Goal: Information Seeking & Learning: Learn about a topic

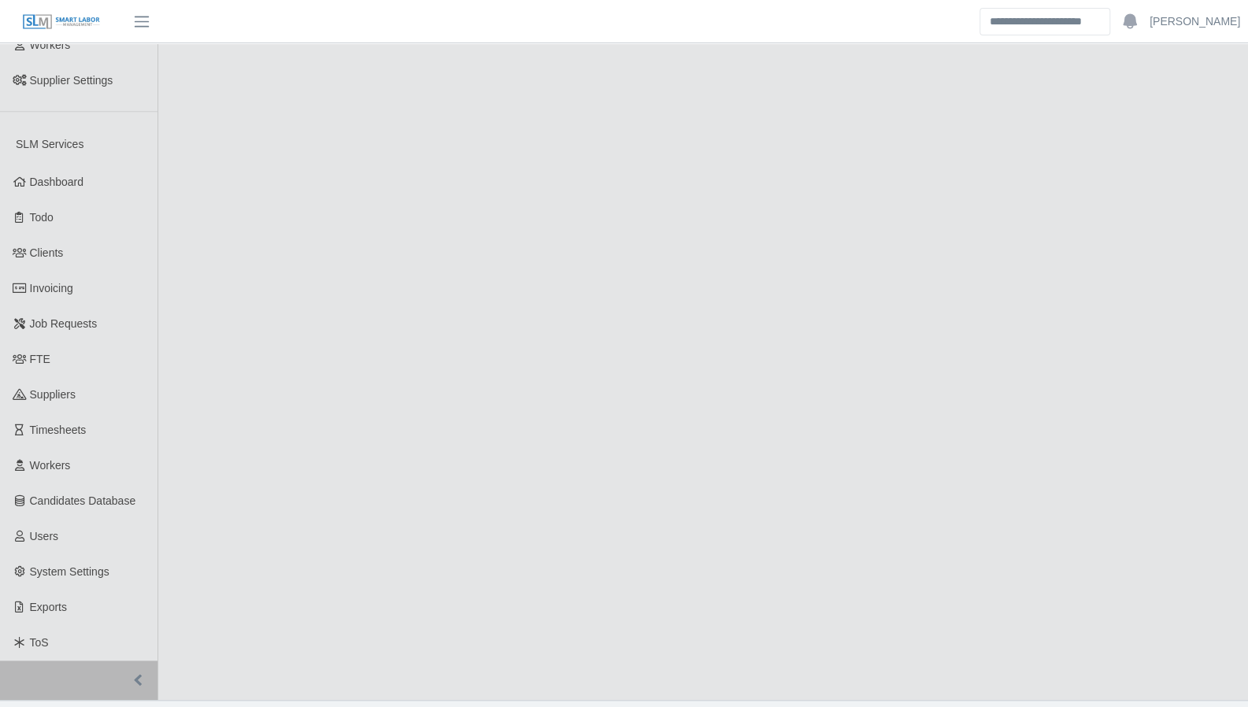
scroll to position [511, 0]
click at [41, 282] on link "Invoicing" at bounding box center [78, 287] width 157 height 35
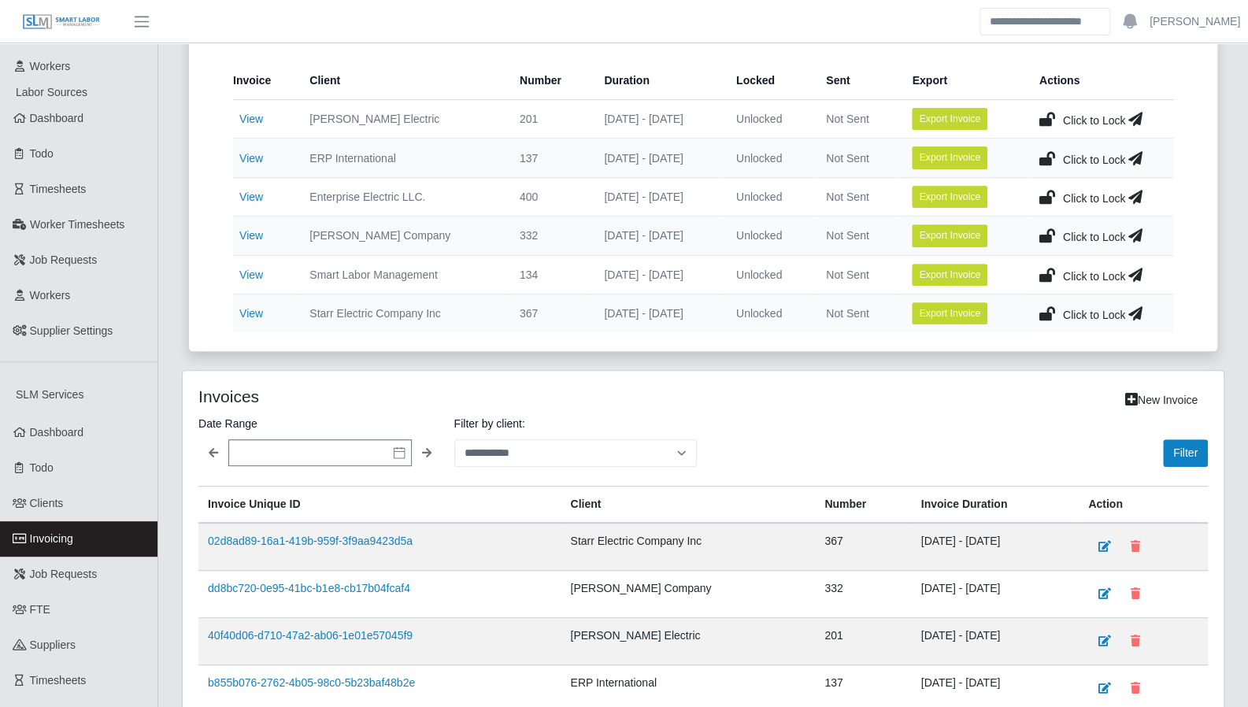
scroll to position [288, 0]
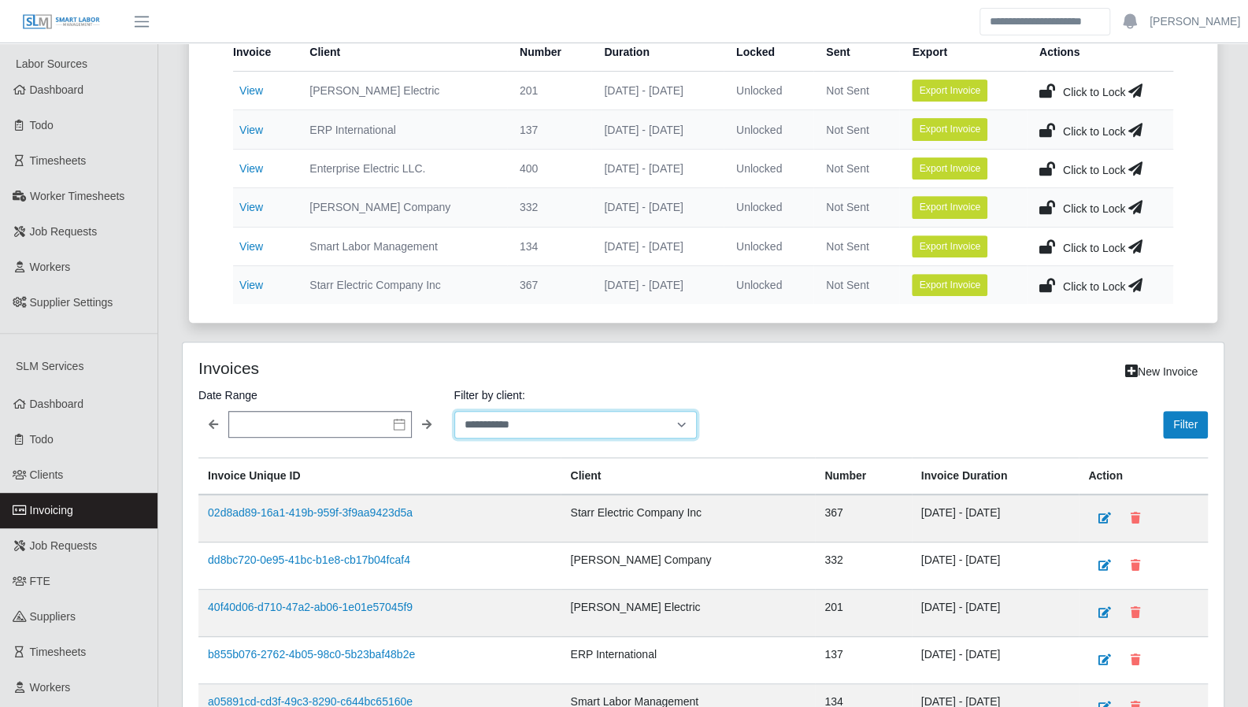
click at [527, 423] on select "**********" at bounding box center [575, 425] width 243 height 28
select select "**********"
click at [454, 411] on select "**********" at bounding box center [575, 425] width 243 height 28
click at [1197, 412] on button "Filter" at bounding box center [1185, 425] width 45 height 28
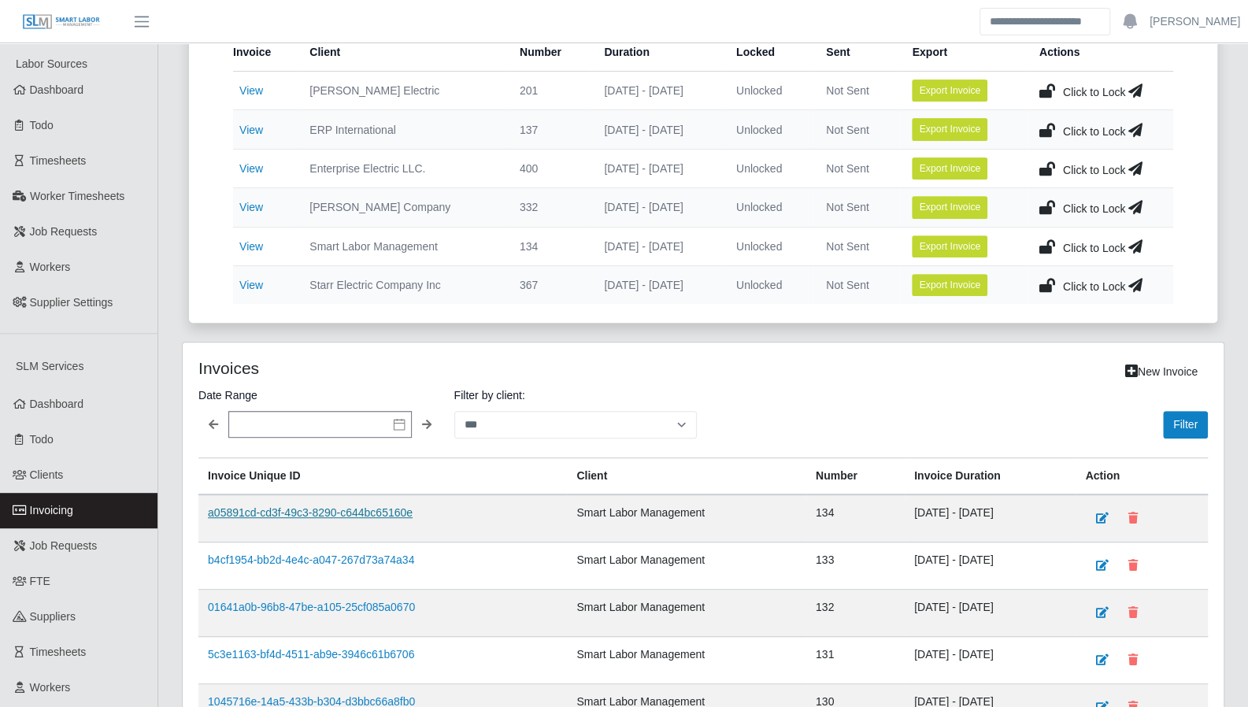
click at [309, 506] on link "a05891cd-cd3f-49c3-8290-c644bc65160e" at bounding box center [310, 512] width 205 height 13
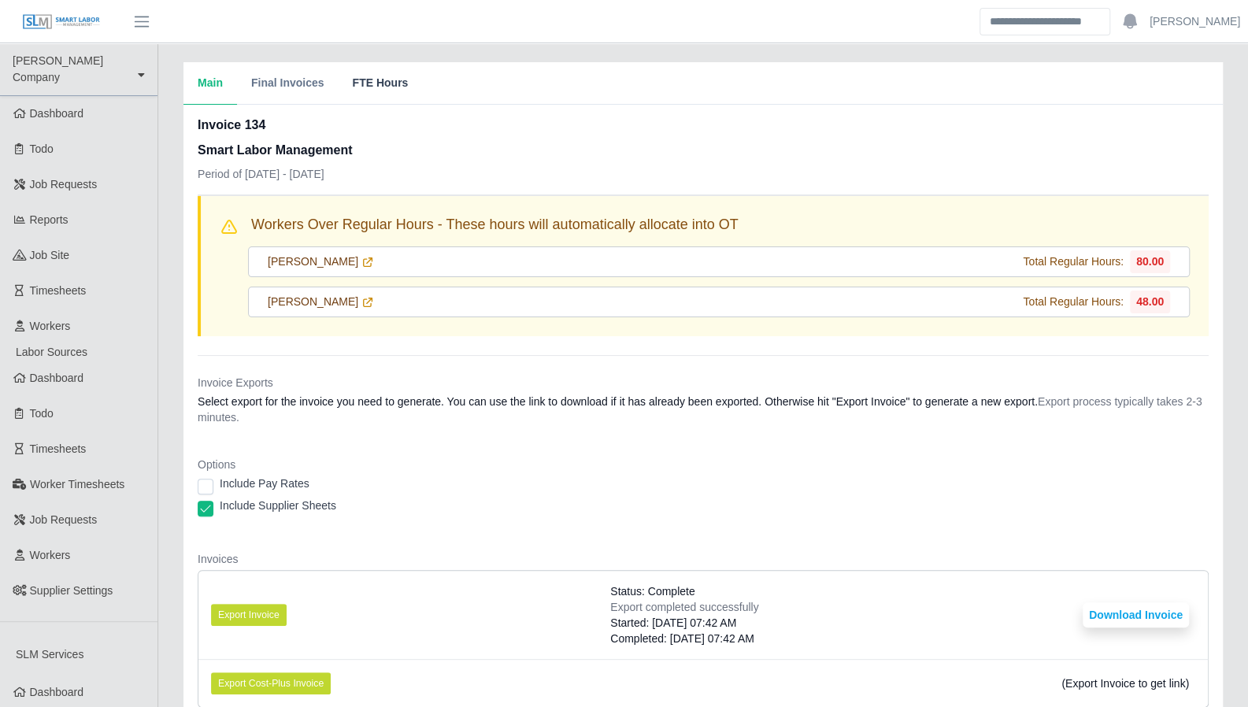
click at [370, 86] on button "FTE Hours" at bounding box center [380, 83] width 84 height 43
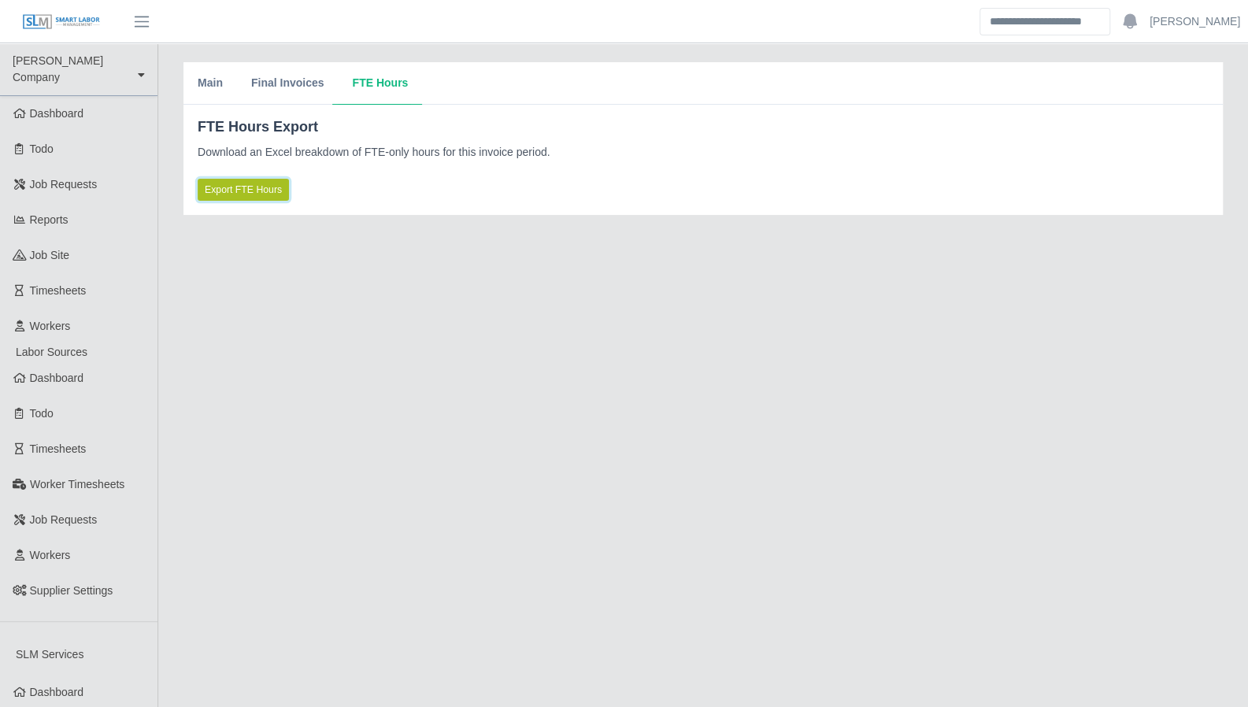
click at [266, 187] on span "Export FTE Hours" at bounding box center [243, 190] width 77 height 14
click at [256, 183] on span "Export FTE Hours" at bounding box center [243, 190] width 77 height 14
click at [216, 84] on button "Main" at bounding box center [210, 83] width 54 height 43
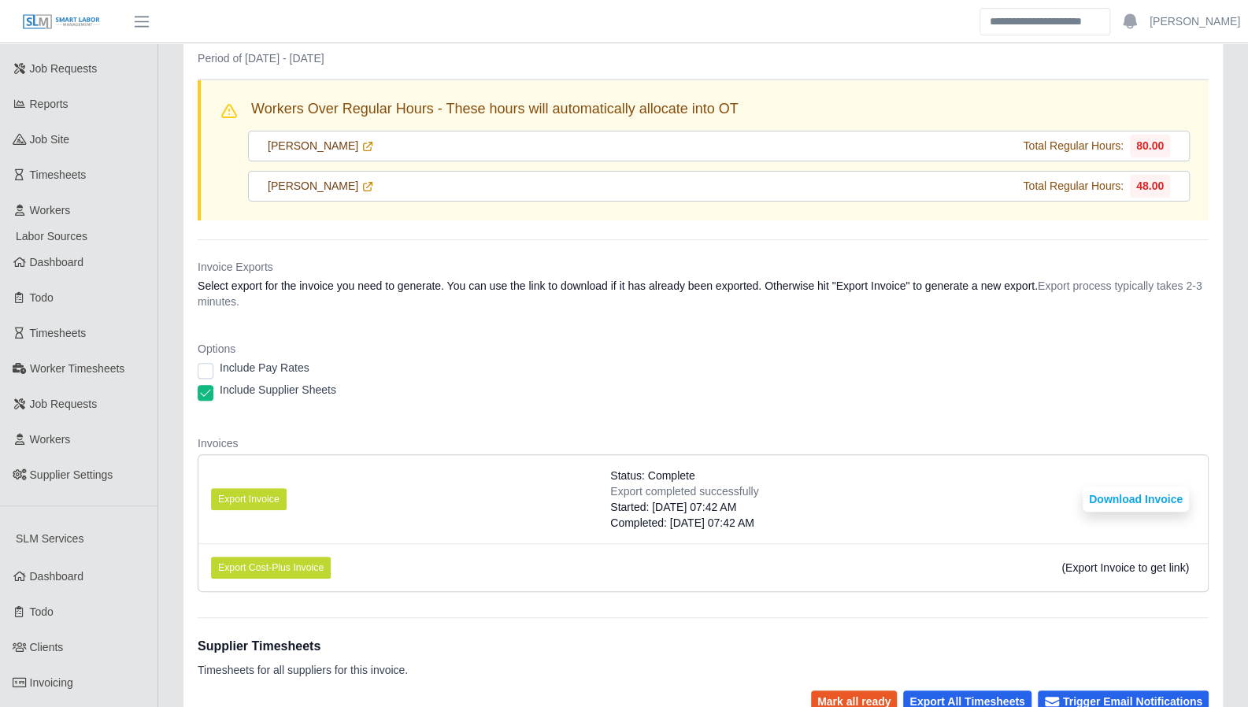
scroll to position [148, 0]
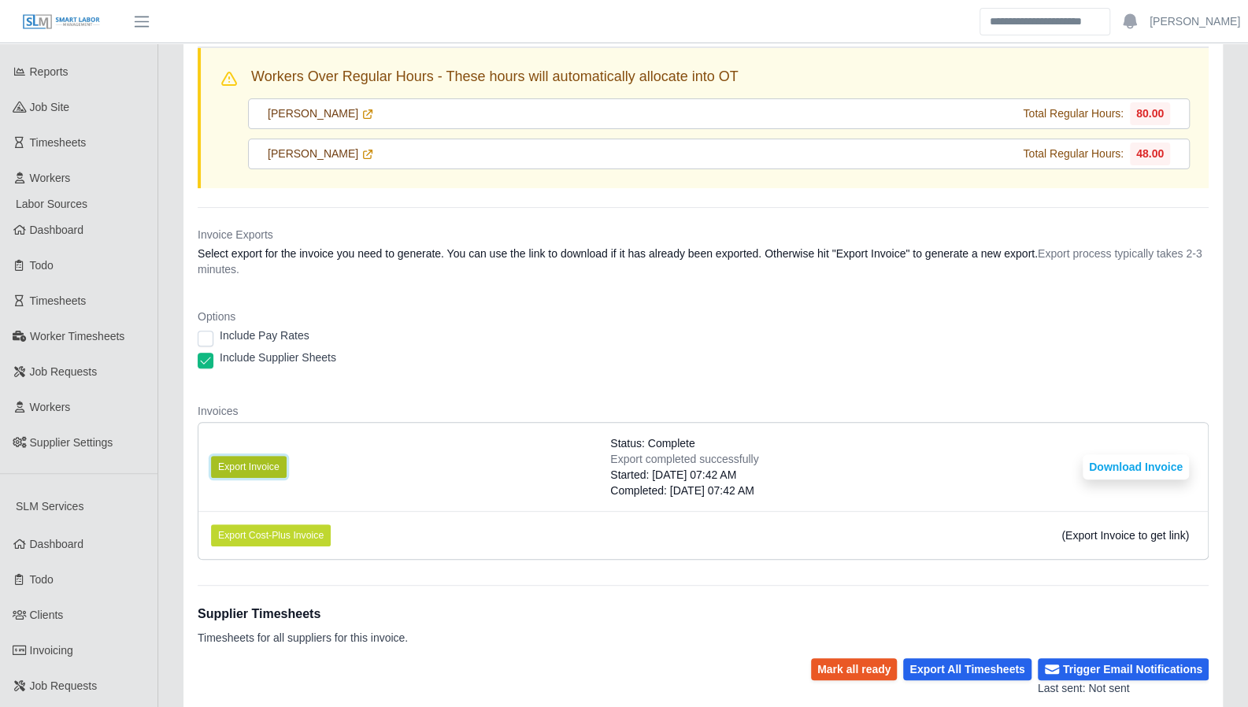
click at [248, 461] on button "Export Invoice" at bounding box center [249, 467] width 76 height 22
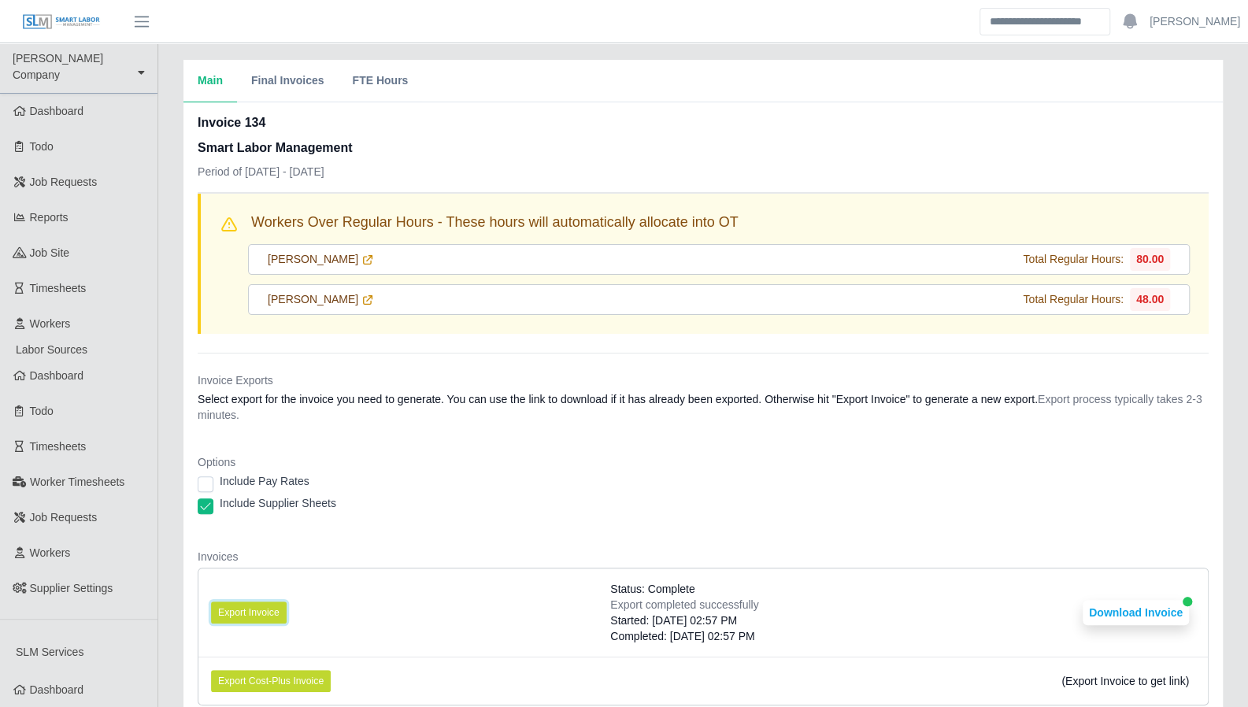
scroll to position [0, 0]
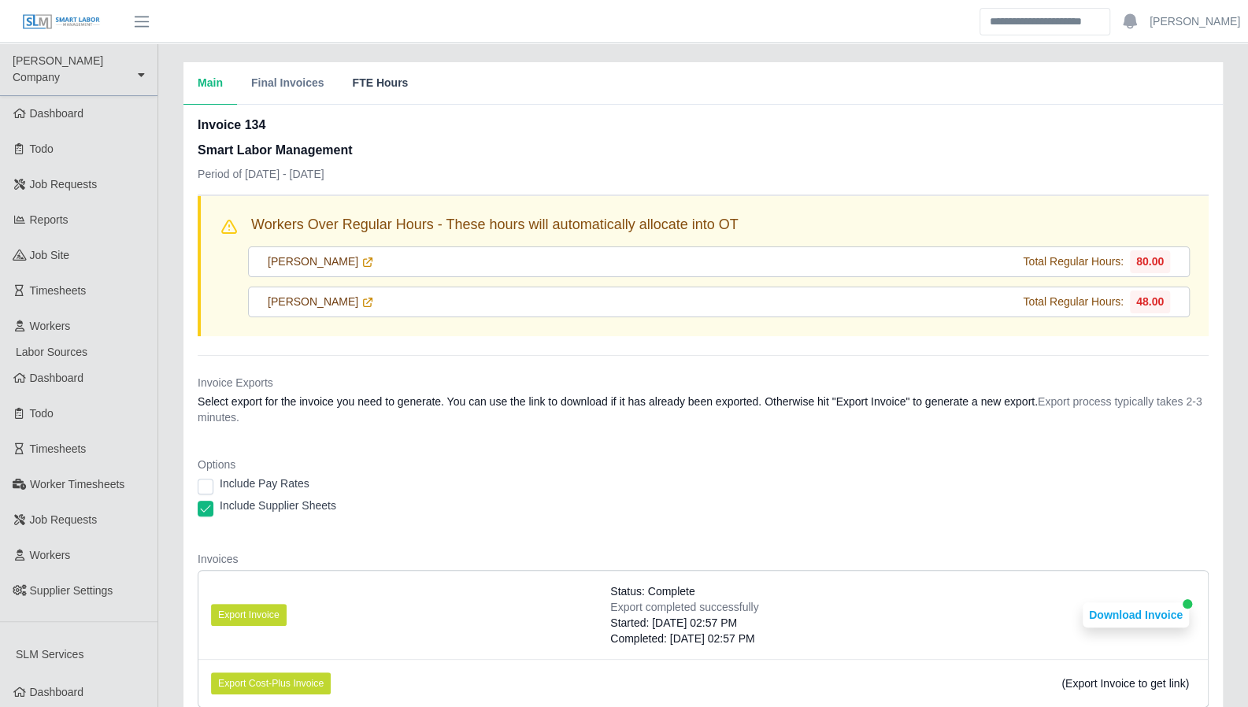
click at [365, 78] on button "FTE Hours" at bounding box center [380, 83] width 84 height 43
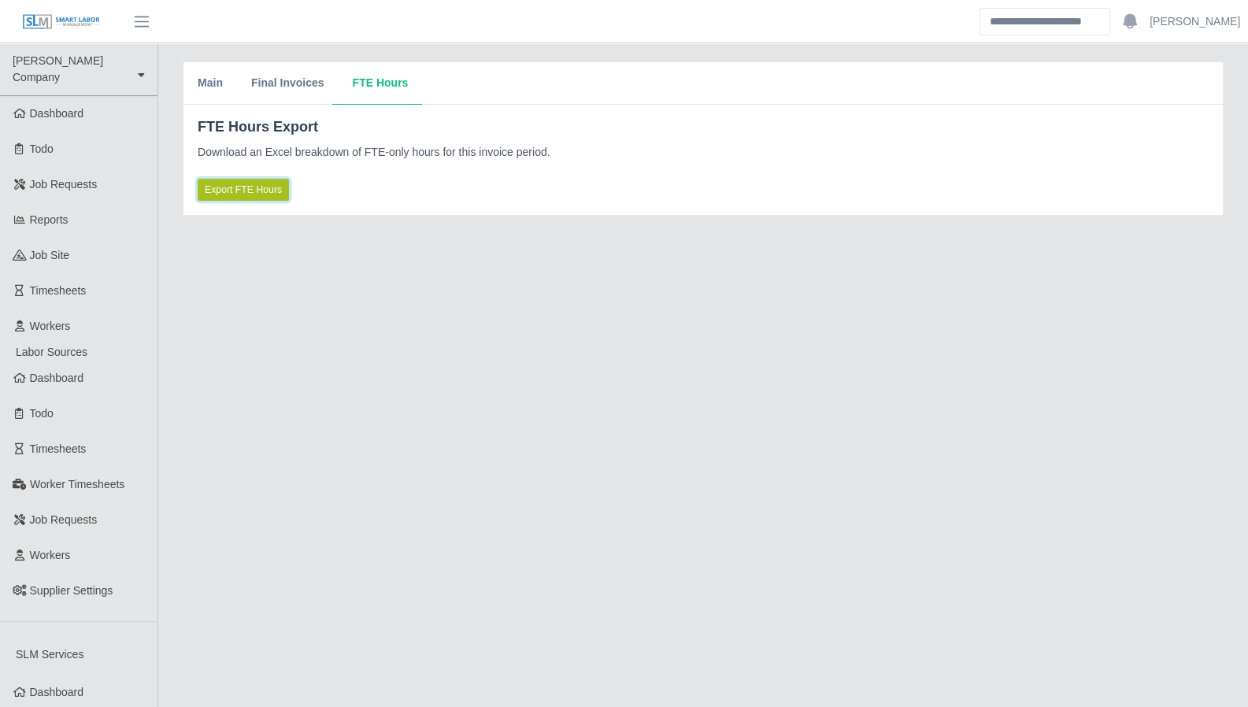
click at [247, 185] on span "Export FTE Hours" at bounding box center [243, 190] width 77 height 14
click at [1174, 467] on main "Main Final Invoices FTE Hours Invoice 134 Smart Labor Management Period of 09/2…" at bounding box center [702, 626] width 1089 height 1166
click at [285, 185] on span "Export FTE Hours" at bounding box center [262, 190] width 77 height 14
click at [675, 320] on main "Main Final Invoices FTE Hours Invoice 134 Smart Labor Management Period of 09/2…" at bounding box center [702, 626] width 1089 height 1166
drag, startPoint x: 208, startPoint y: 89, endPoint x: 216, endPoint y: 89, distance: 8.7
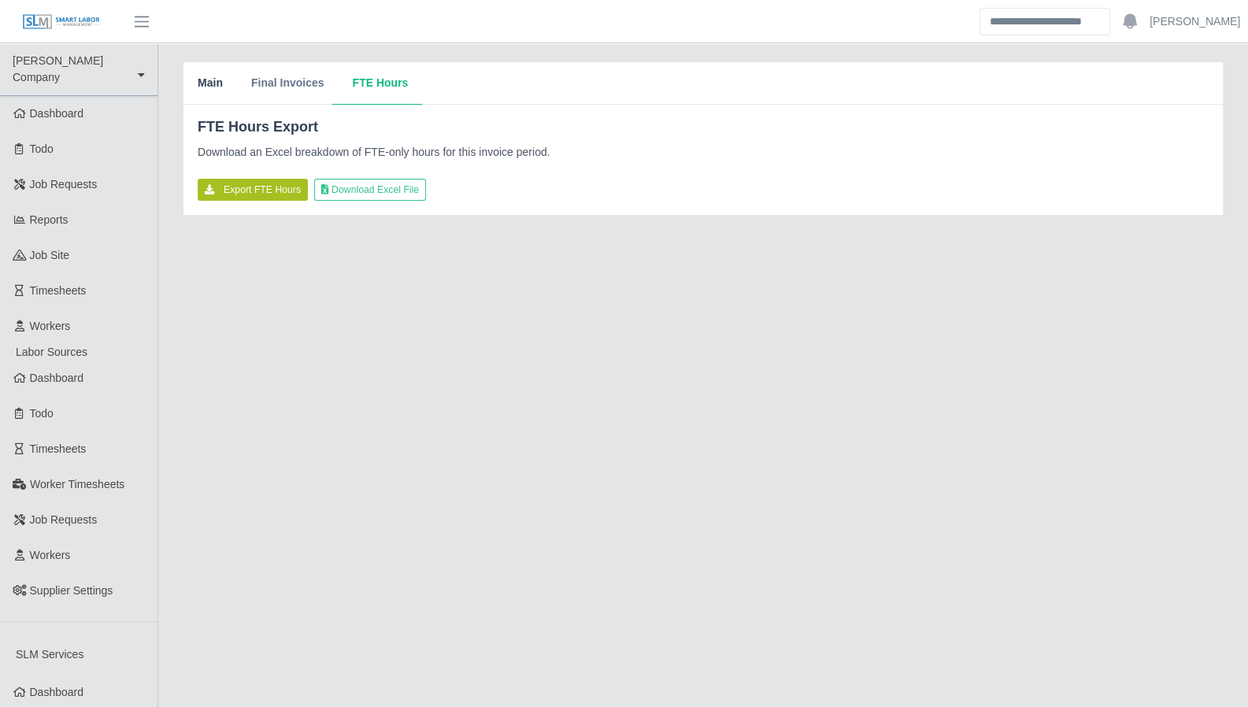
click at [211, 89] on button "Main" at bounding box center [210, 83] width 54 height 43
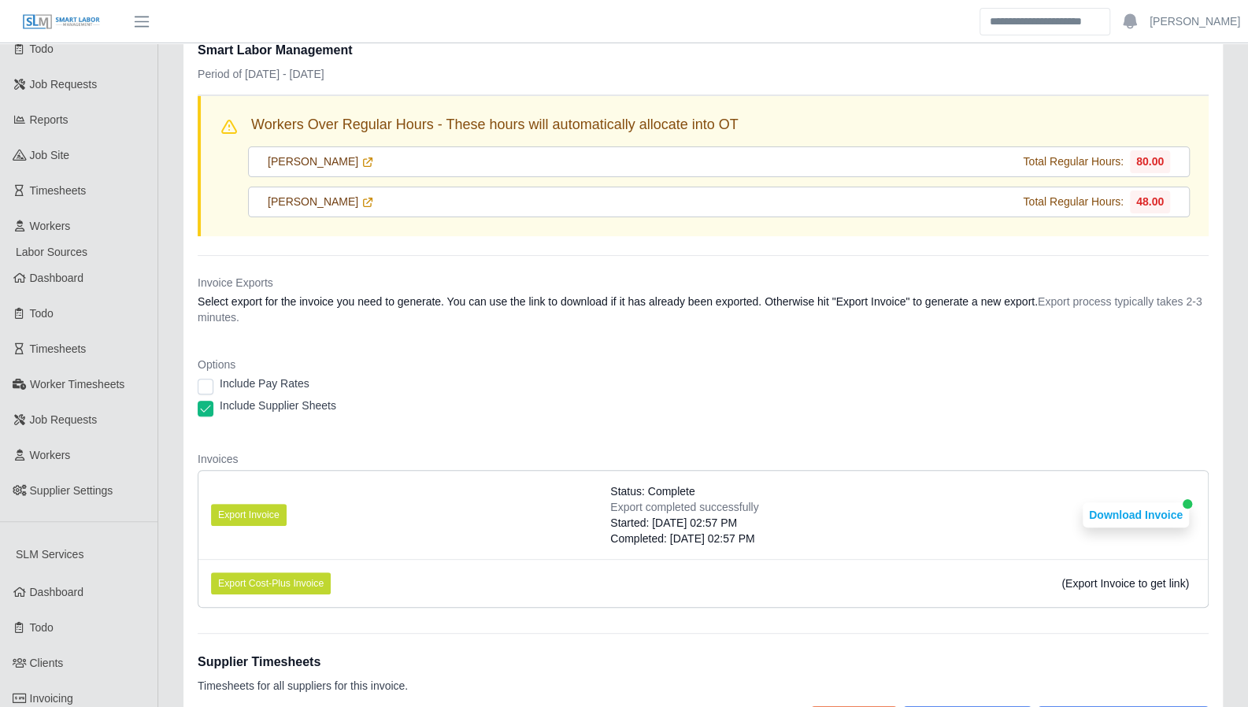
scroll to position [118, 0]
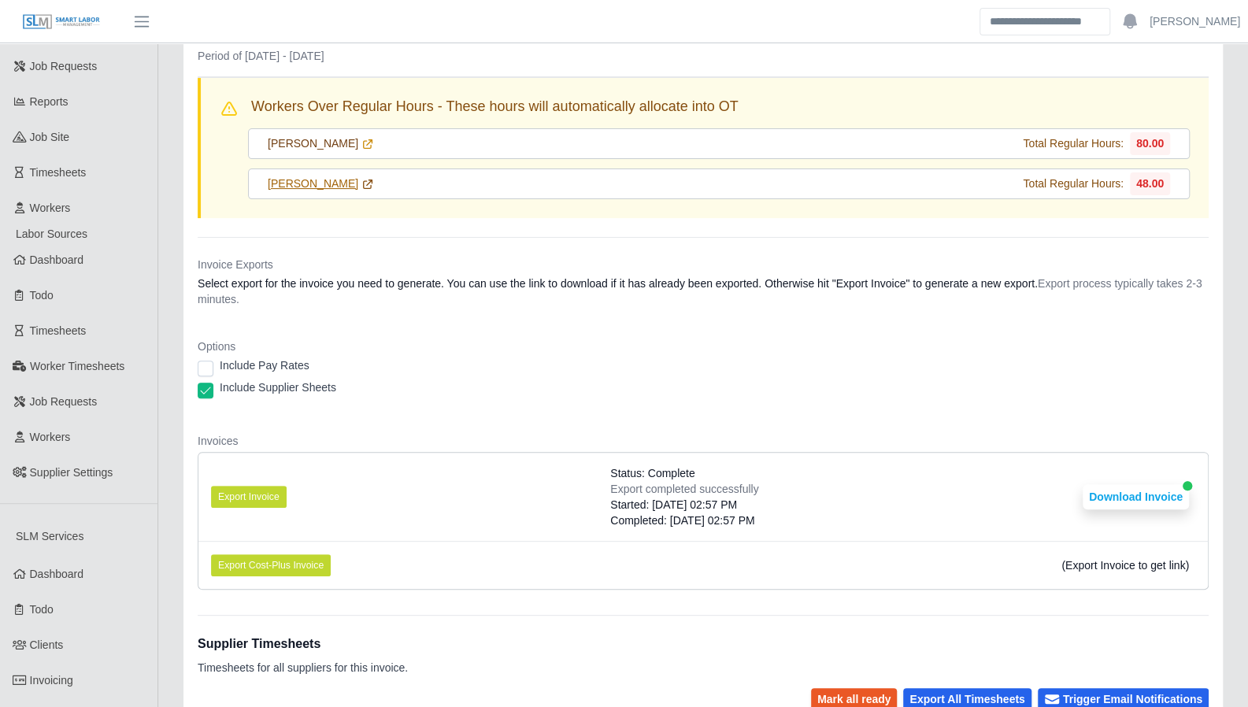
click at [332, 187] on link "[PERSON_NAME]" at bounding box center [321, 184] width 106 height 17
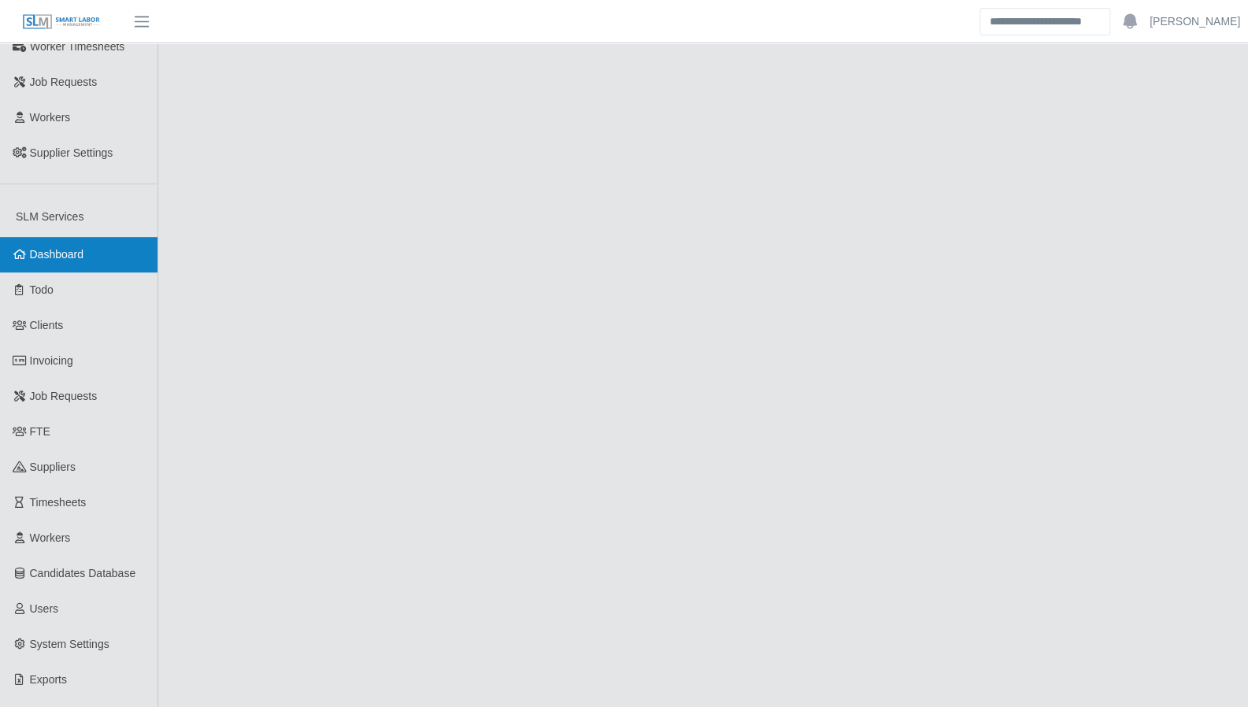
scroll to position [493, 0]
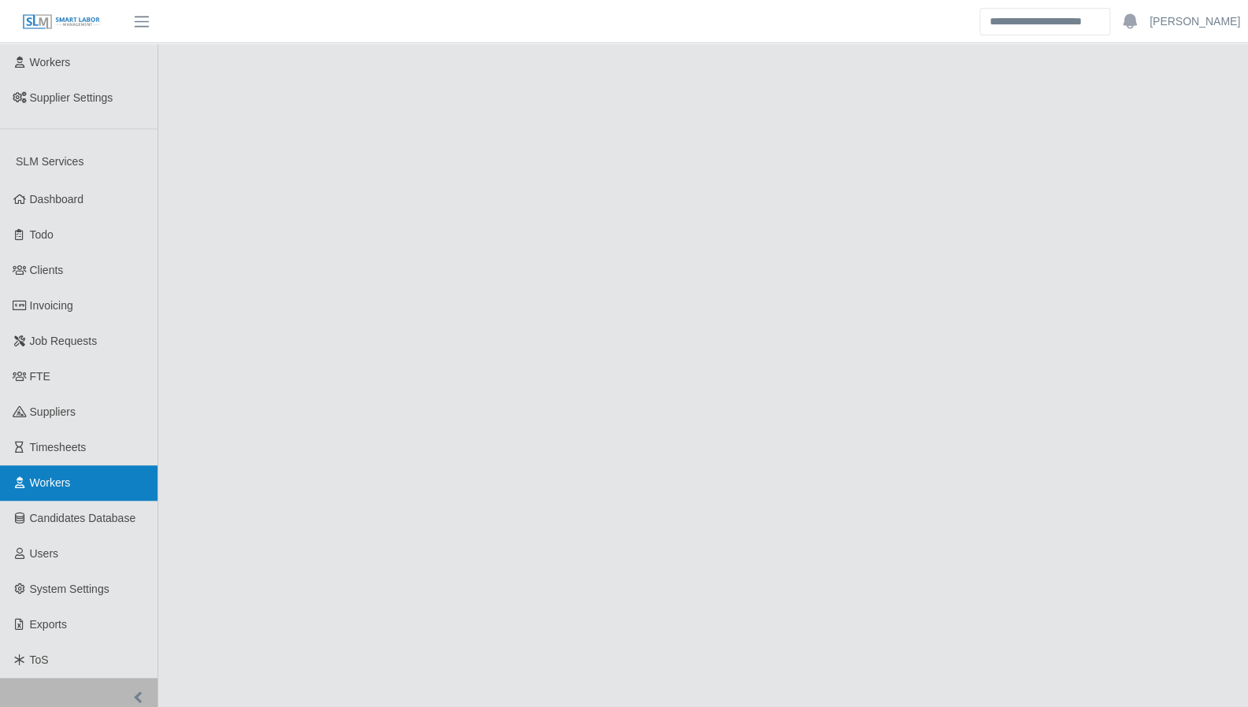
click at [76, 465] on link "Workers" at bounding box center [78, 482] width 157 height 35
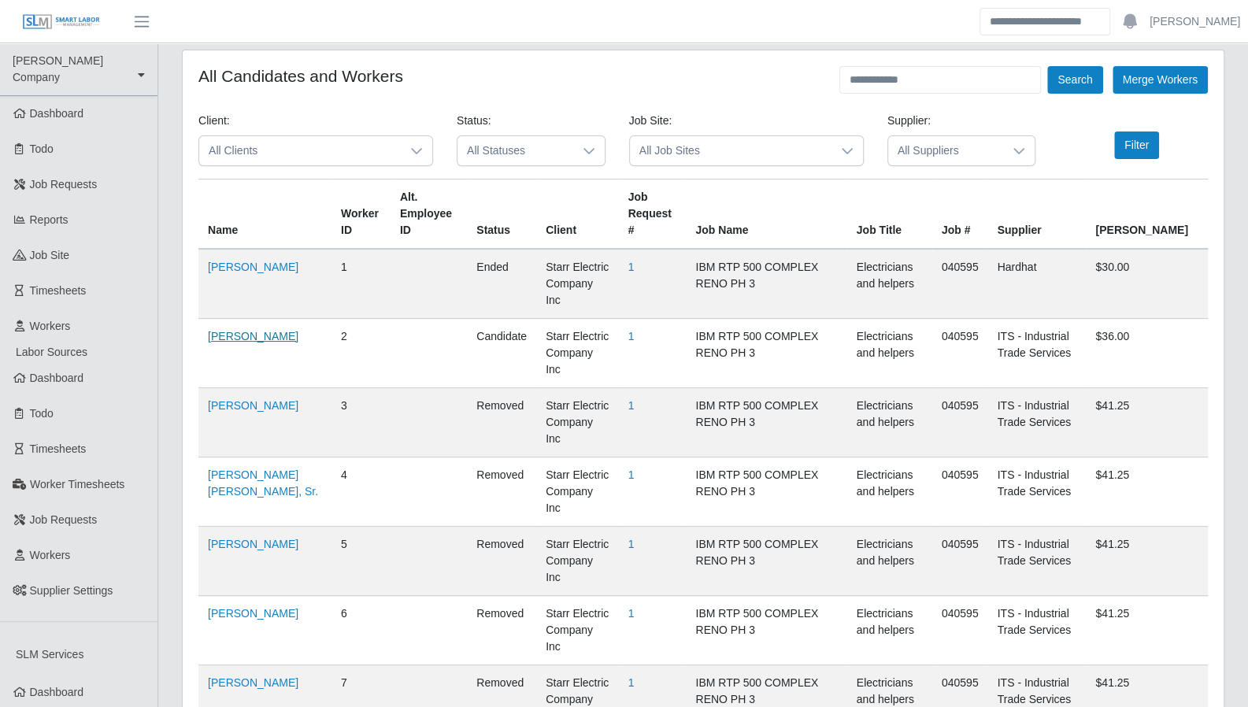
click at [264, 330] on link "[PERSON_NAME]" at bounding box center [253, 336] width 91 height 13
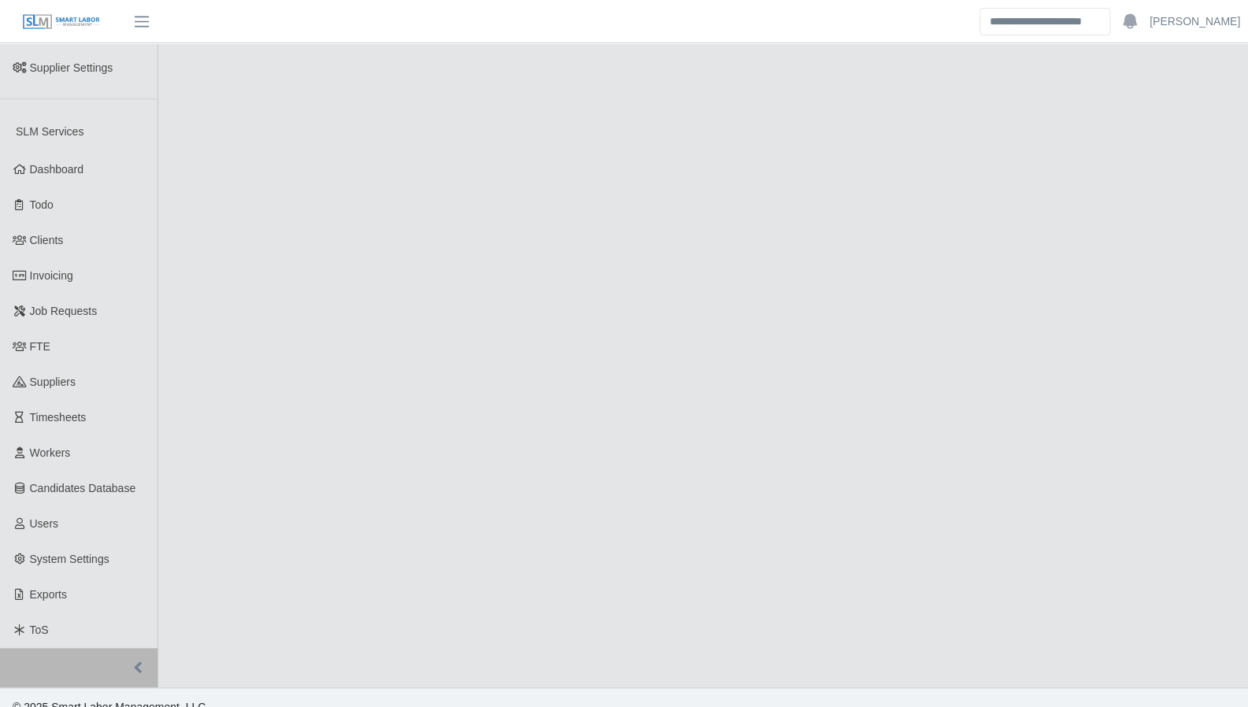
scroll to position [525, 0]
click at [61, 407] on link "Timesheets" at bounding box center [78, 414] width 157 height 35
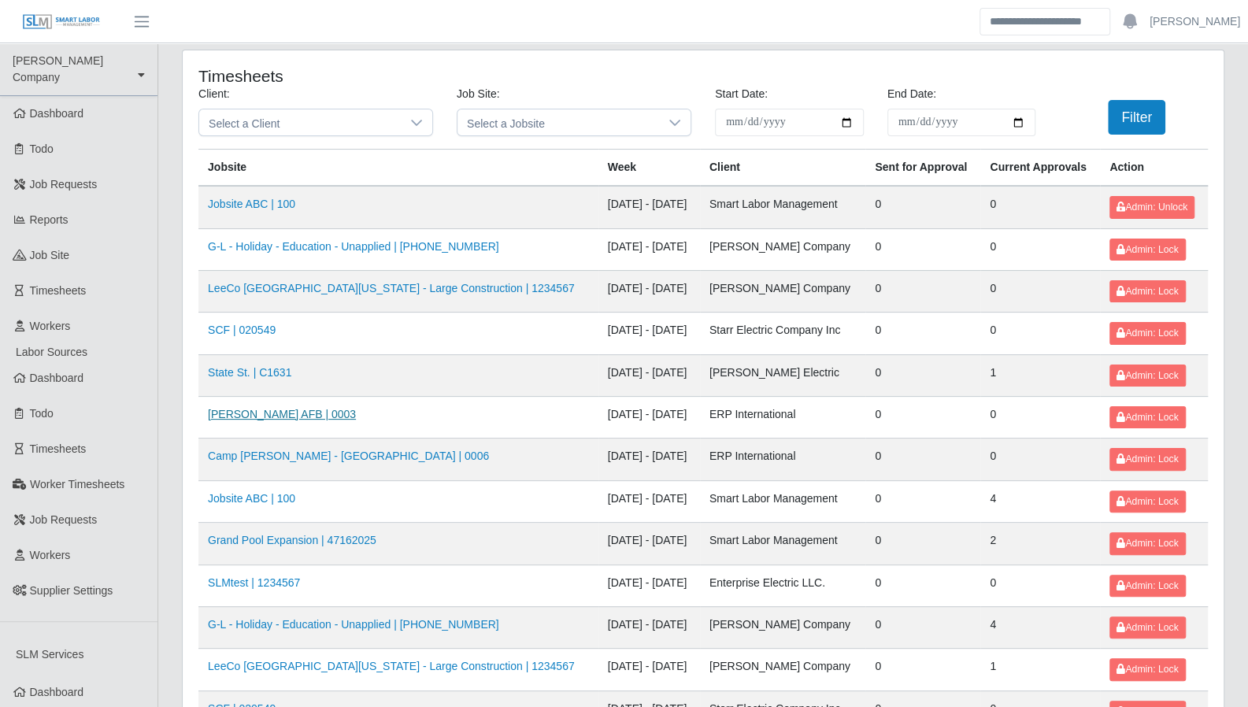
click at [252, 408] on link "[PERSON_NAME] AFB | 0003" at bounding box center [282, 414] width 148 height 13
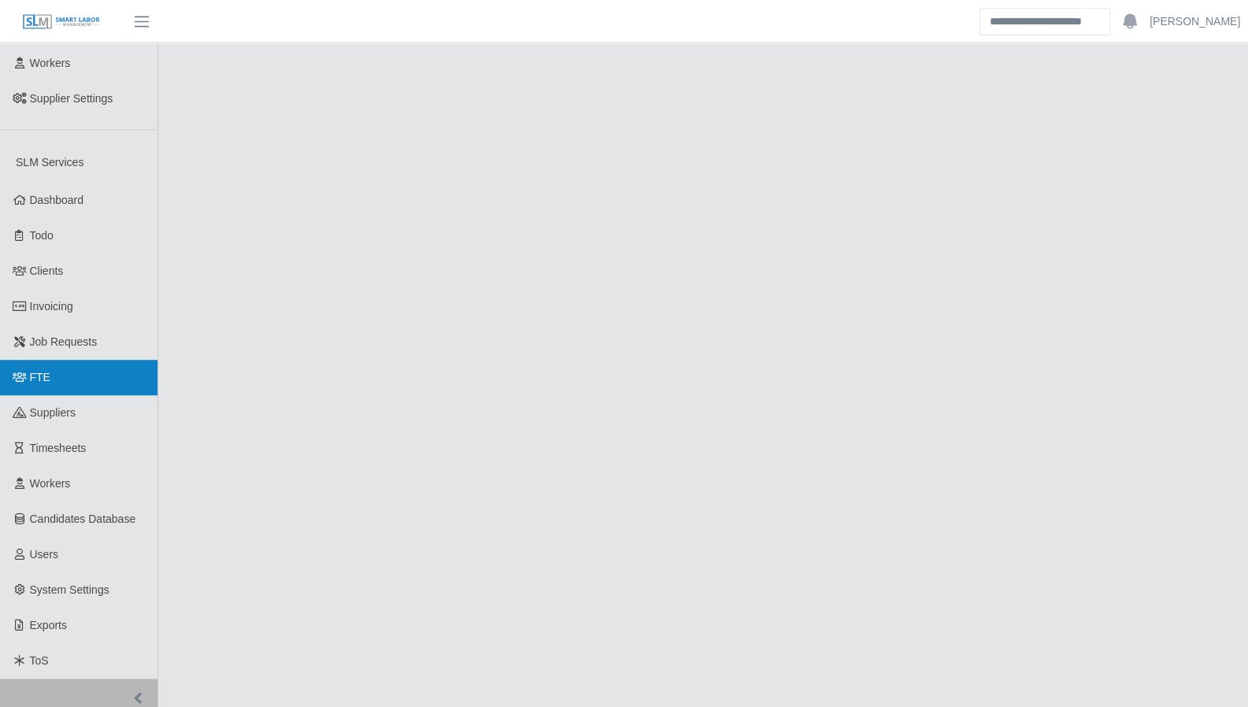
scroll to position [525, 0]
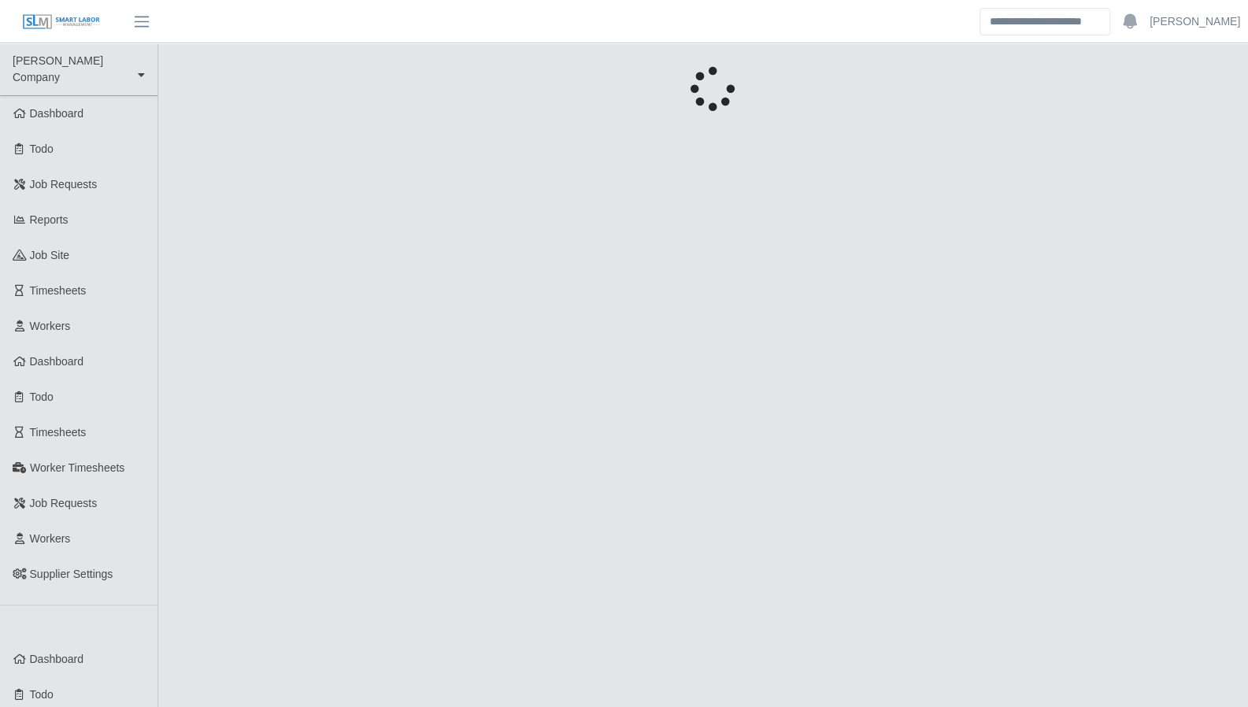
scroll to position [525, 0]
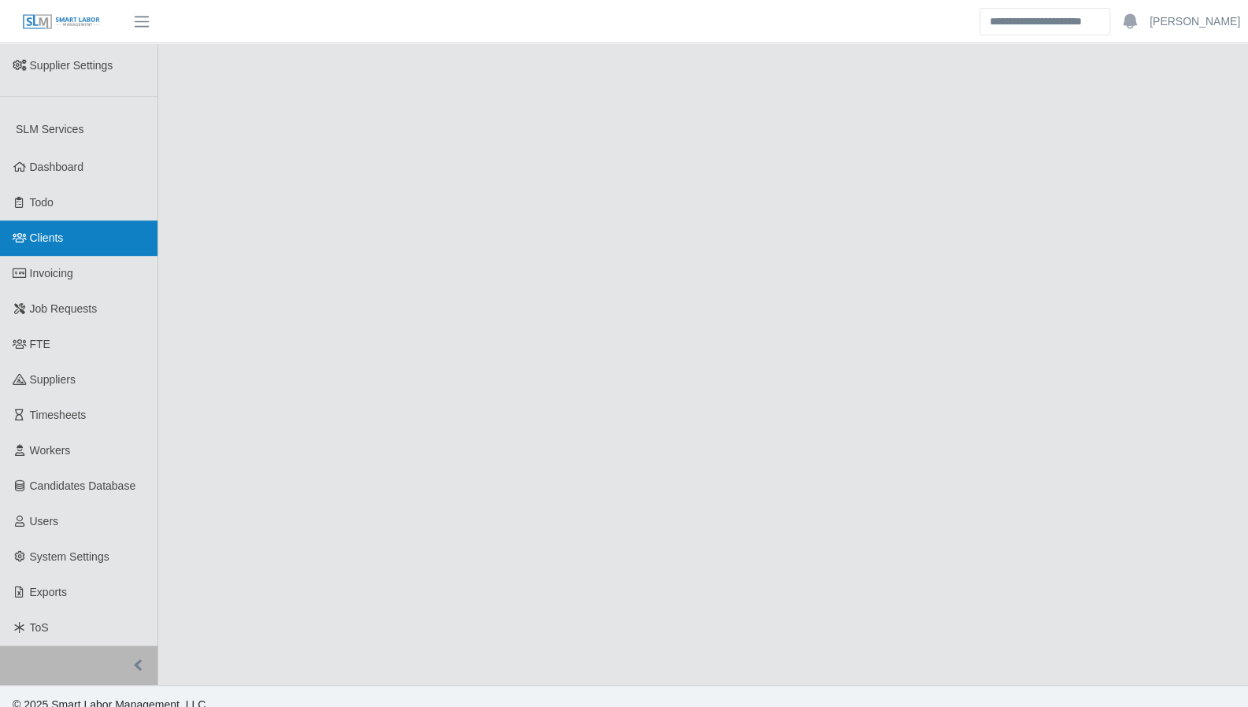
click at [50, 230] on link "Clients" at bounding box center [78, 237] width 157 height 35
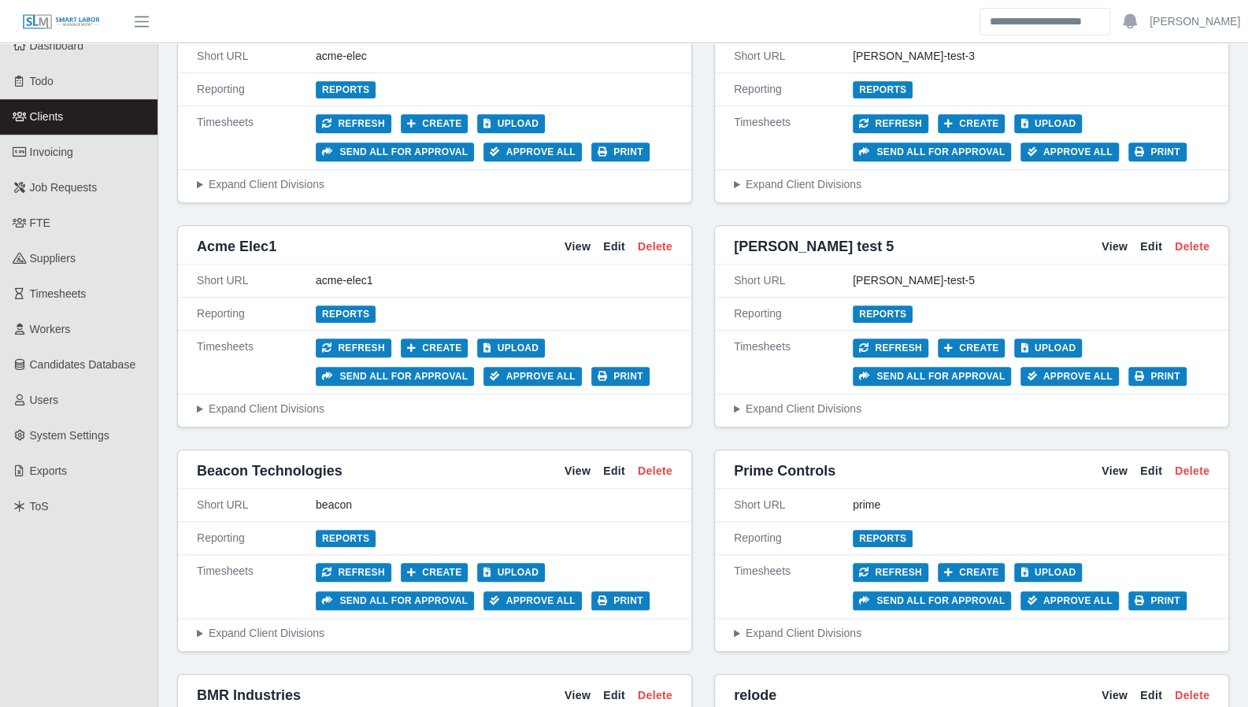
scroll to position [598, 0]
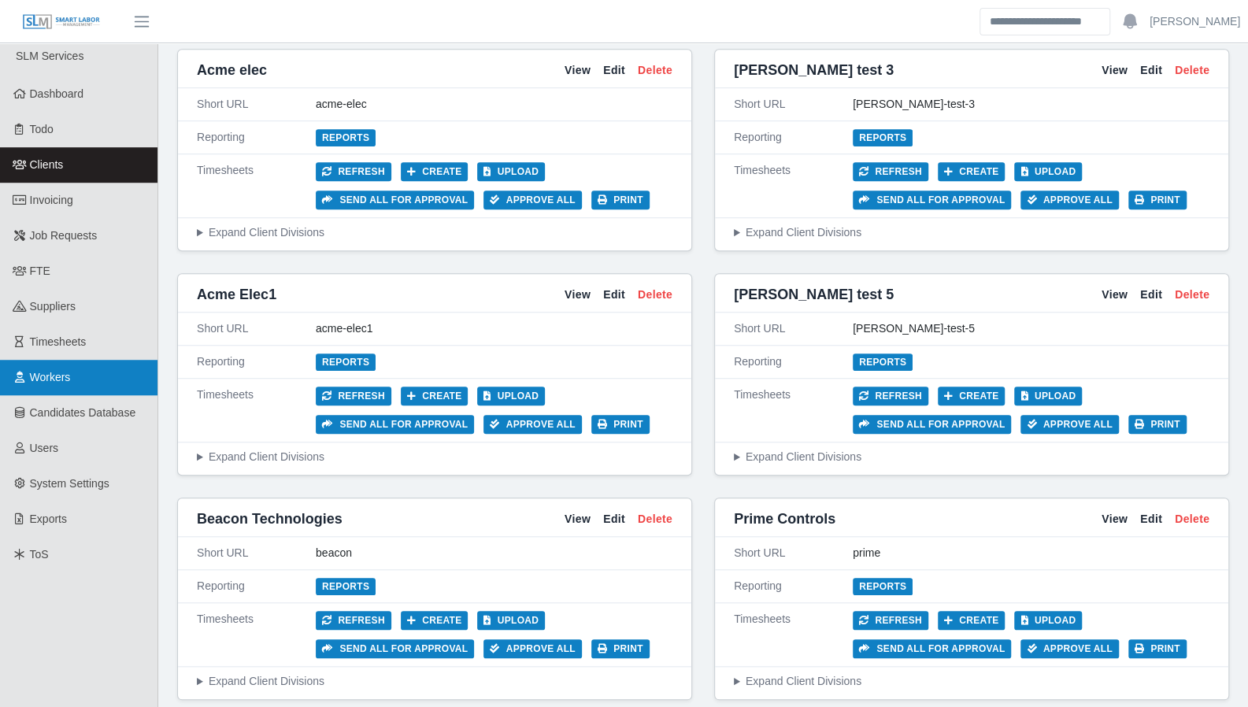
click at [55, 371] on span "Workers" at bounding box center [50, 377] width 41 height 13
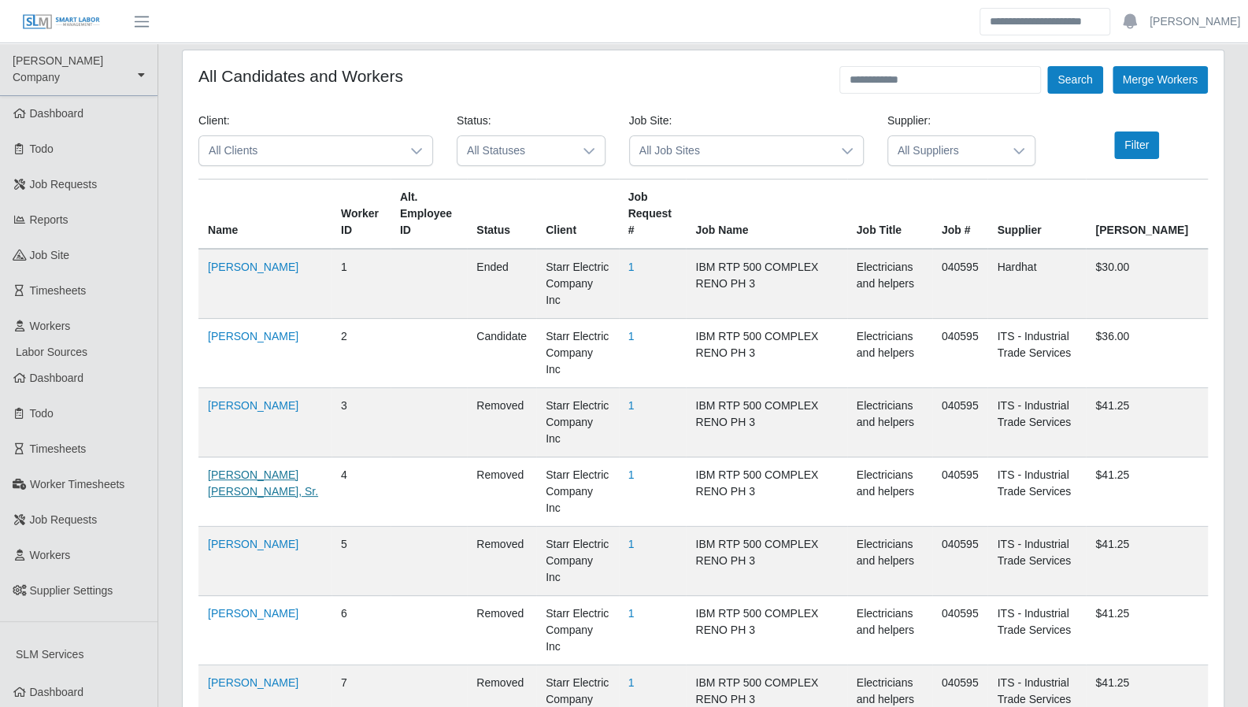
click at [238, 468] on link "James Allen Whitley, Sr." at bounding box center [263, 482] width 110 height 29
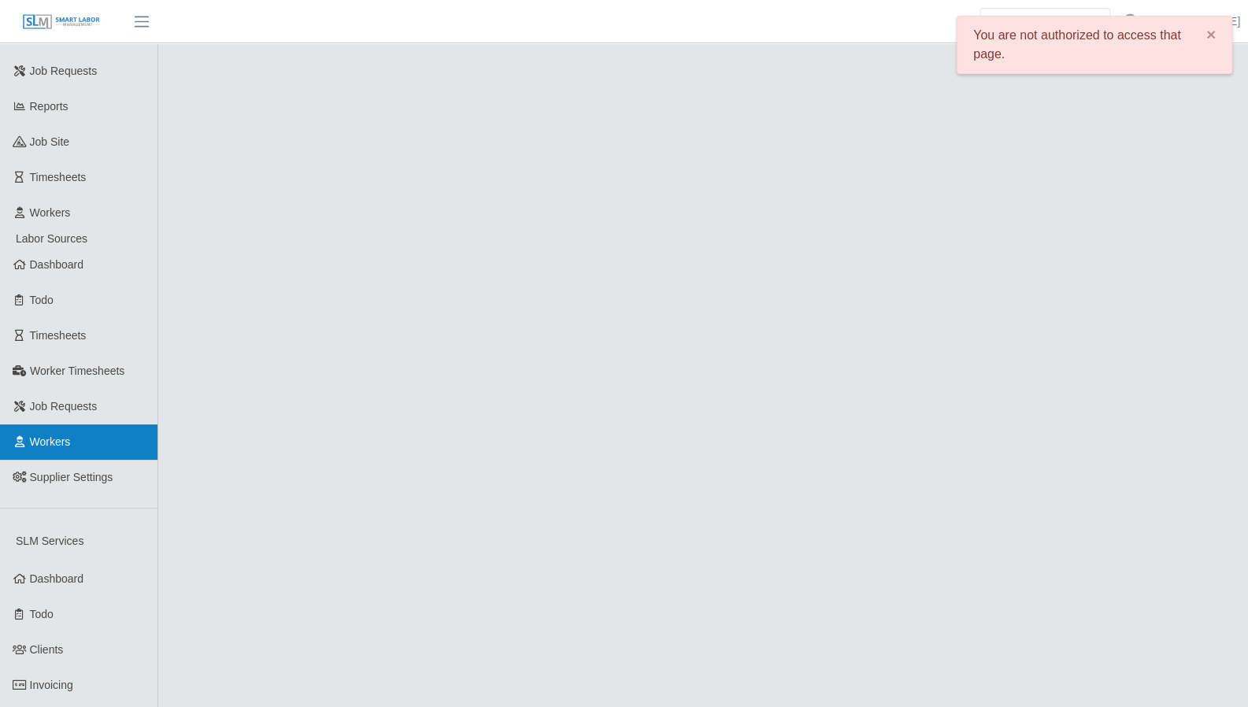
scroll to position [118, 0]
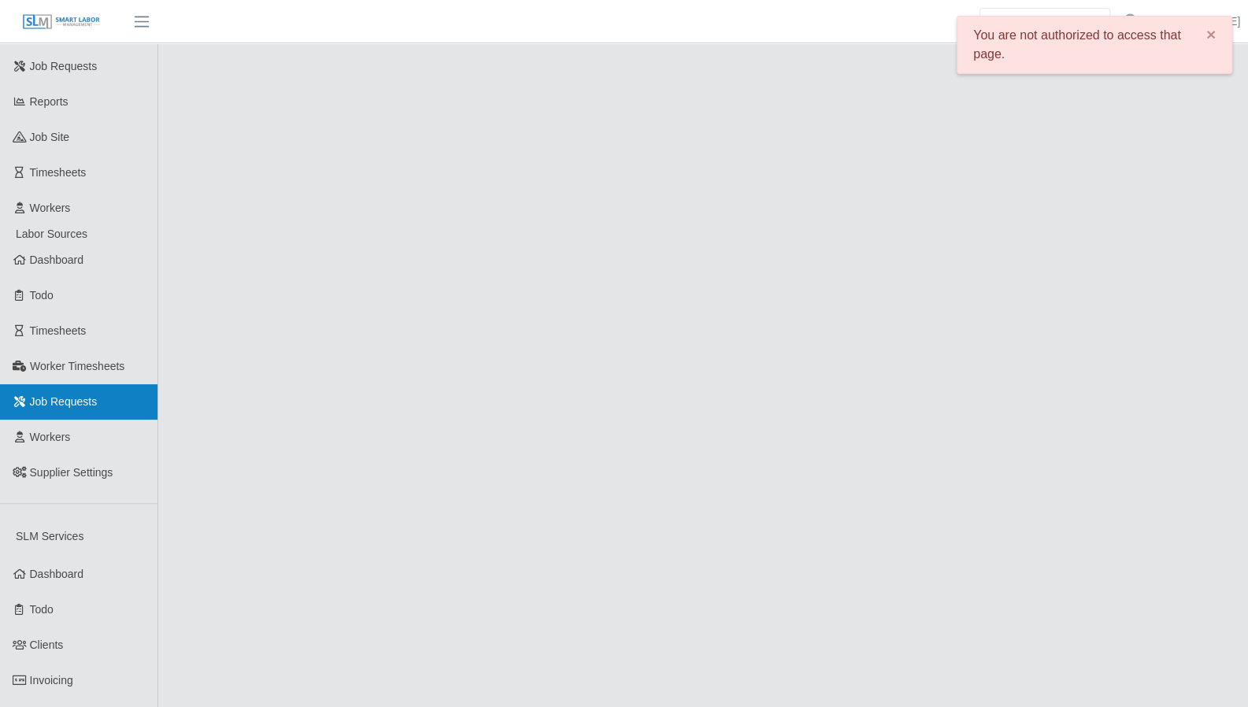
click at [106, 393] on link "Job Requests" at bounding box center [78, 401] width 157 height 35
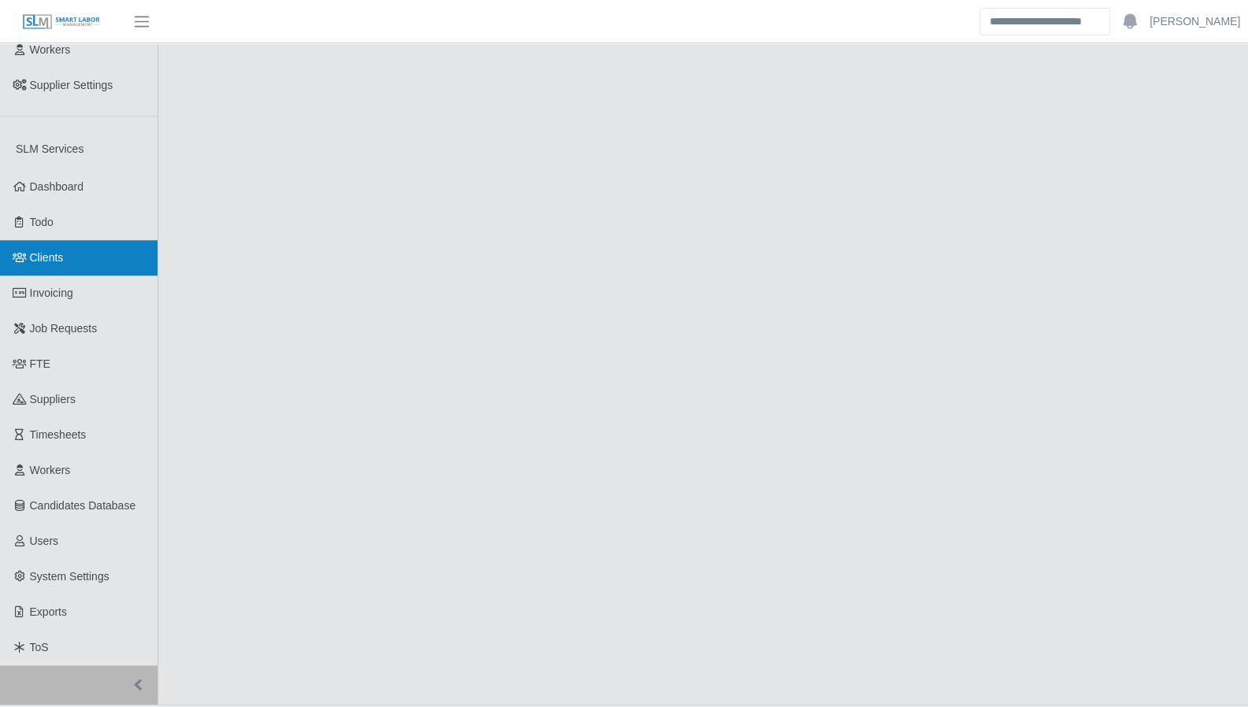
scroll to position [525, 0]
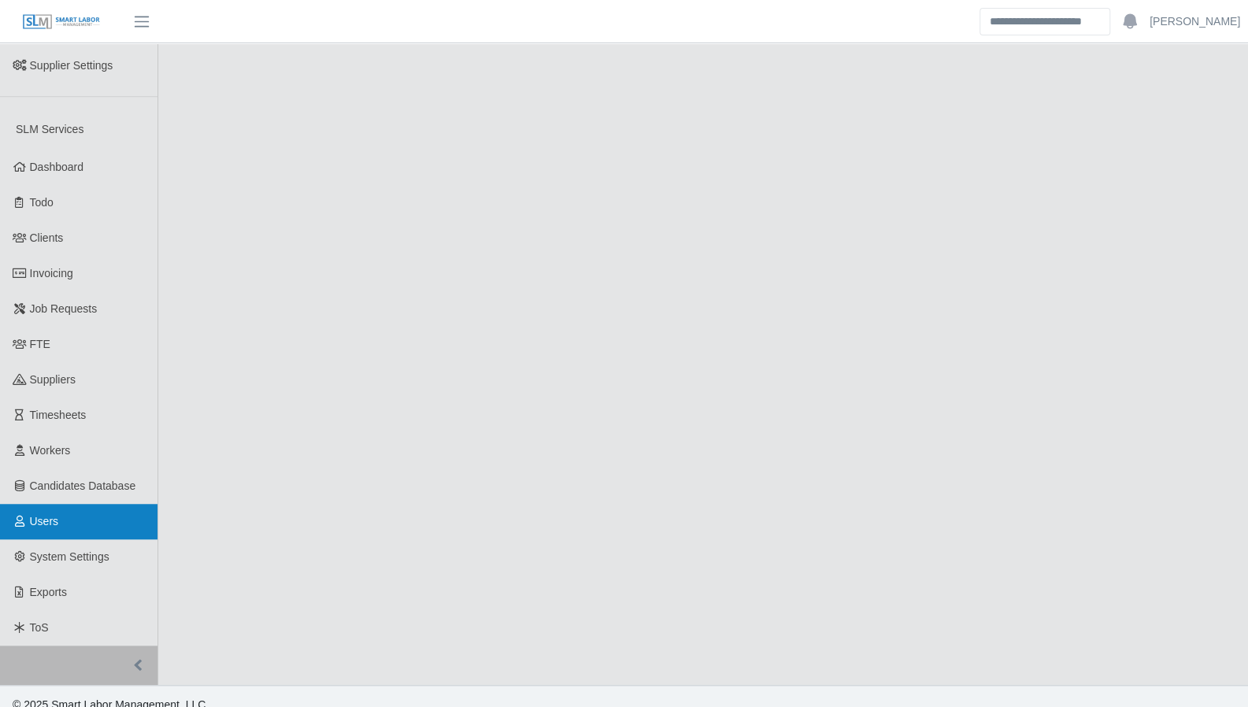
click at [84, 504] on link "Users" at bounding box center [78, 521] width 157 height 35
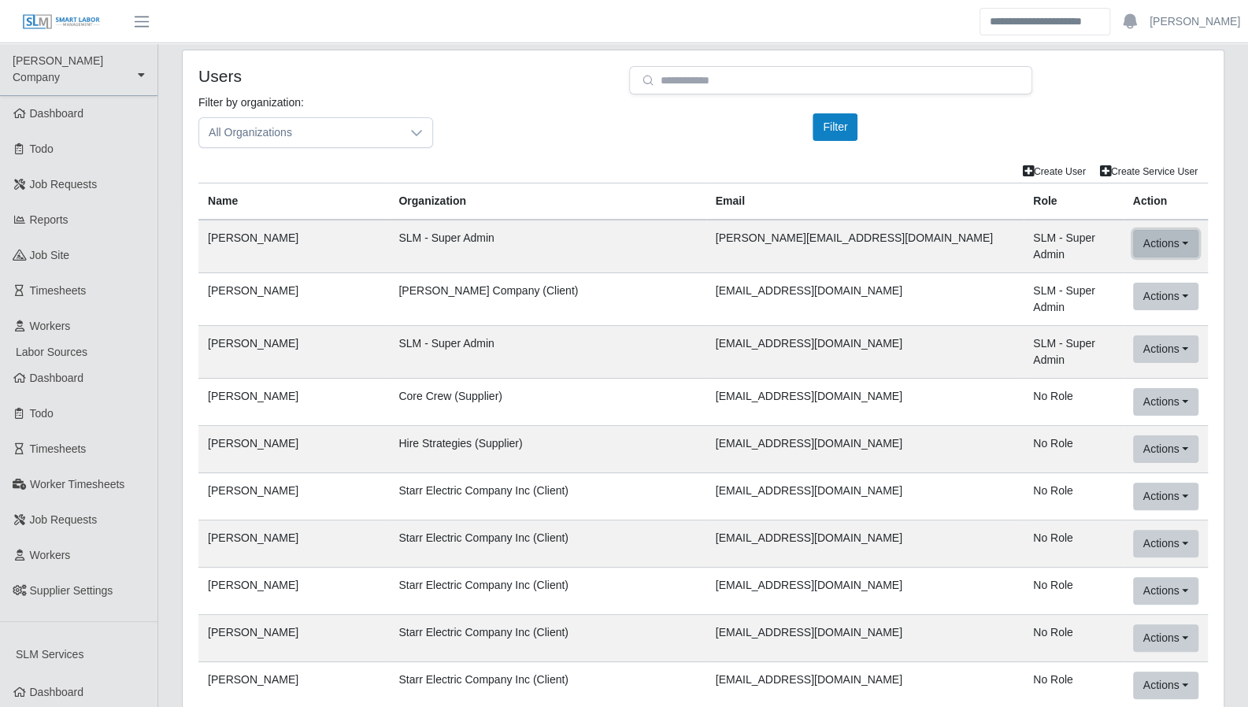
click at [1173, 242] on button "Actions" at bounding box center [1165, 244] width 65 height 28
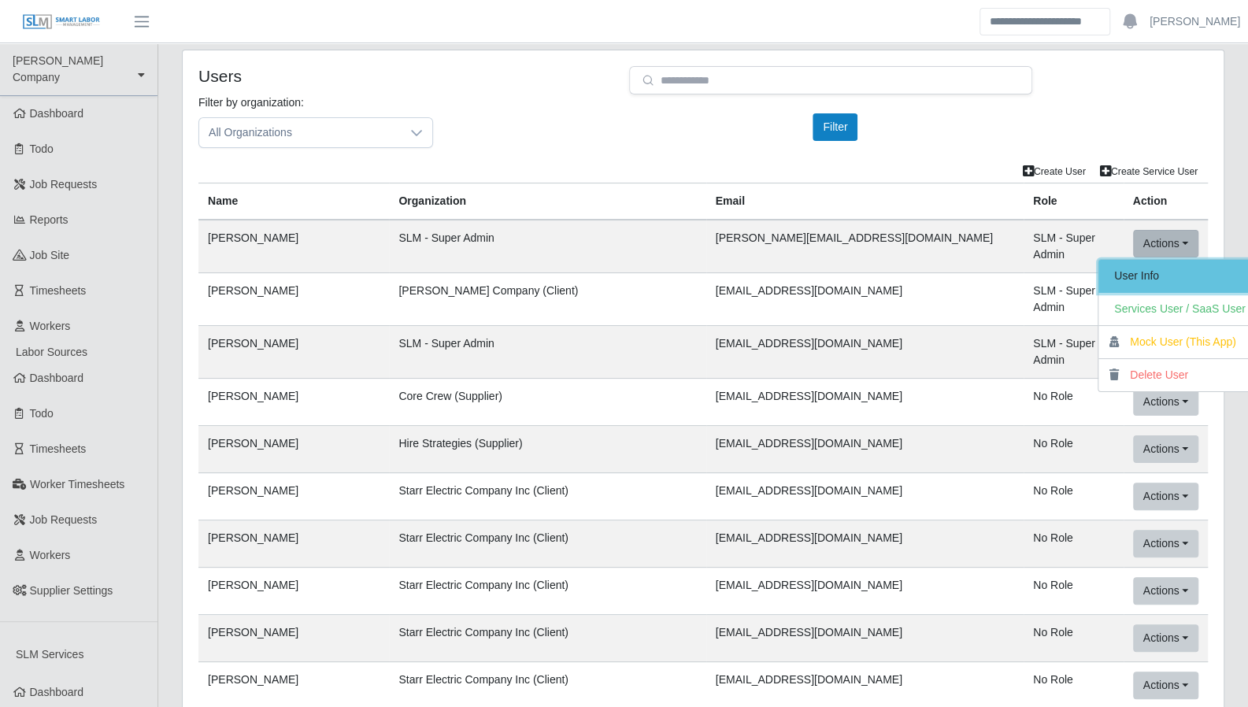
click at [1163, 279] on link "User Info" at bounding box center [1179, 276] width 163 height 33
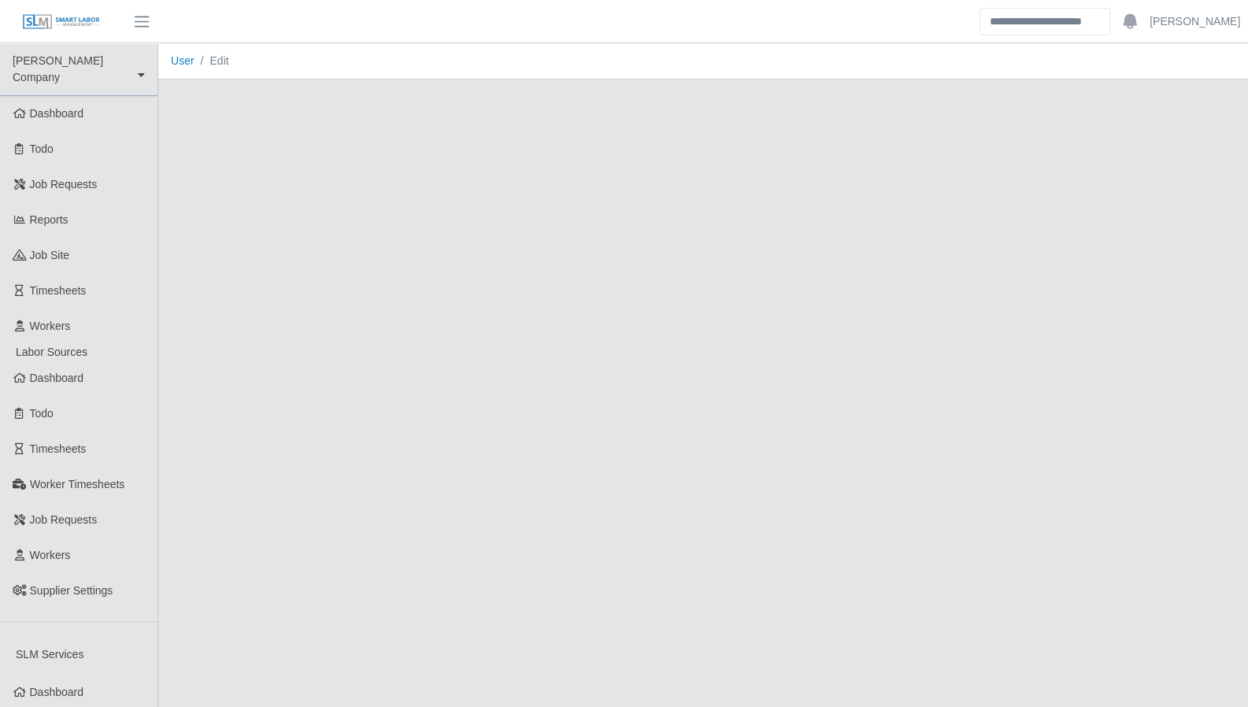
select select "*"
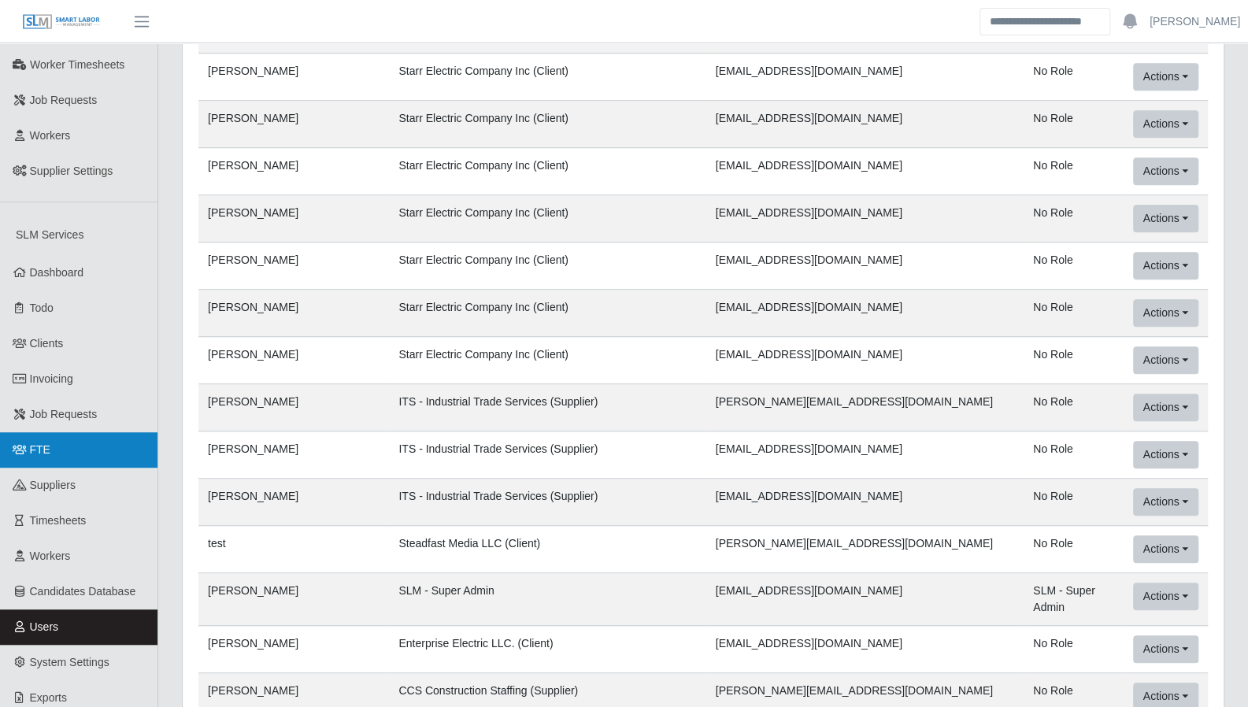
scroll to position [427, 0]
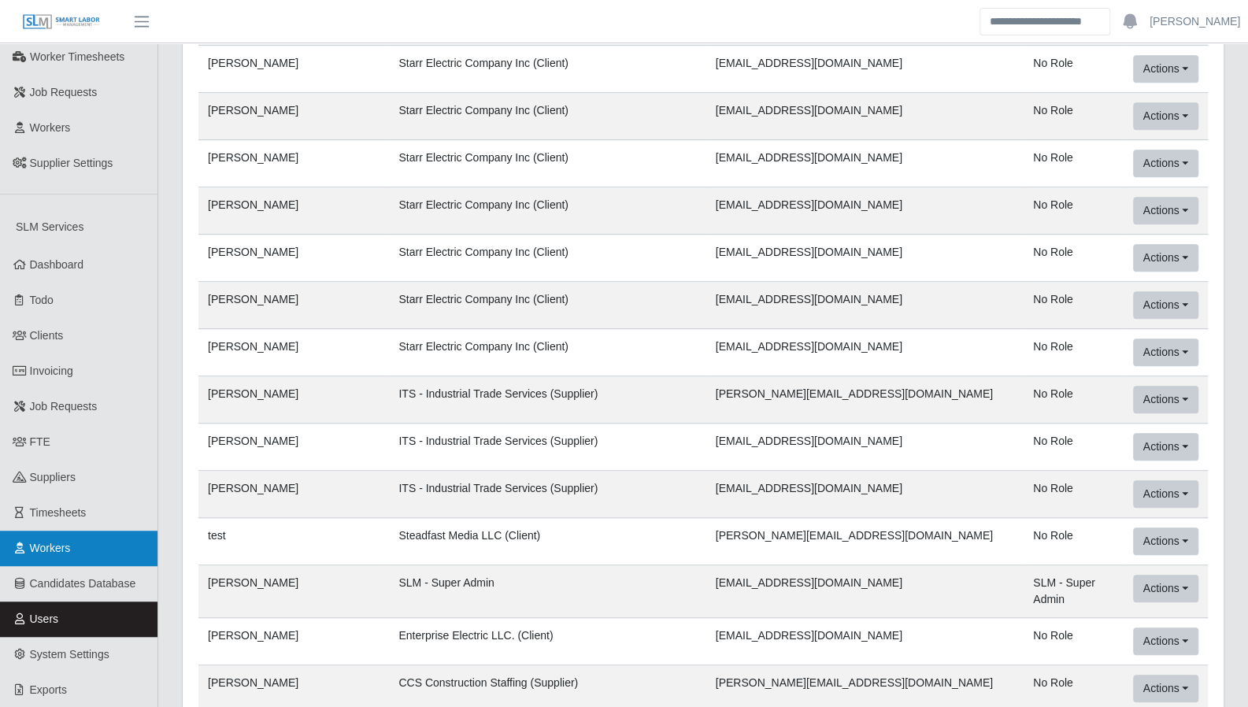
click at [50, 539] on link "Workers" at bounding box center [78, 547] width 157 height 35
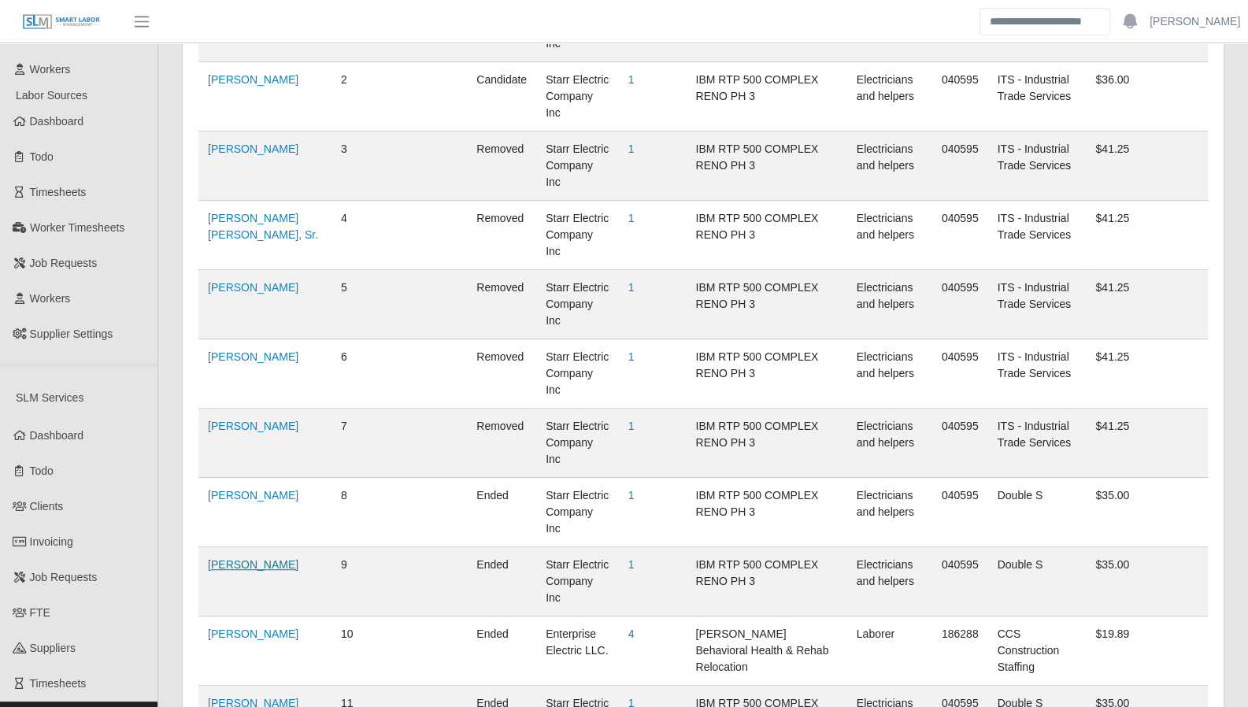
scroll to position [259, 0]
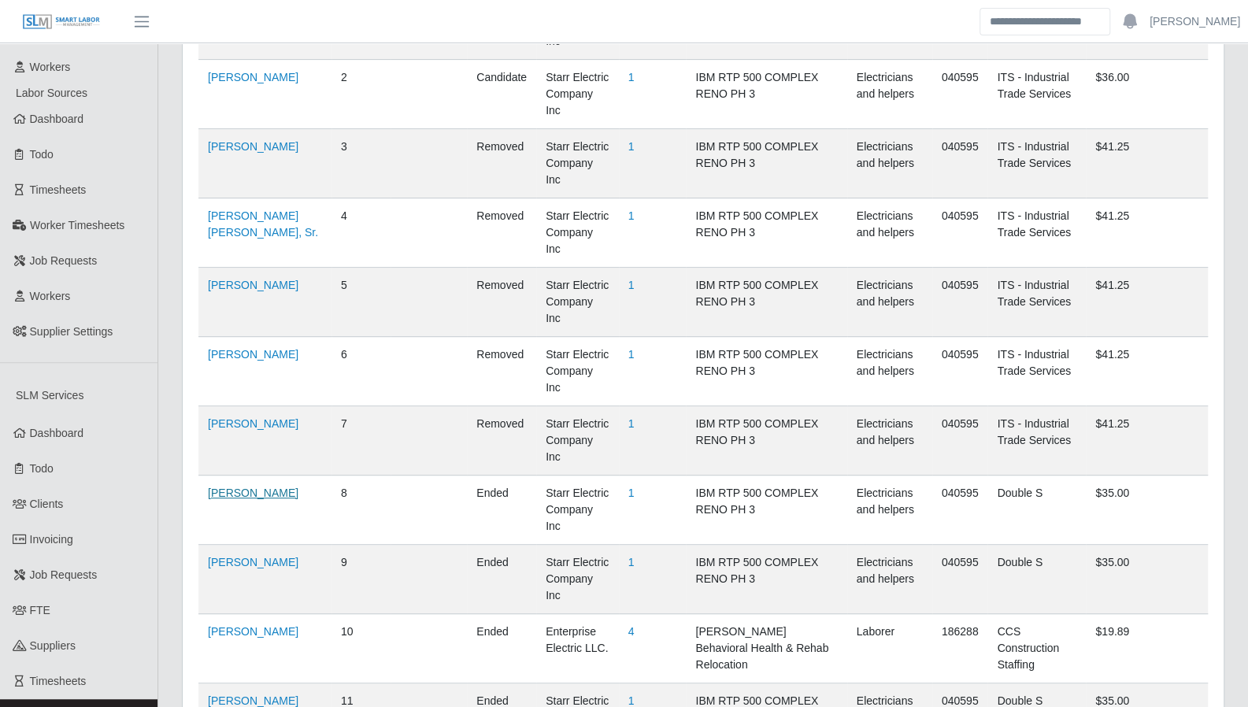
click at [255, 486] on link "[PERSON_NAME]" at bounding box center [253, 492] width 91 height 13
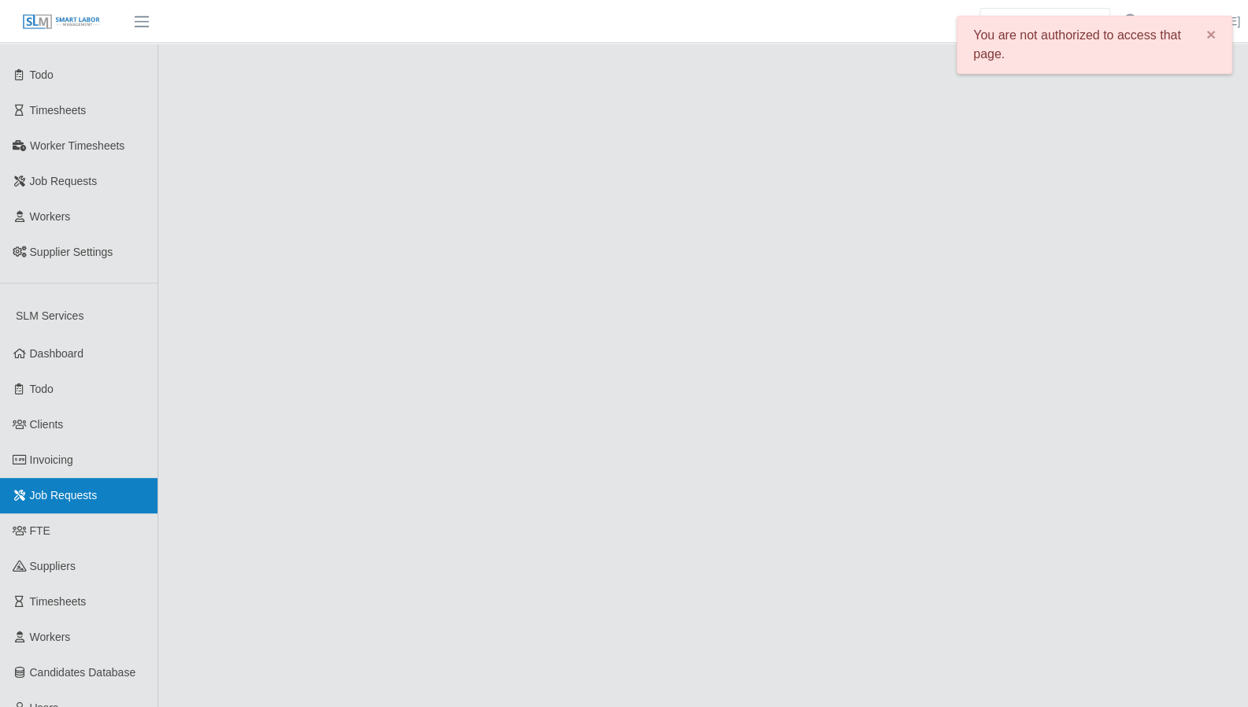
scroll to position [382, 0]
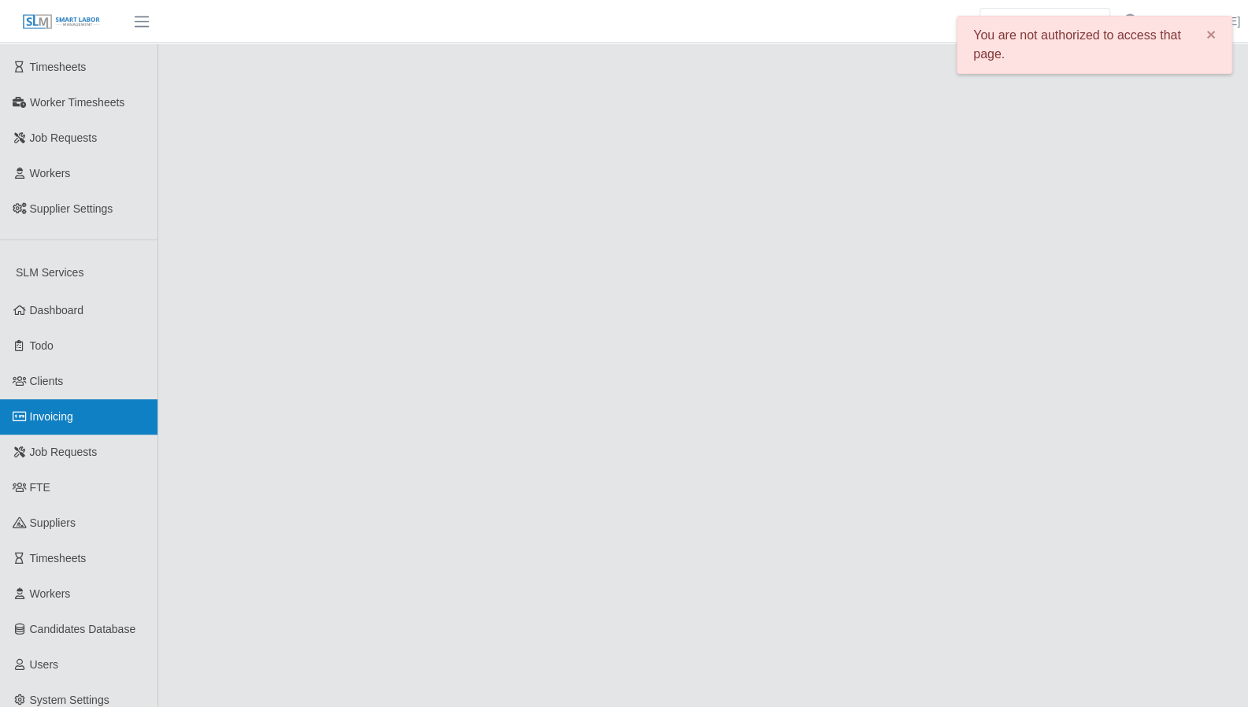
click at [71, 410] on span "Invoicing" at bounding box center [51, 416] width 43 height 13
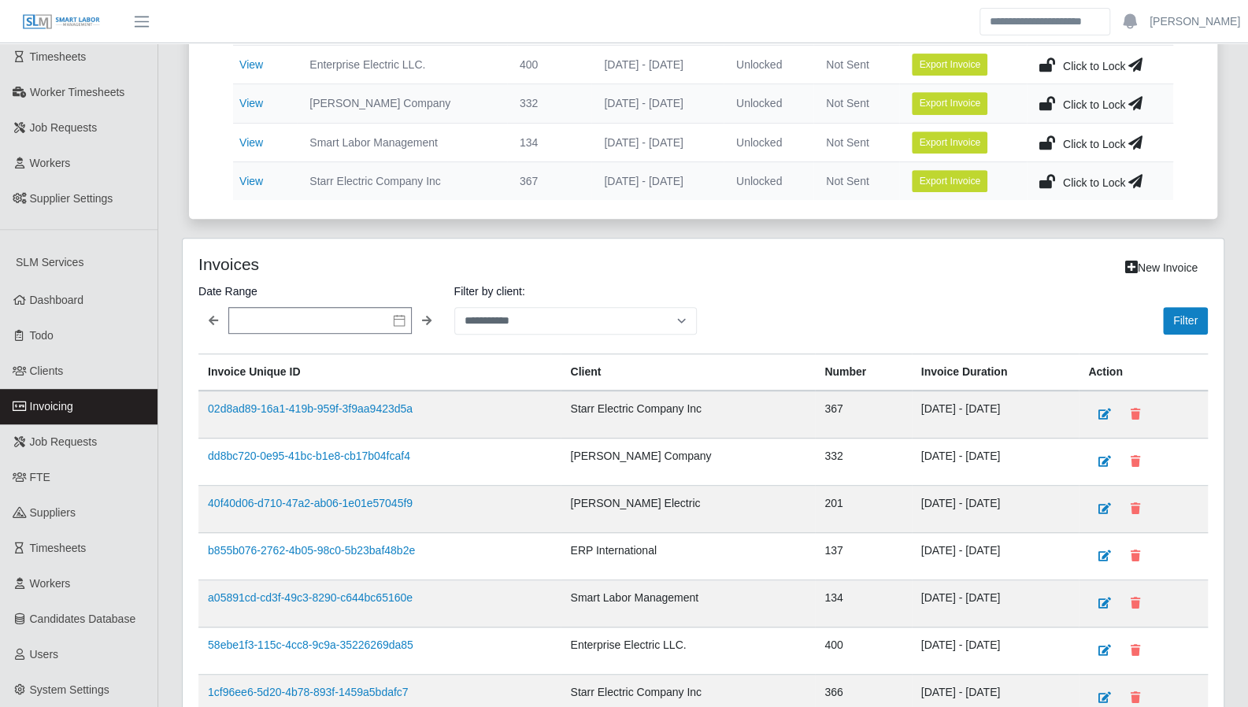
scroll to position [392, 0]
click at [371, 591] on link "a05891cd-cd3f-49c3-8290-c644bc65160e" at bounding box center [310, 597] width 205 height 13
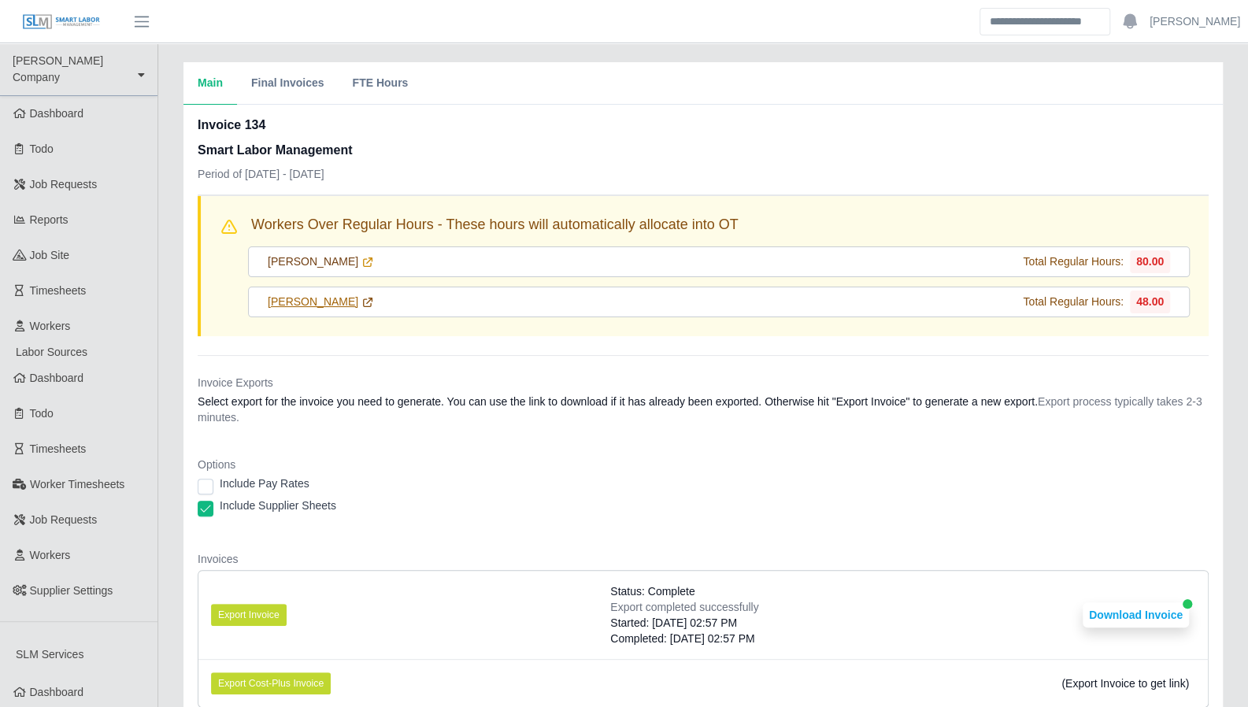
click at [361, 301] on icon at bounding box center [367, 302] width 13 height 13
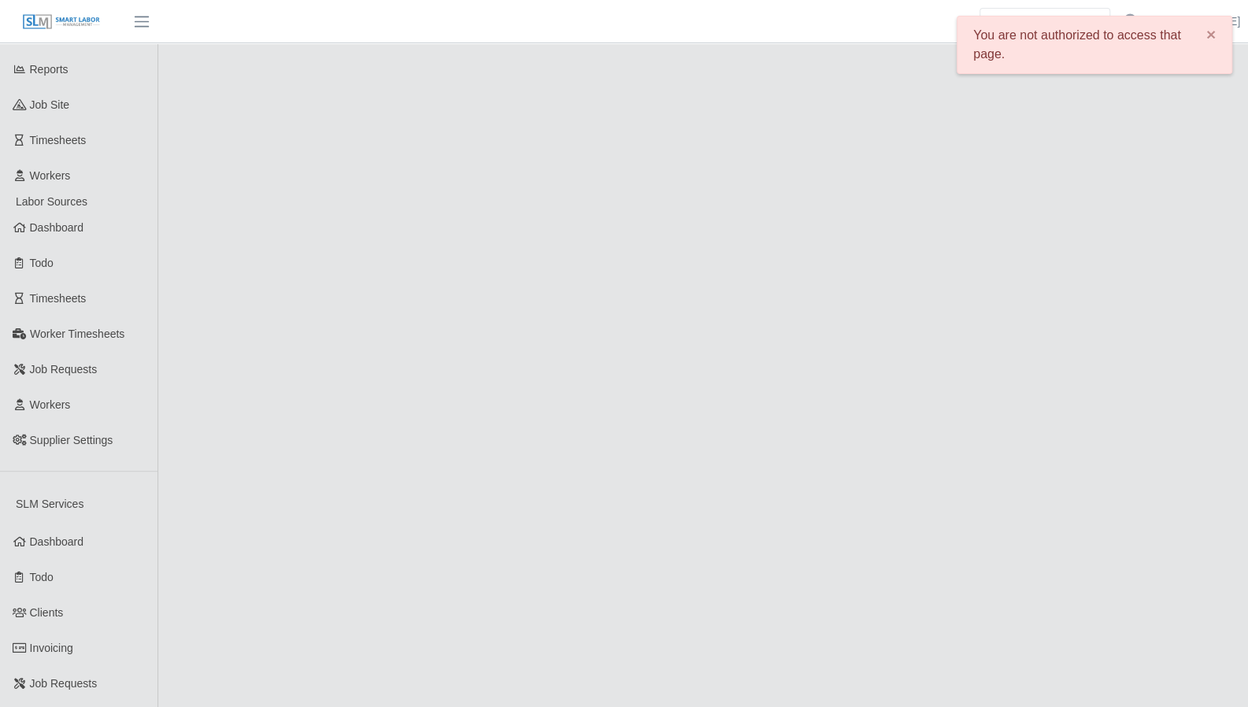
scroll to position [152, 0]
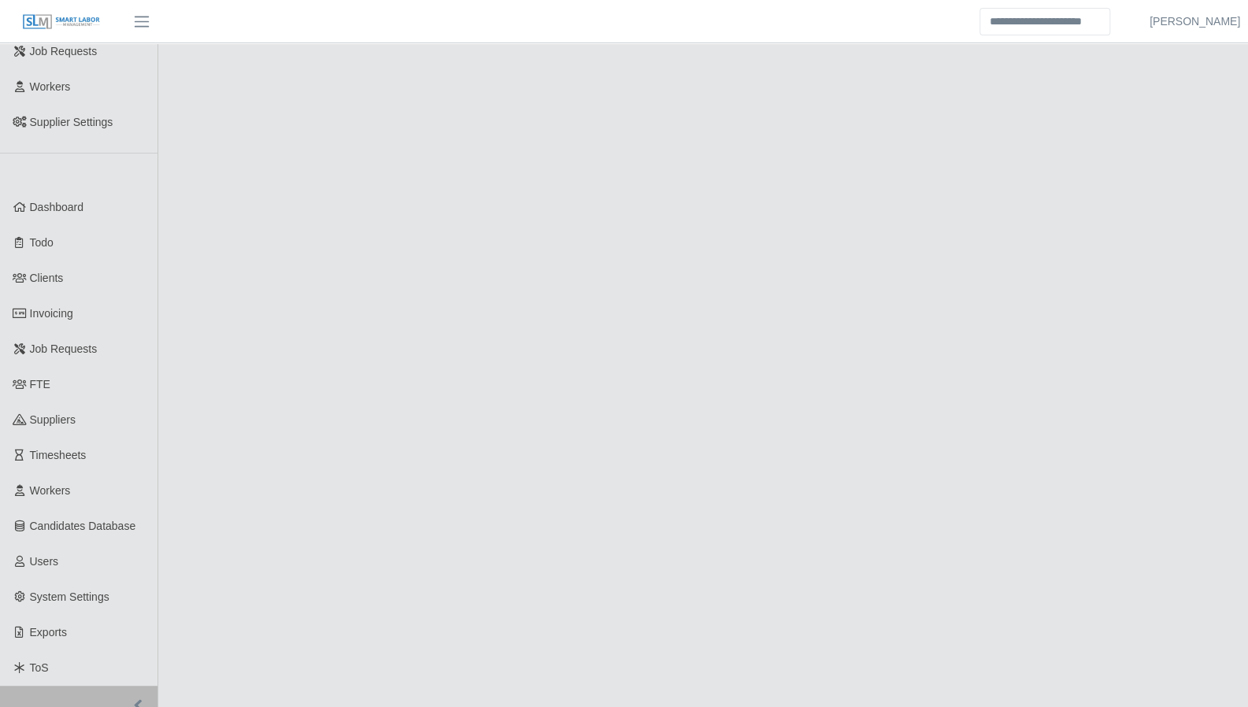
scroll to position [152, 0]
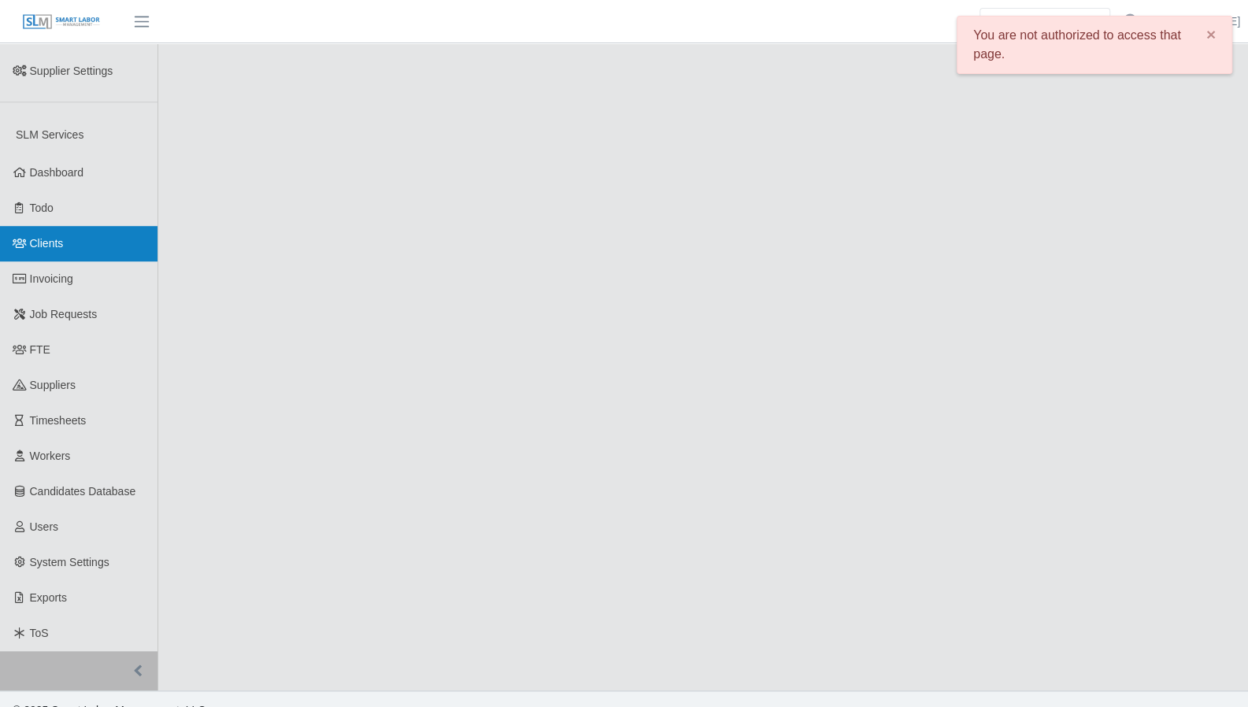
scroll to position [525, 0]
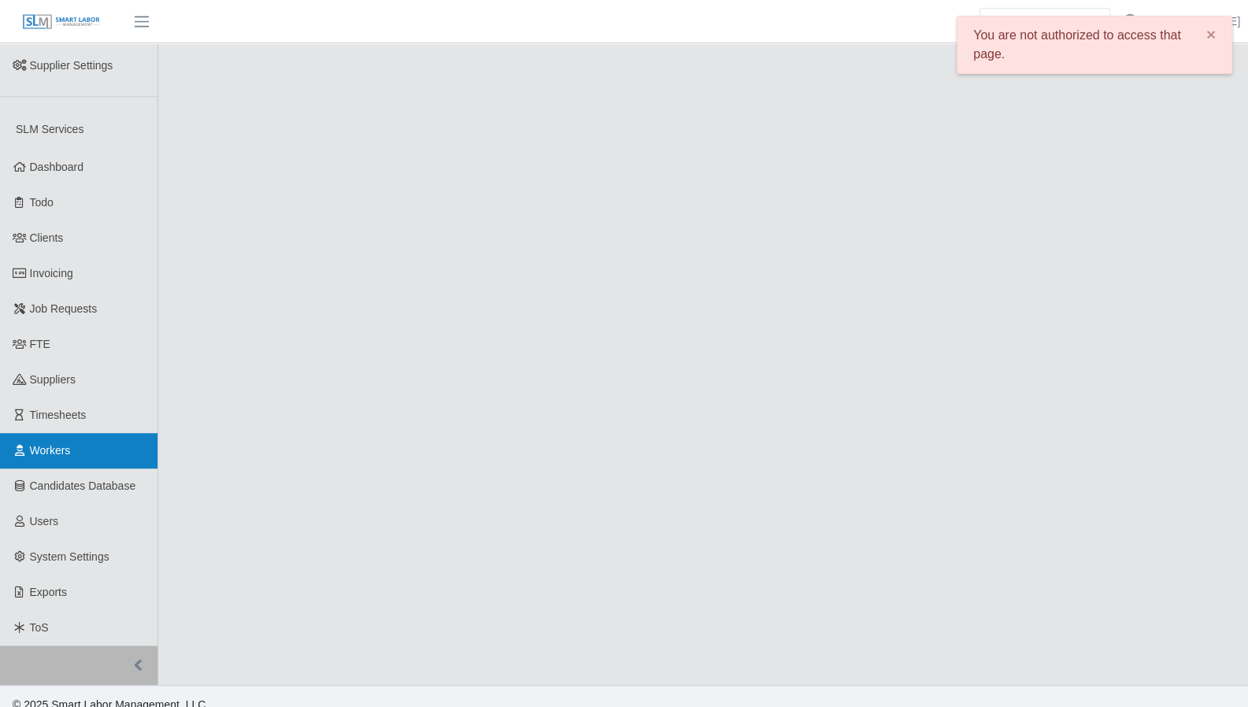
click at [57, 444] on link "Workers" at bounding box center [78, 450] width 157 height 35
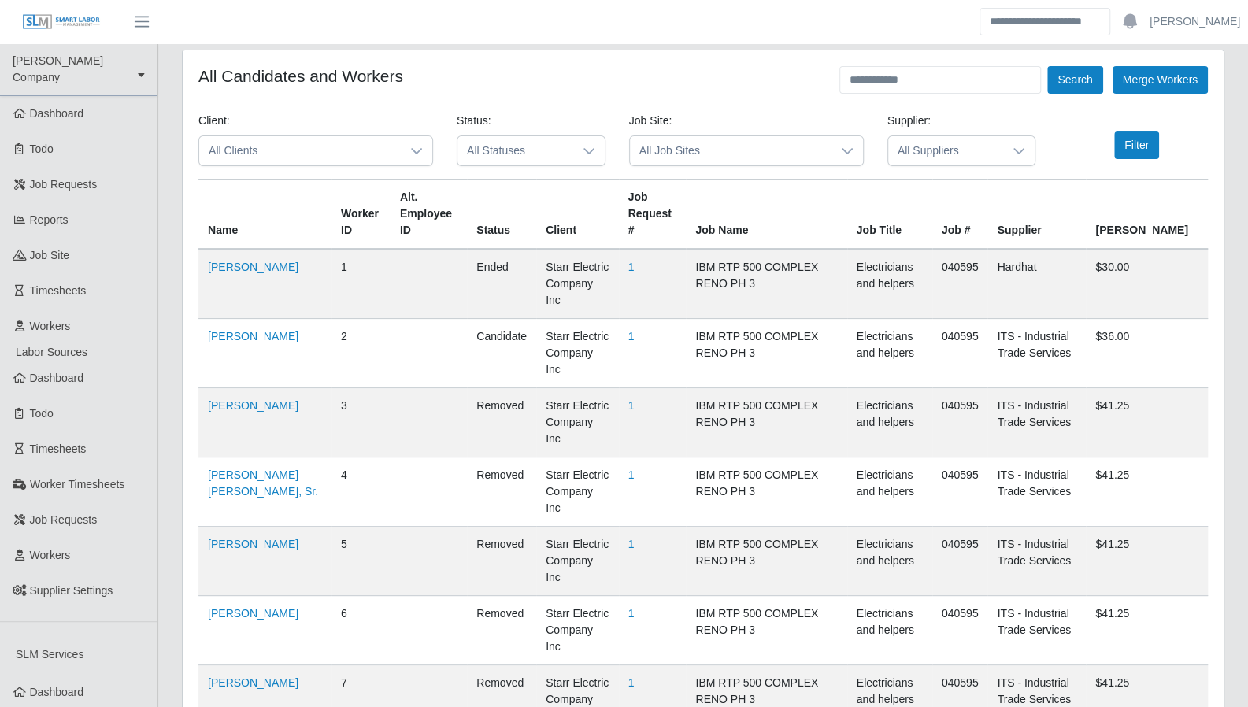
click at [262, 327] on td "[PERSON_NAME]" at bounding box center [264, 353] width 133 height 69
click at [264, 330] on link "[PERSON_NAME]" at bounding box center [253, 336] width 91 height 13
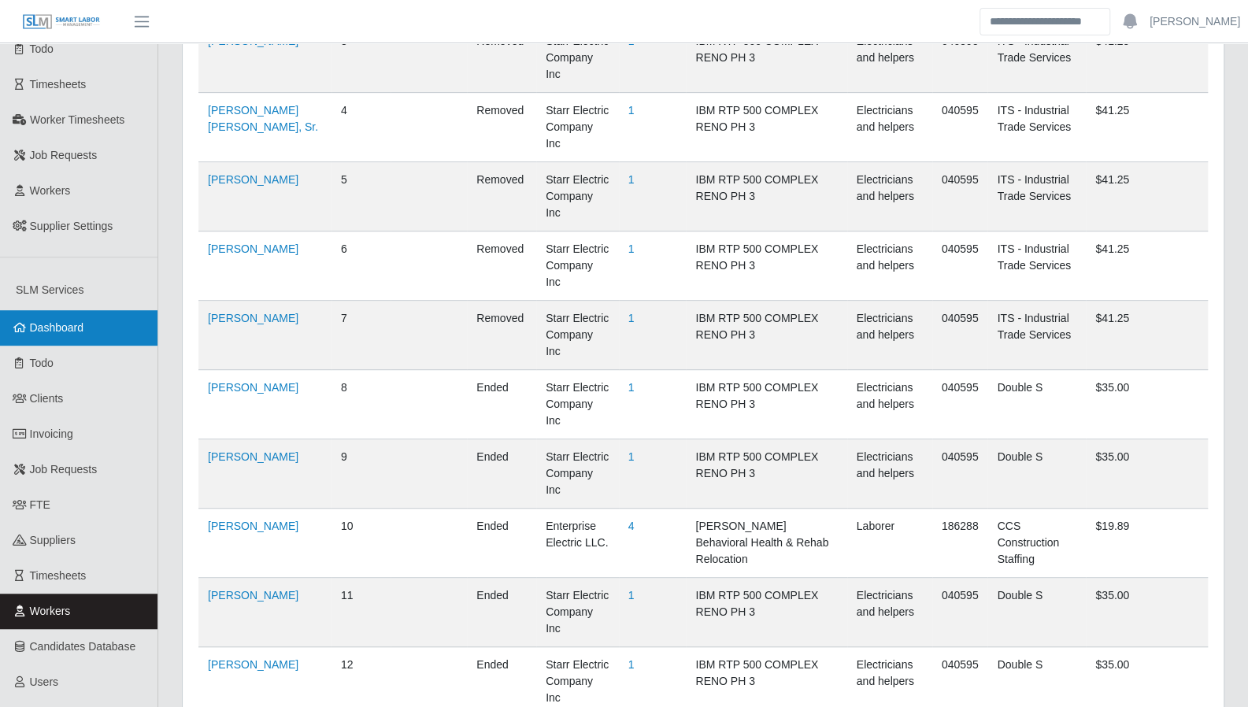
scroll to position [366, 0]
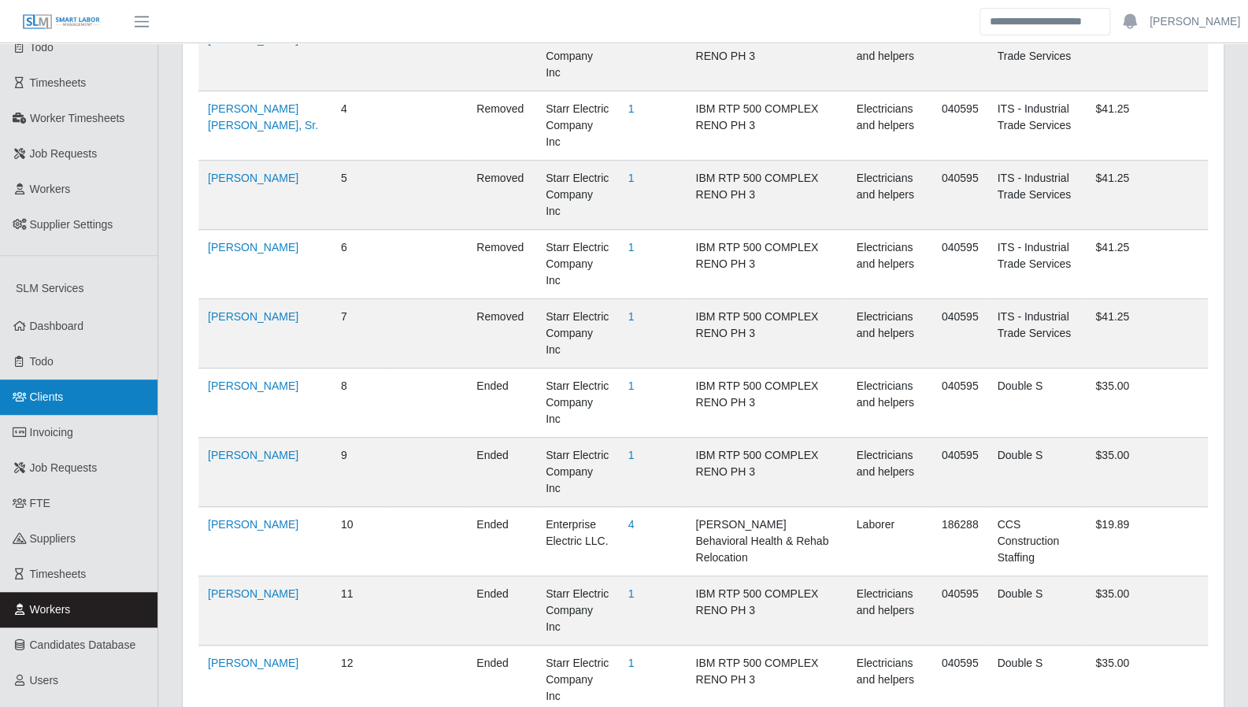
drag, startPoint x: 44, startPoint y: 383, endPoint x: 8, endPoint y: 378, distance: 36.6
click at [8, 379] on link "Clients" at bounding box center [78, 396] width 157 height 35
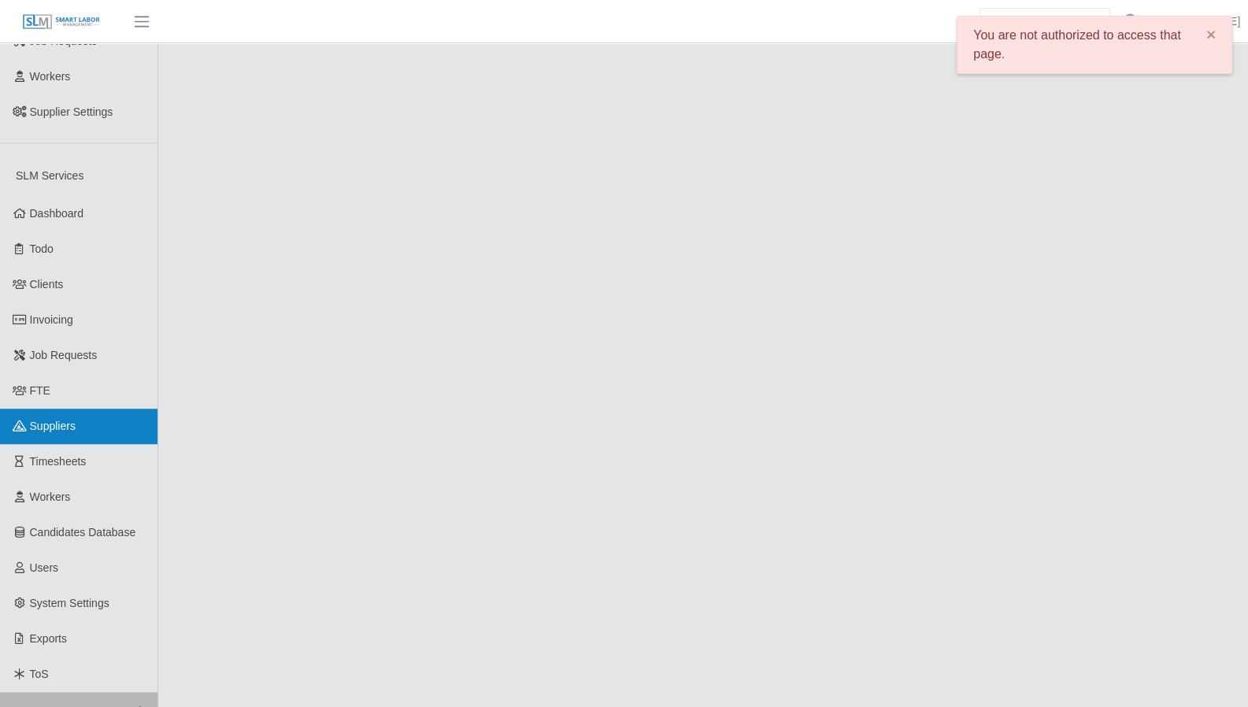
scroll to position [479, 0]
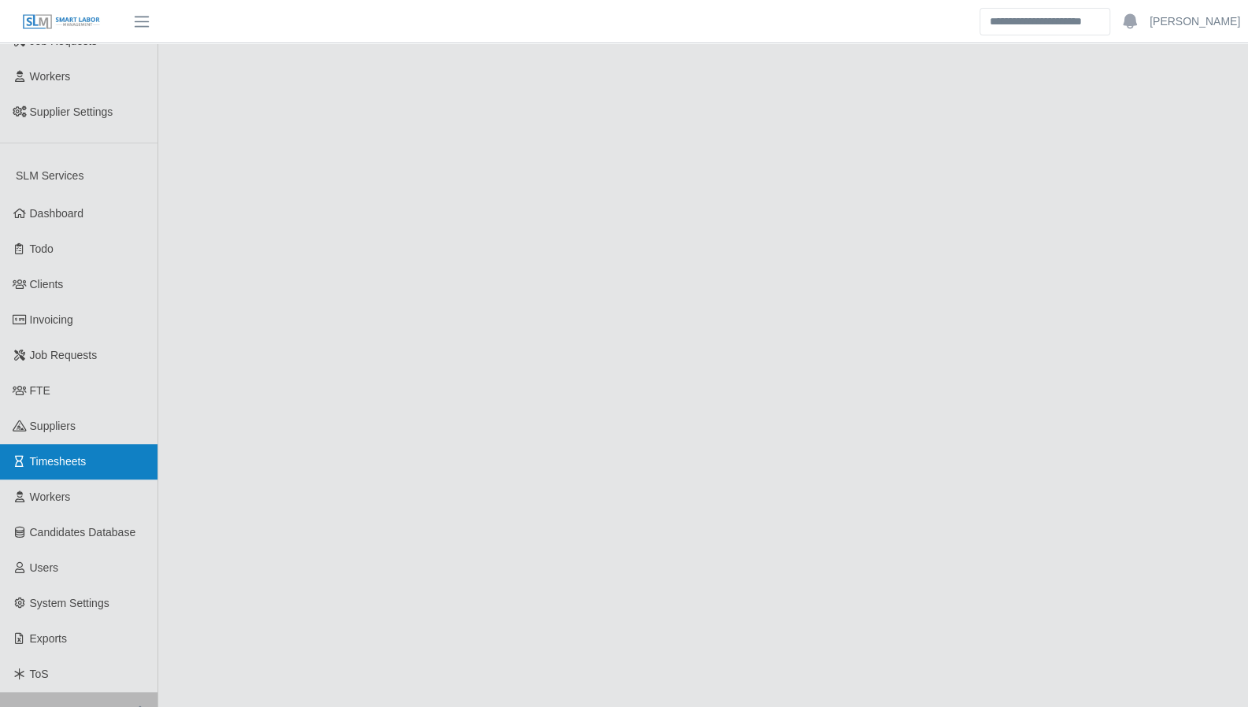
click at [78, 455] on span "Timesheets" at bounding box center [58, 461] width 57 height 13
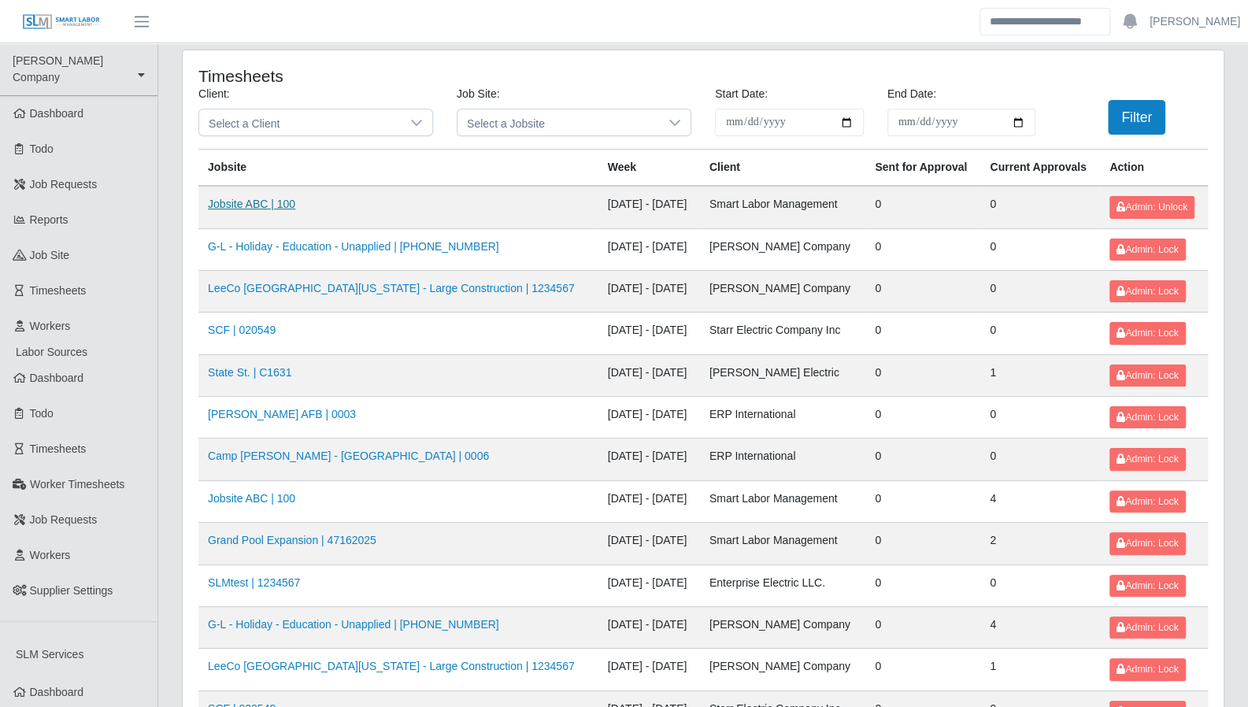
click at [259, 207] on link "Jobsite ABC | 100" at bounding box center [251, 204] width 87 height 13
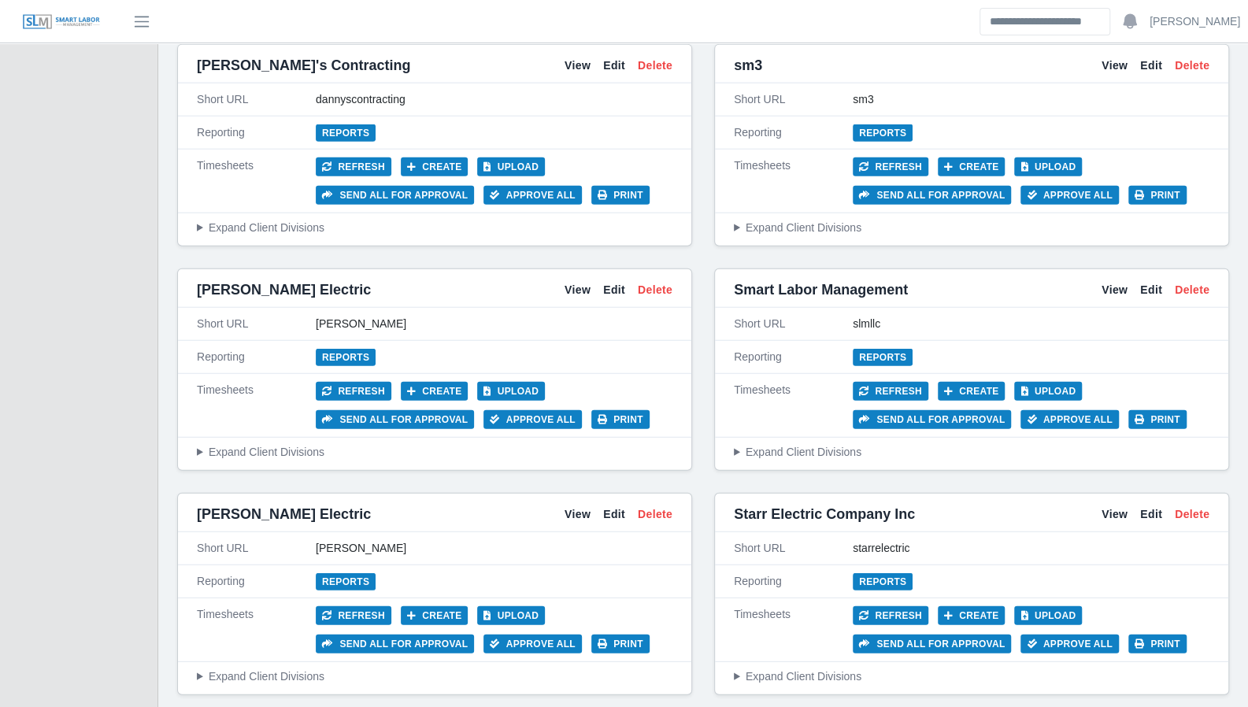
scroll to position [2401, 0]
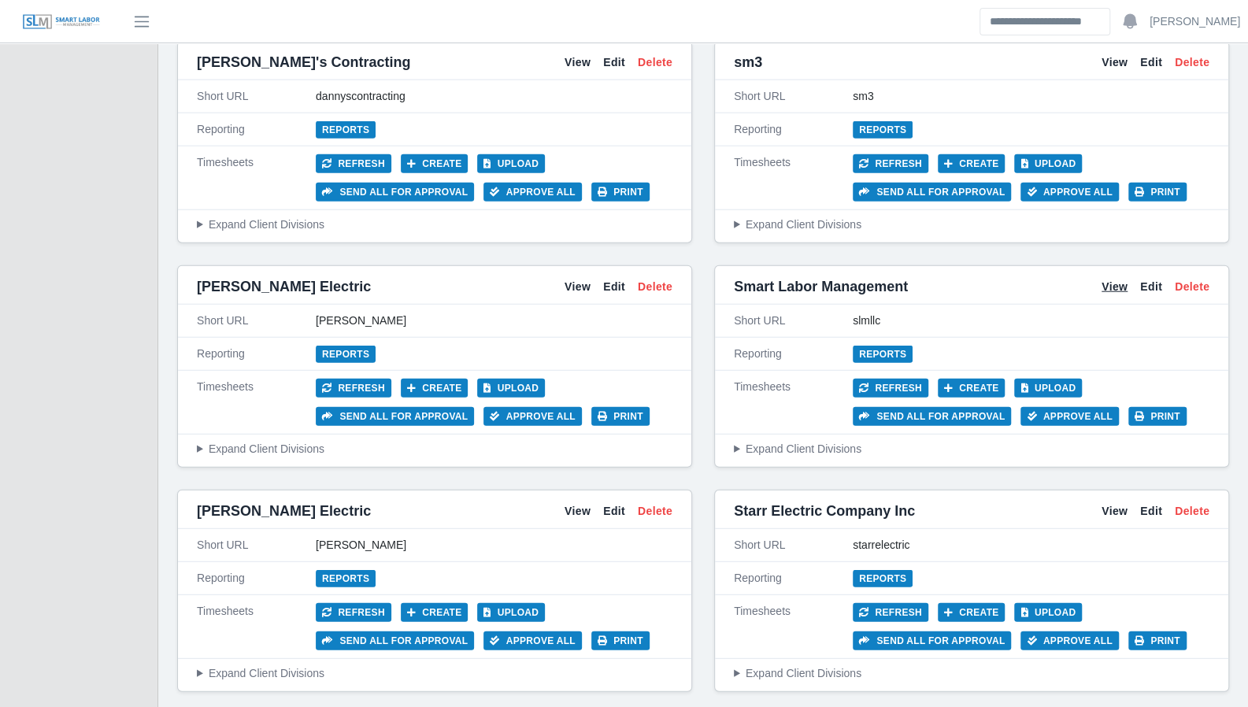
click at [1109, 279] on link "View" at bounding box center [1114, 287] width 26 height 17
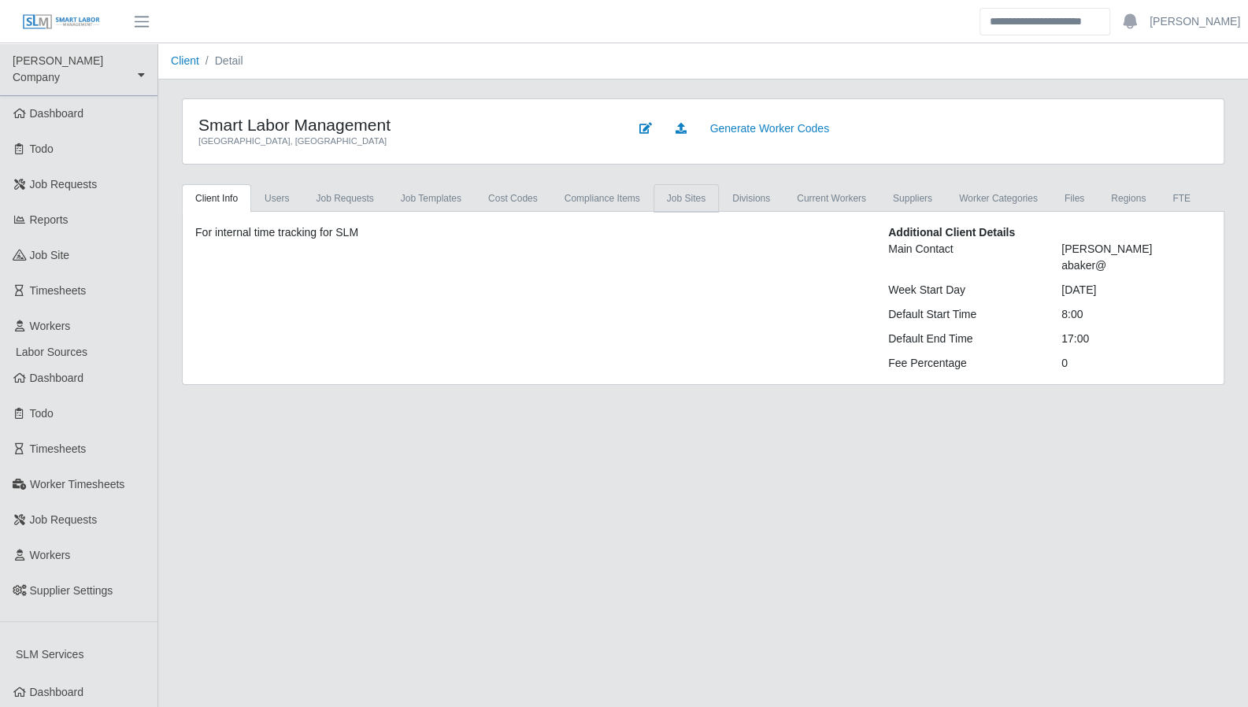
click at [665, 194] on link "job sites" at bounding box center [685, 198] width 65 height 28
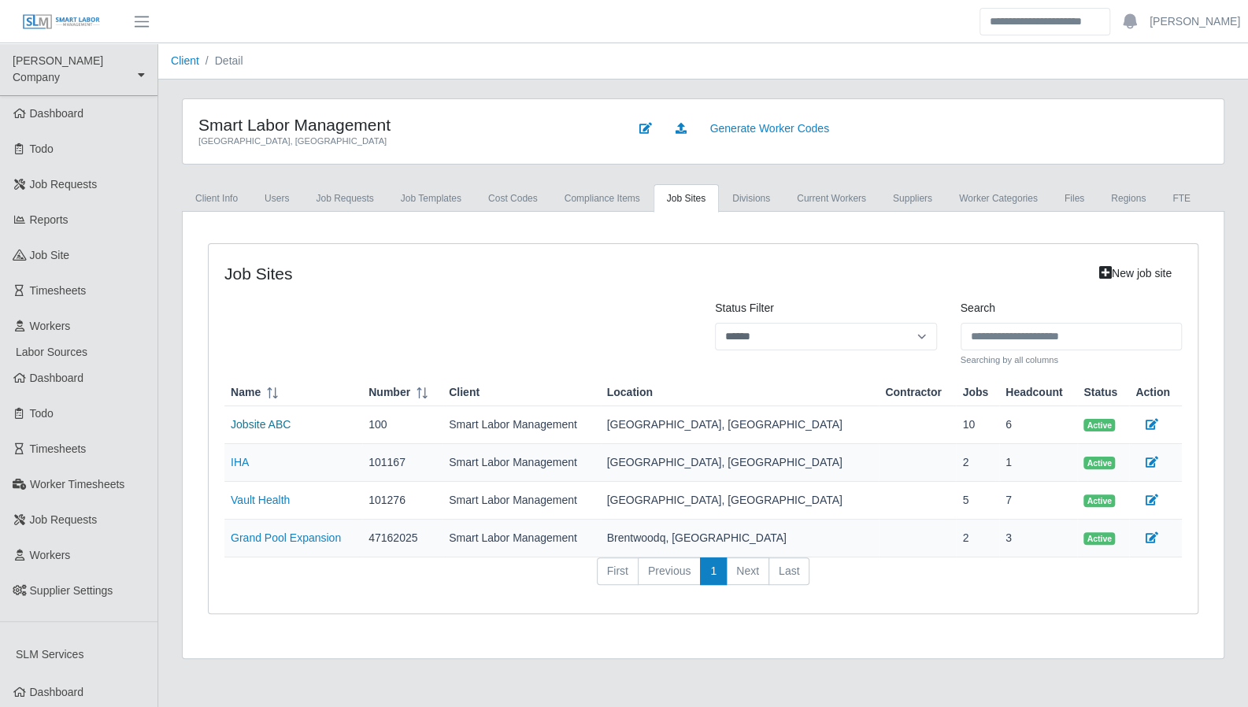
click at [267, 421] on link "Jobsite ABC" at bounding box center [261, 424] width 60 height 13
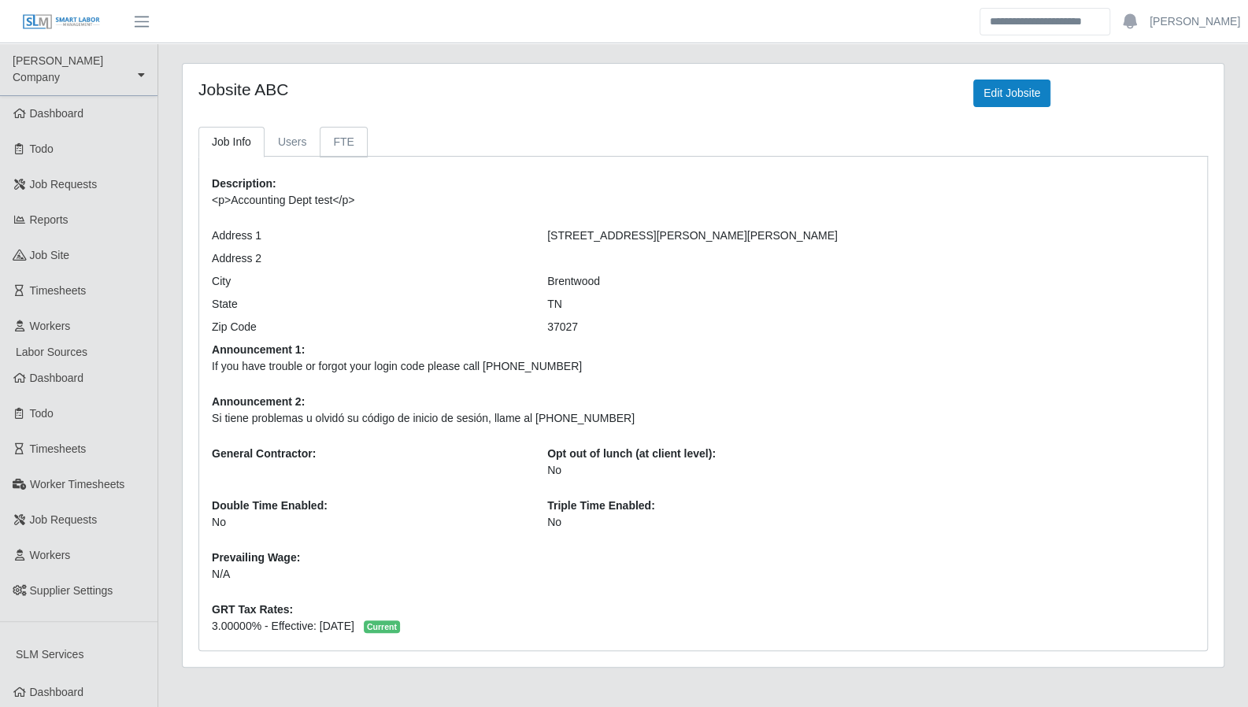
click at [335, 139] on link "FTE" at bounding box center [343, 142] width 47 height 31
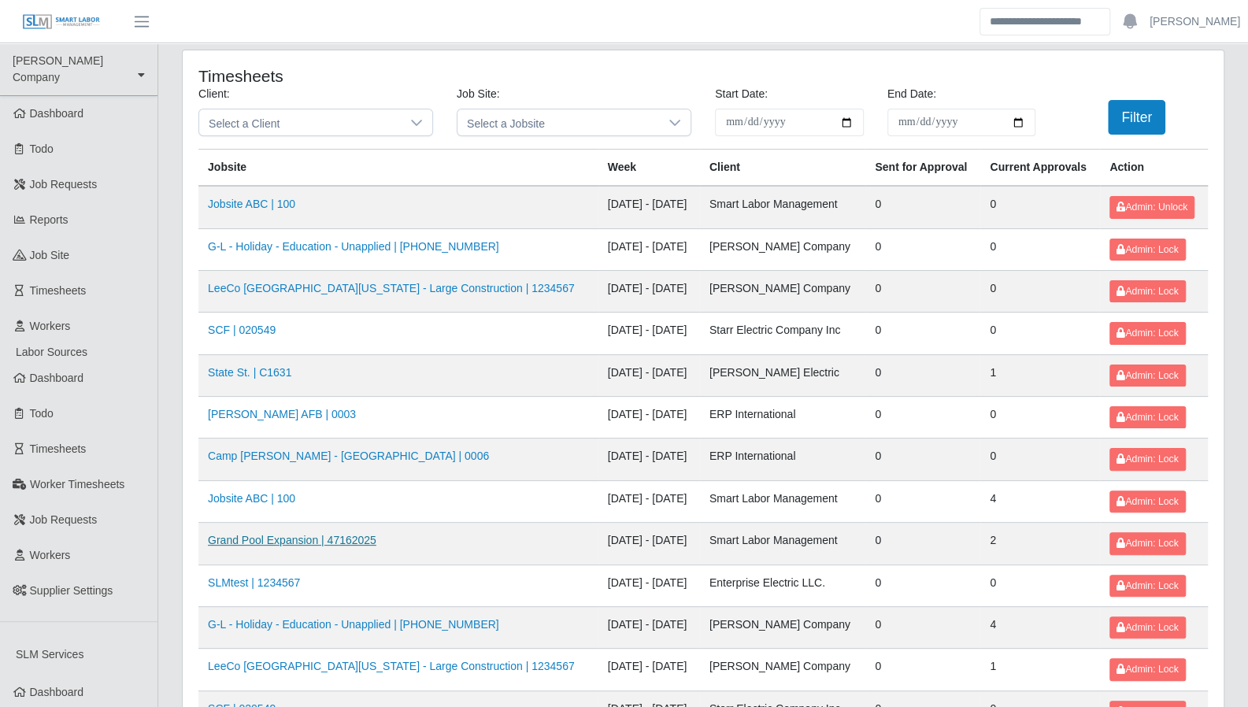
click at [326, 534] on link "Grand Pool Expansion | 47162025" at bounding box center [292, 540] width 168 height 13
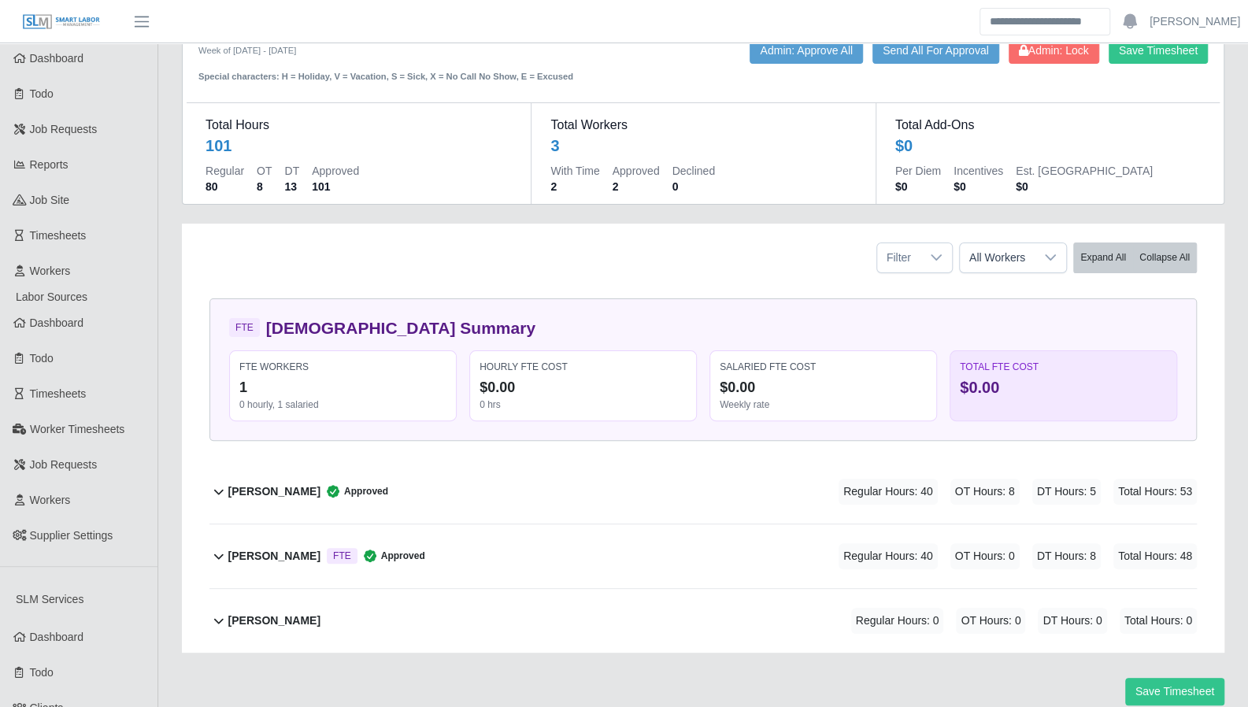
scroll to position [38, 0]
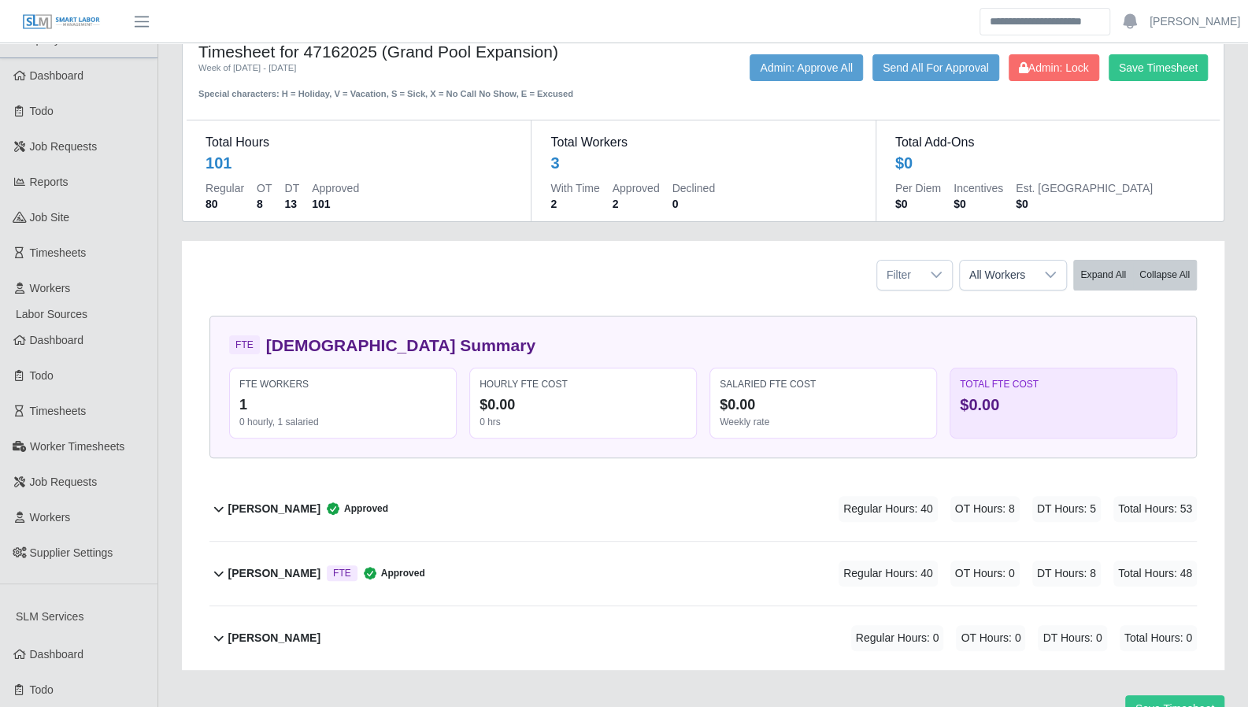
click at [219, 639] on icon at bounding box center [218, 637] width 19 height 19
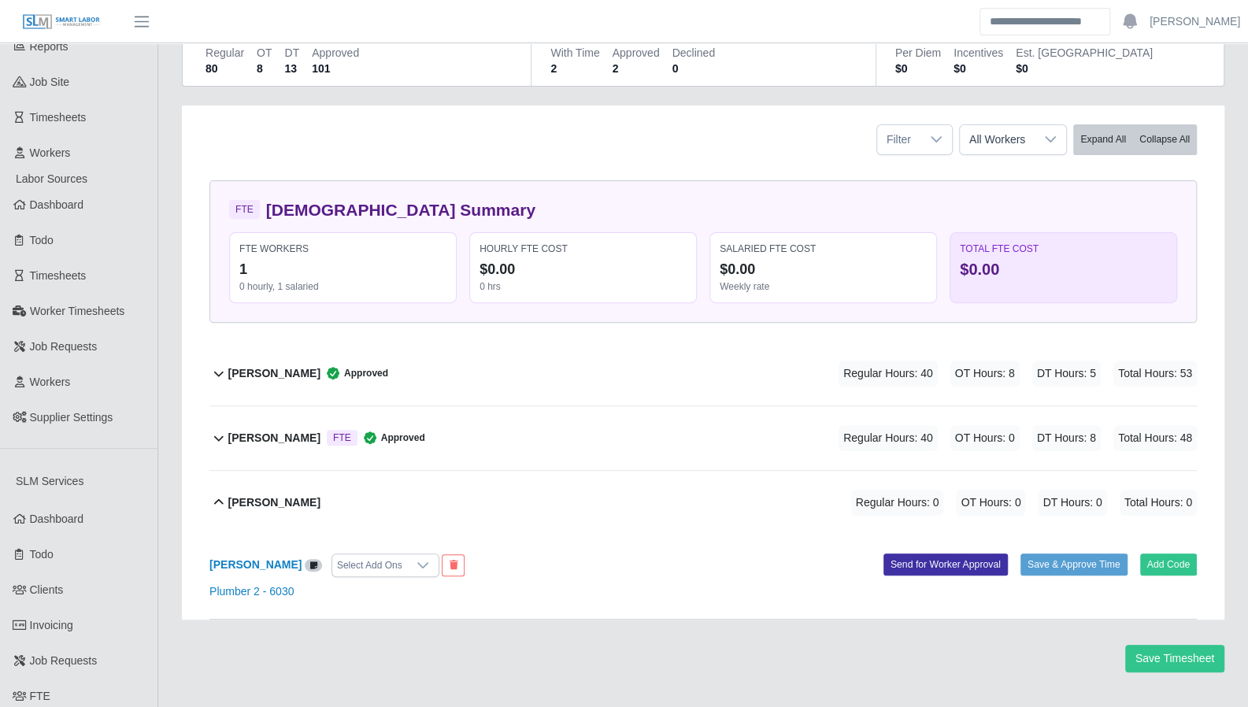
scroll to position [201, 0]
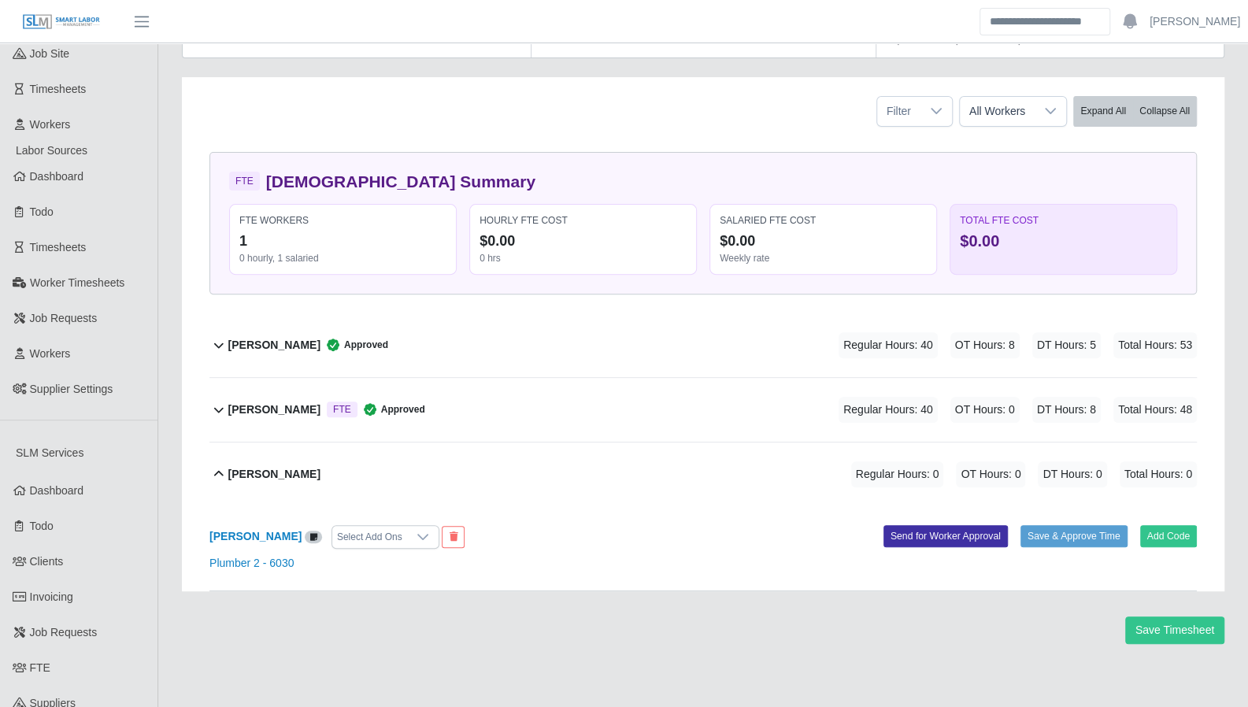
click at [264, 568] on div "[PERSON_NAME] Select Add Ons Add Code Save & Approve Time Send for Worker Appro…" at bounding box center [702, 548] width 987 height 85
click at [264, 566] on link "Plumber 2 - 6030" at bounding box center [251, 562] width 84 height 13
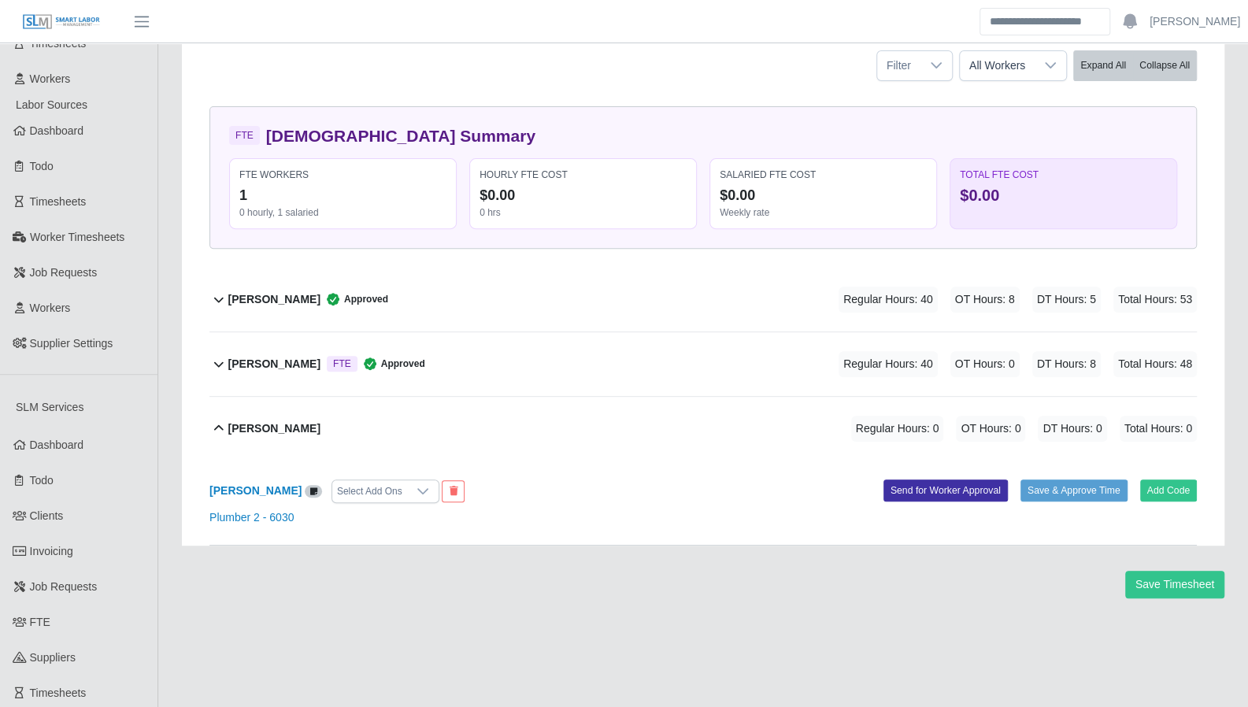
scroll to position [260, 0]
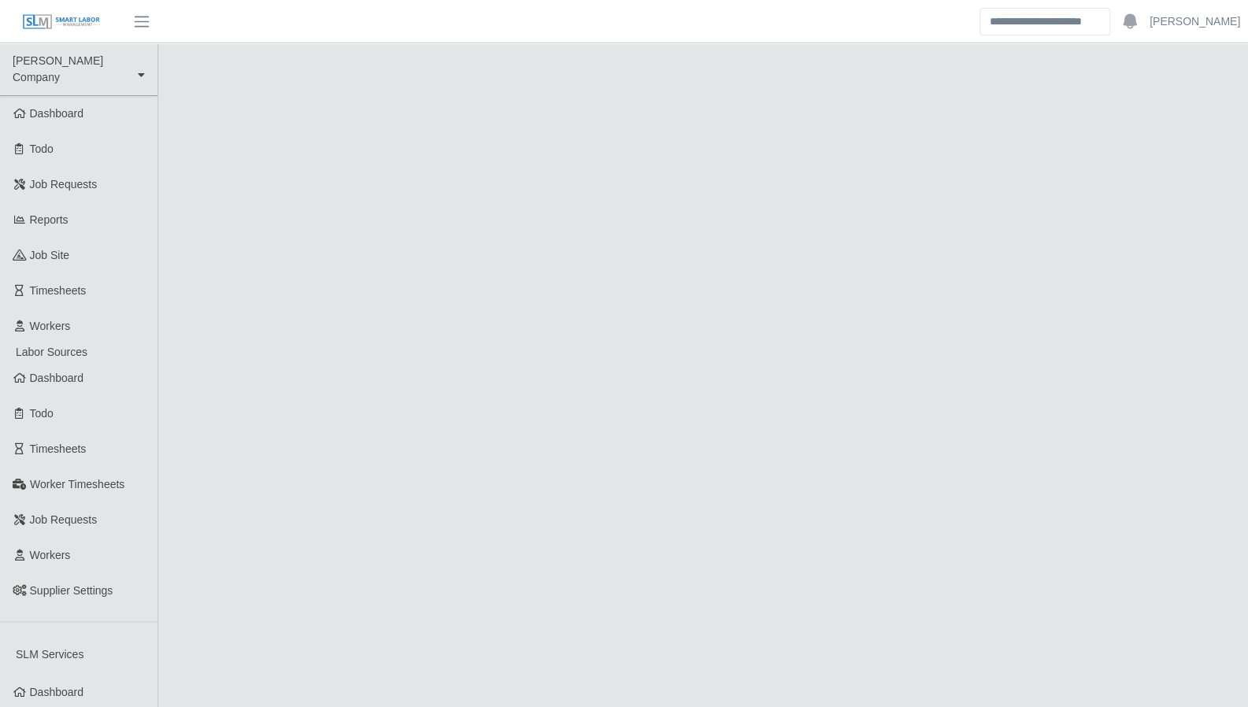
select select "****"
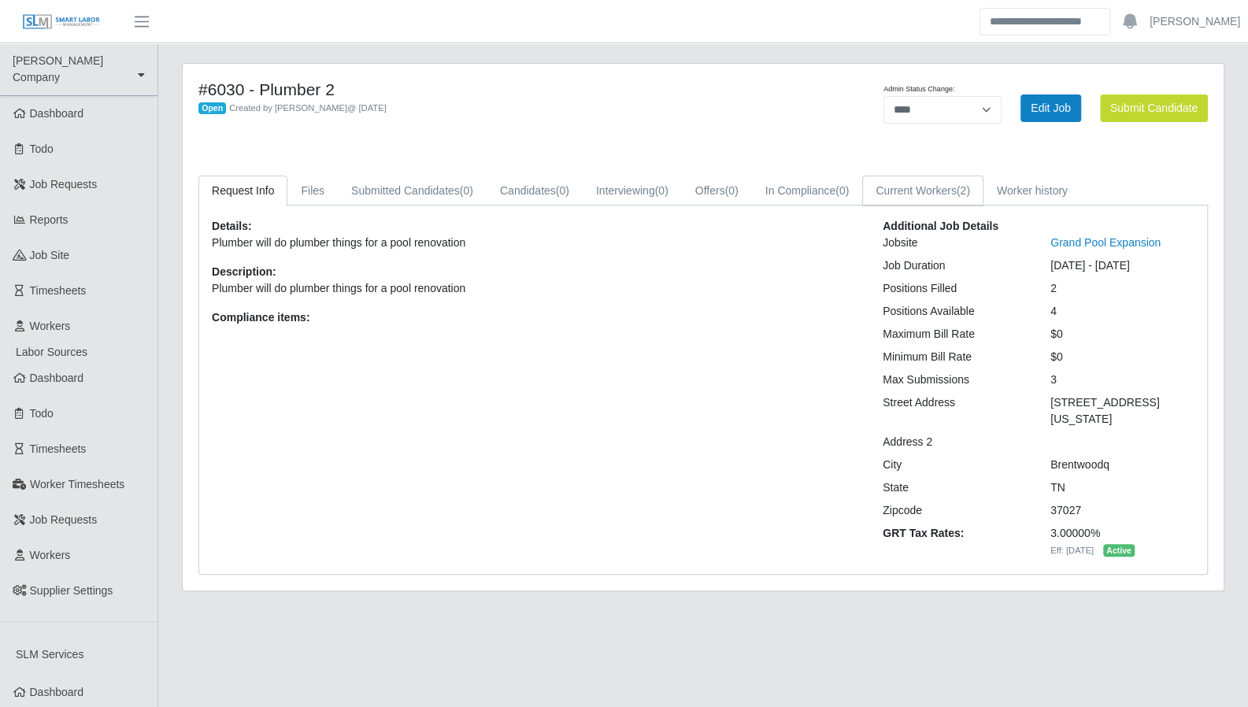
click at [906, 193] on link "Current Workers (2)" at bounding box center [922, 191] width 121 height 31
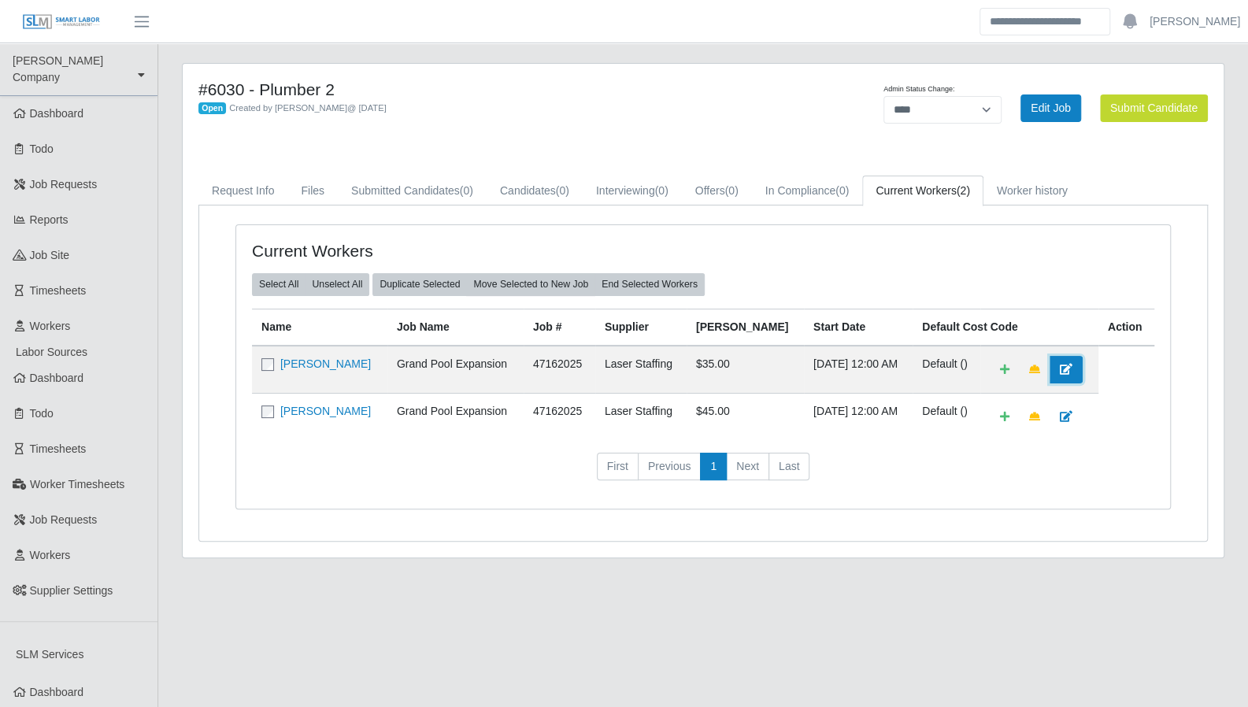
click at [1062, 372] on link at bounding box center [1065, 370] width 33 height 28
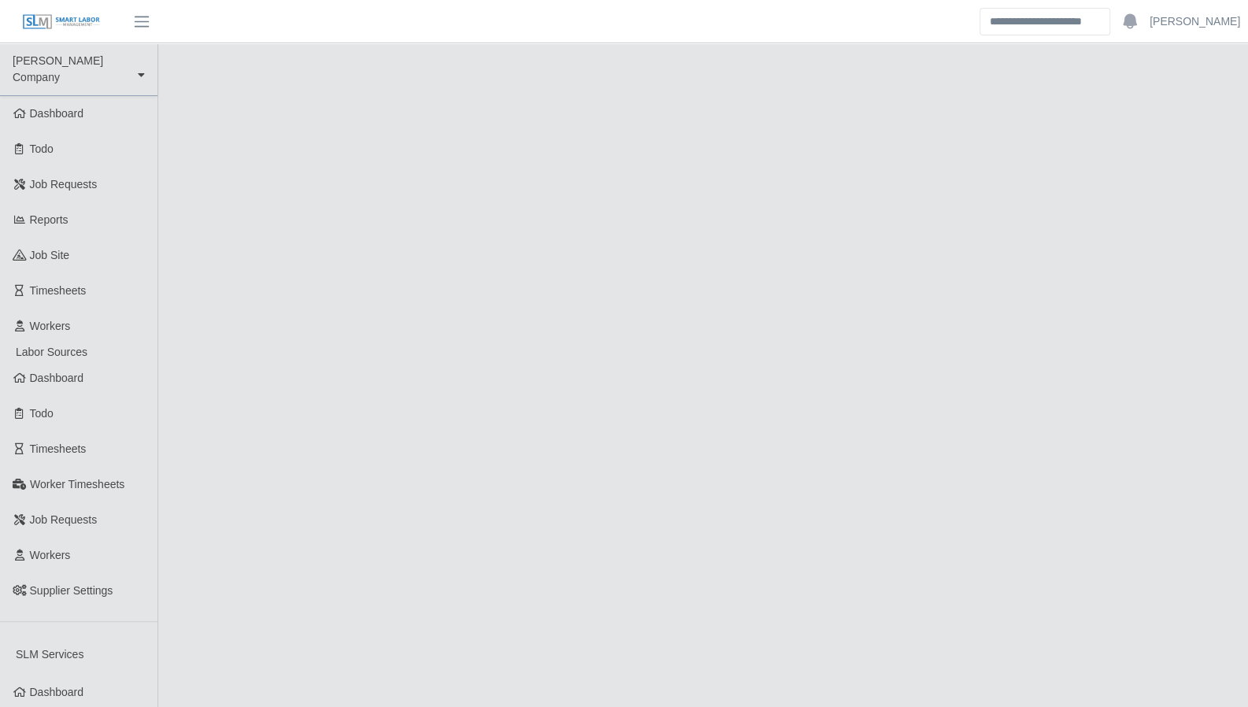
select select "****"
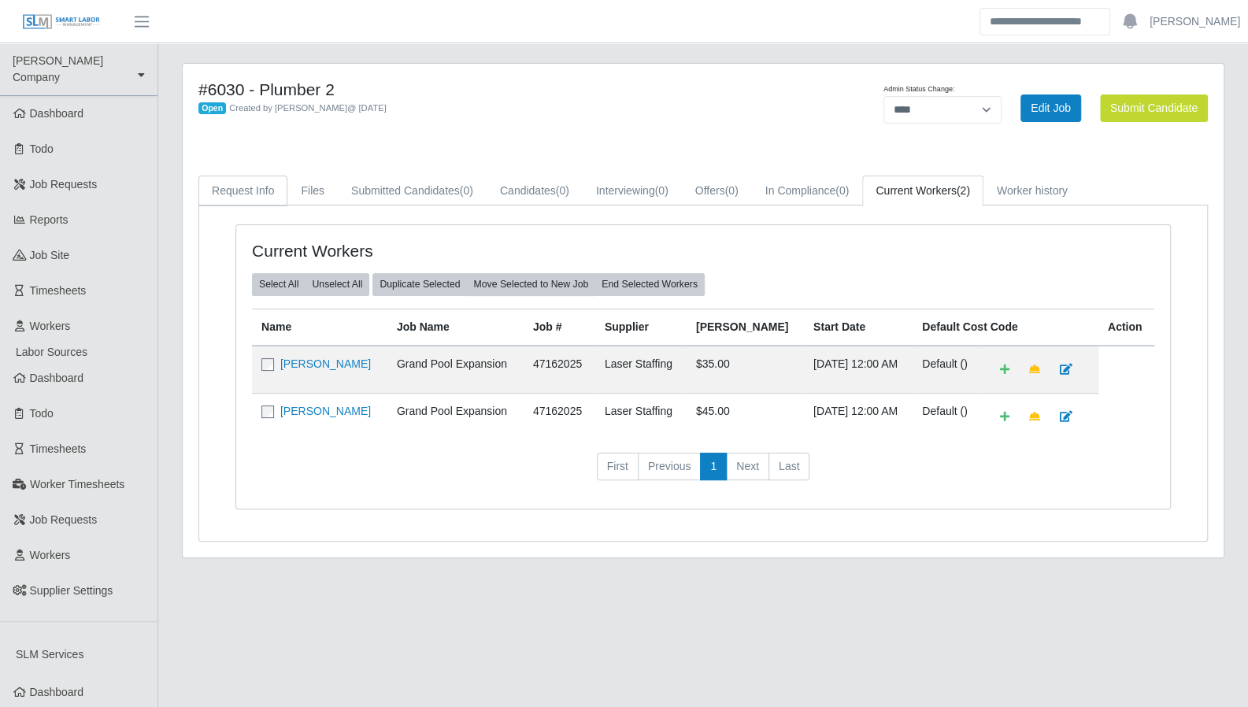
click at [252, 186] on link "Request Info" at bounding box center [242, 191] width 89 height 31
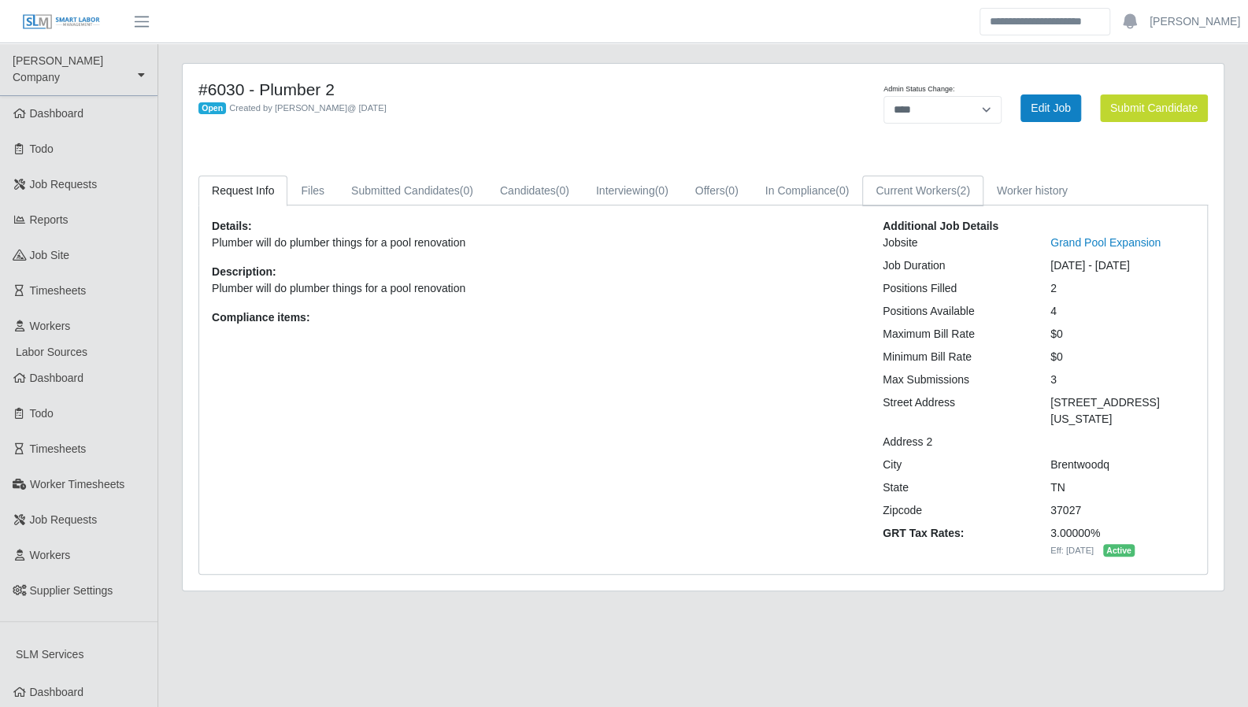
click at [948, 196] on link "Current Workers (2)" at bounding box center [922, 191] width 121 height 31
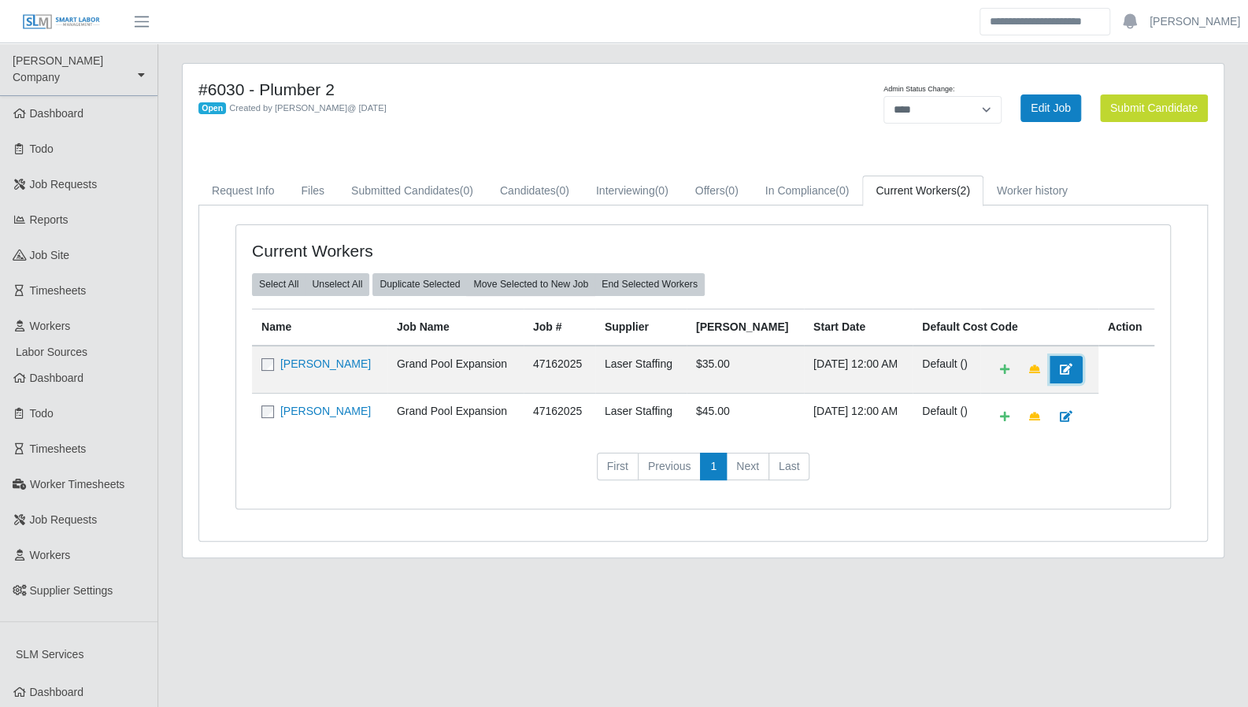
click at [1061, 367] on link at bounding box center [1065, 370] width 33 height 28
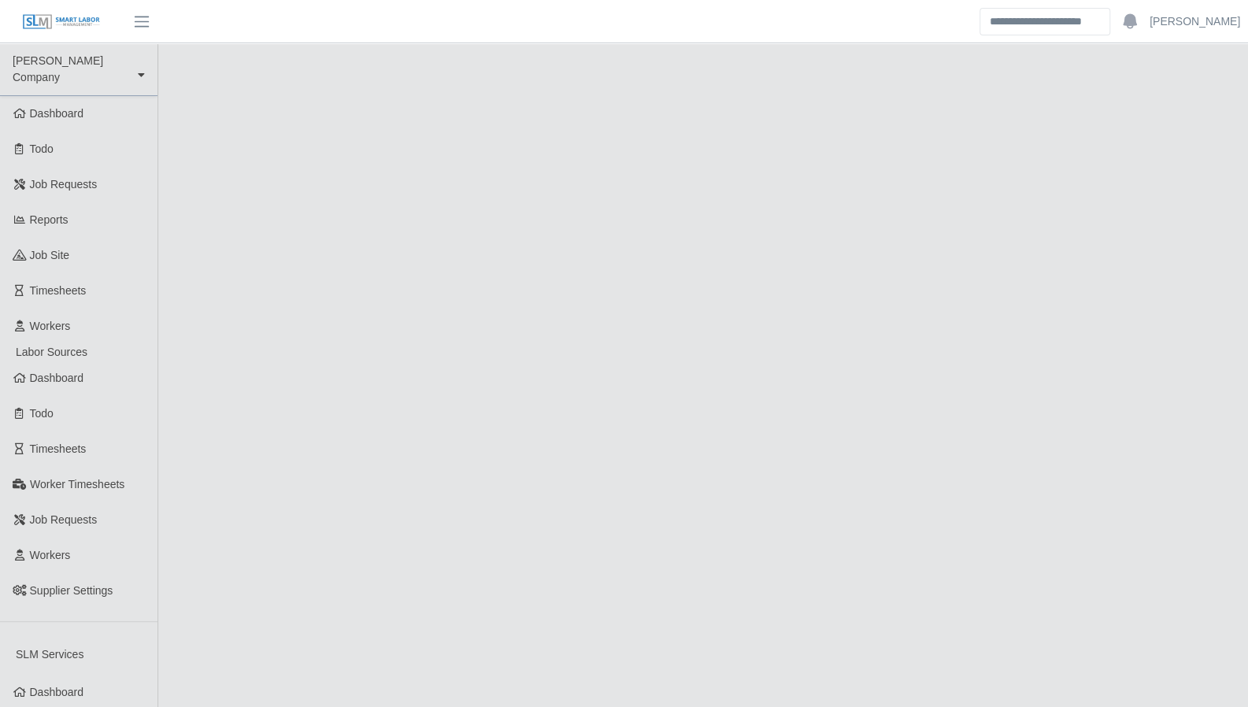
select select "****"
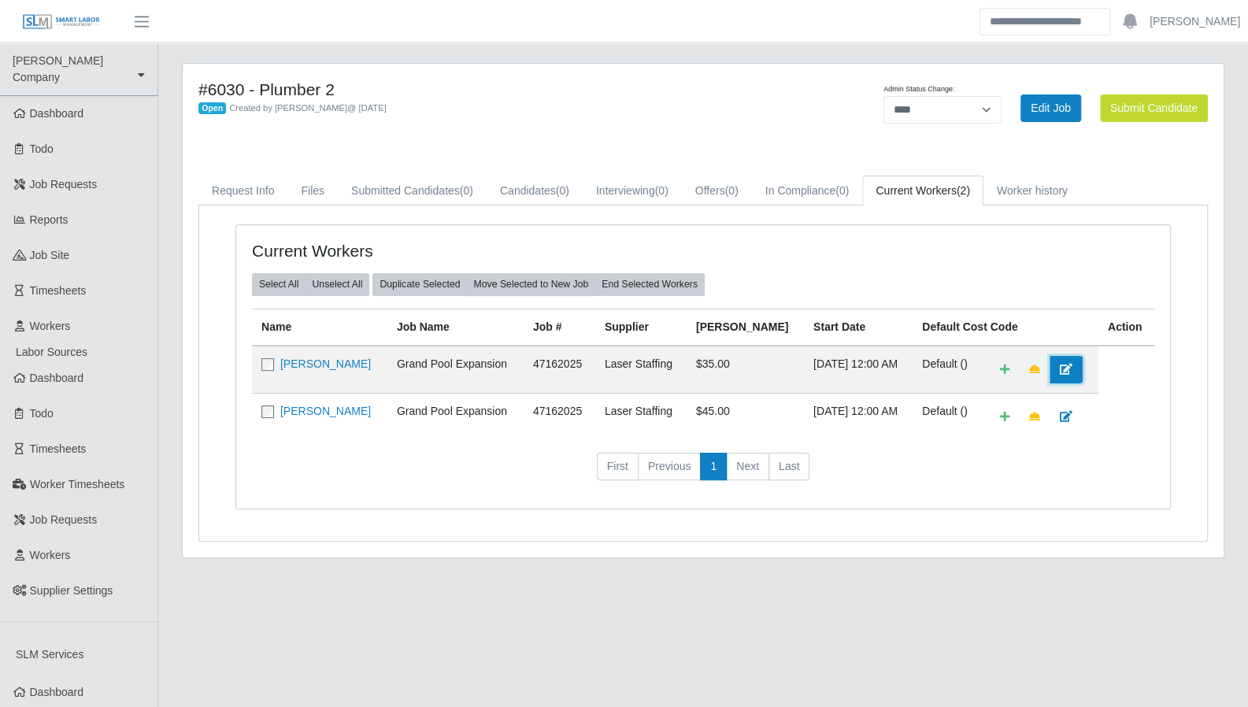
click at [1059, 372] on icon at bounding box center [1065, 369] width 13 height 11
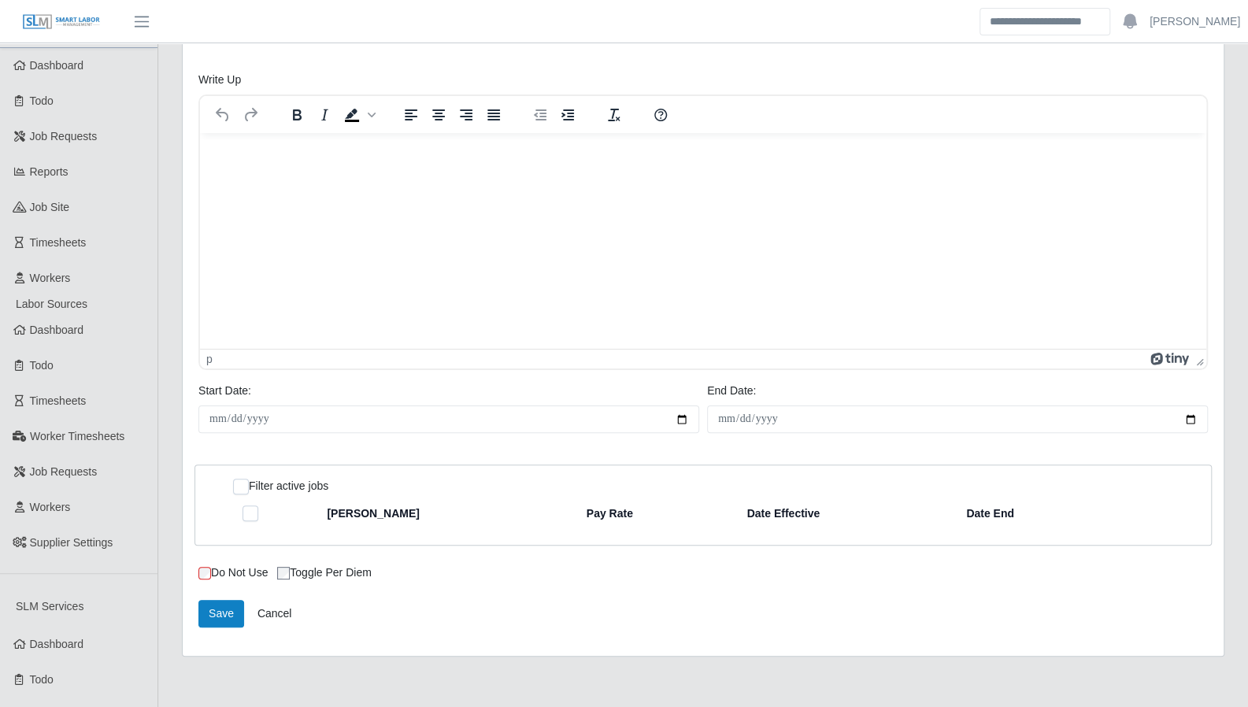
scroll to position [46, 0]
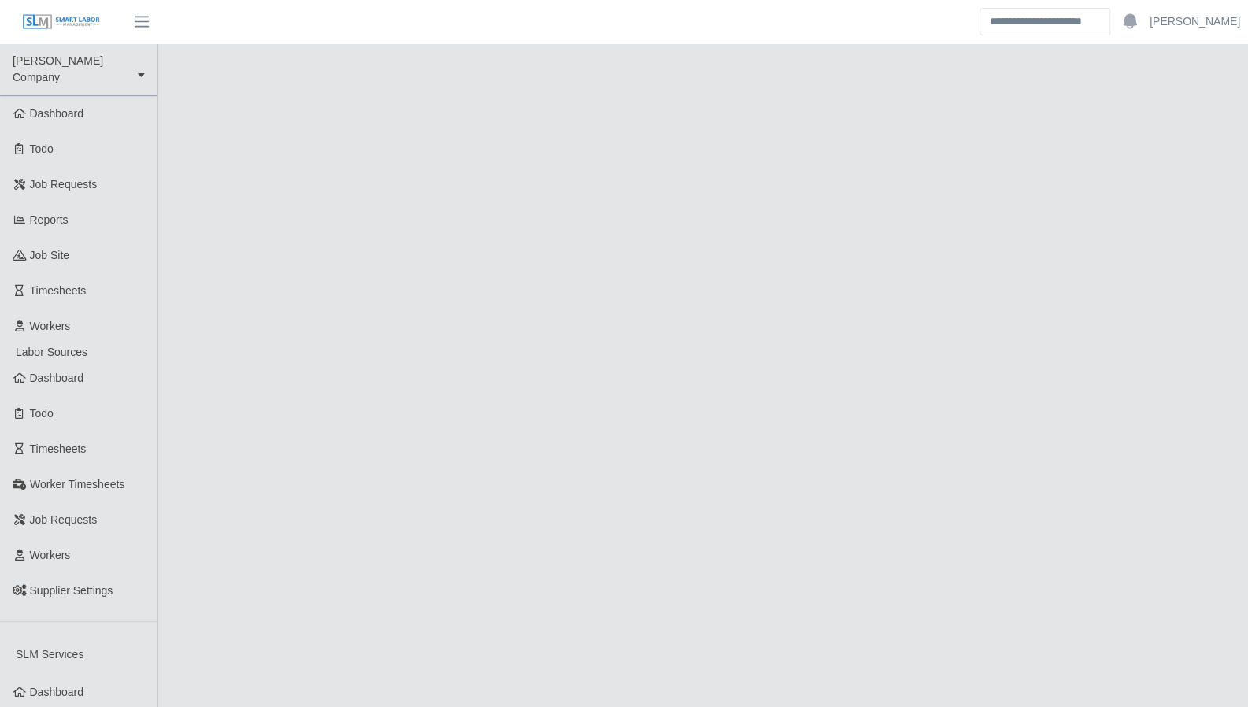
select select "****"
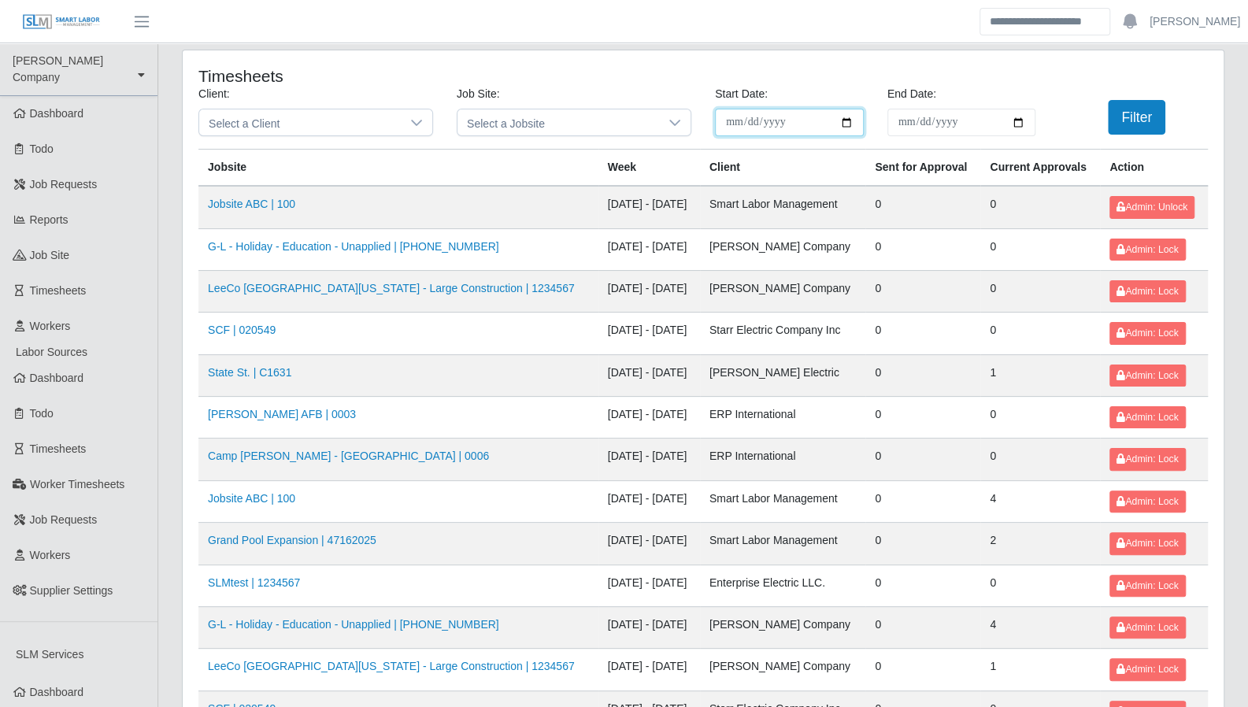
click at [848, 127] on input "**********" at bounding box center [789, 123] width 149 height 28
type input "**********"
click at [1012, 118] on input "End Date:" at bounding box center [961, 123] width 149 height 28
type input "**********"
click at [1122, 109] on button "Filter" at bounding box center [1135, 117] width 57 height 35
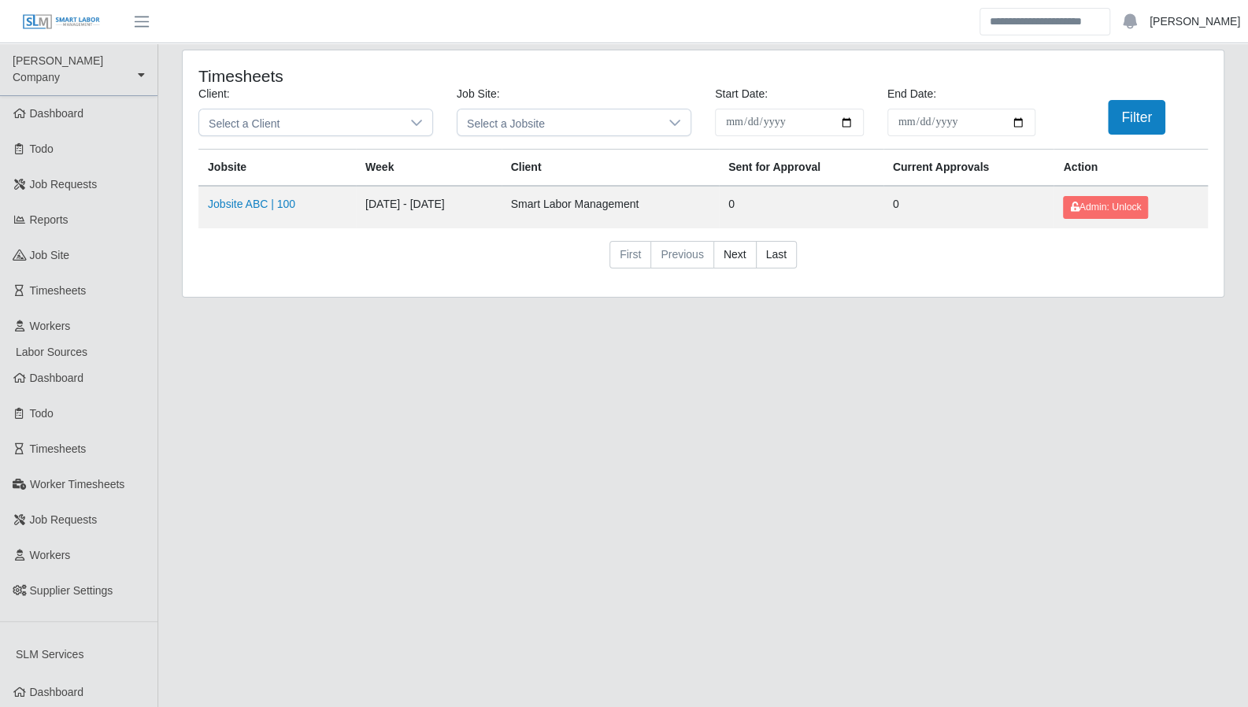
click at [1196, 20] on link "Aaron Baker" at bounding box center [1194, 21] width 91 height 17
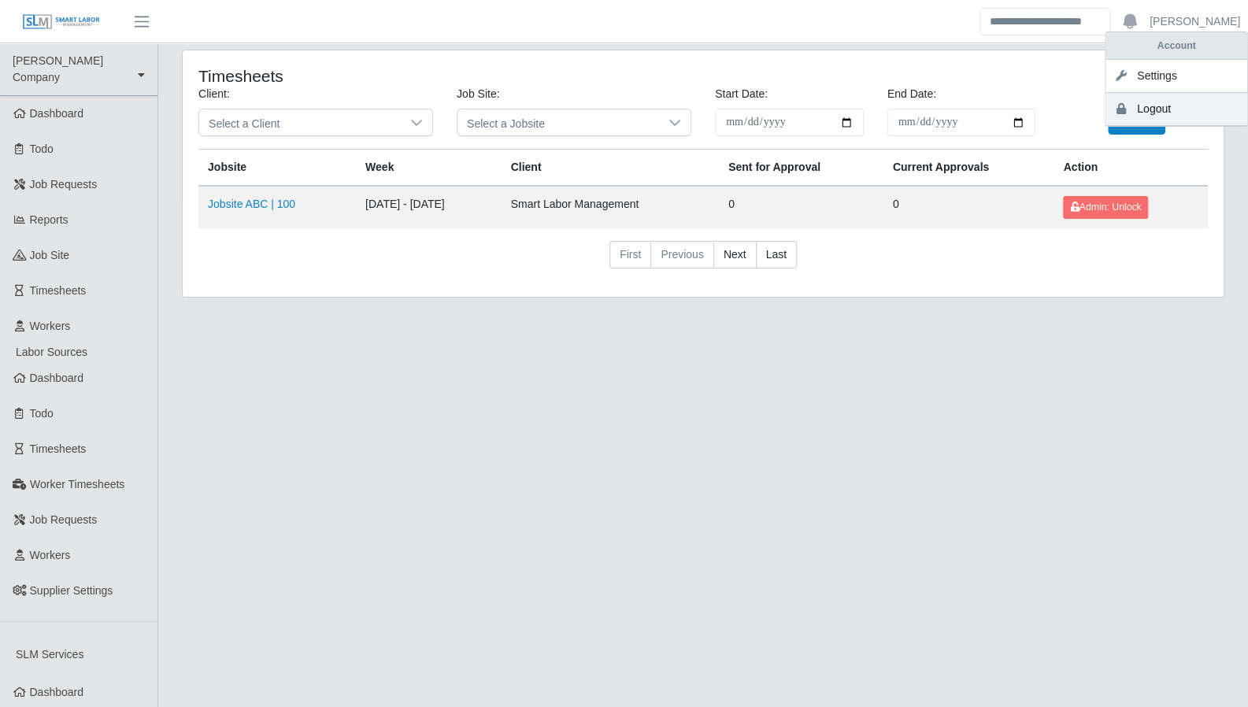
click at [1158, 112] on link "Logout" at bounding box center [1176, 109] width 142 height 33
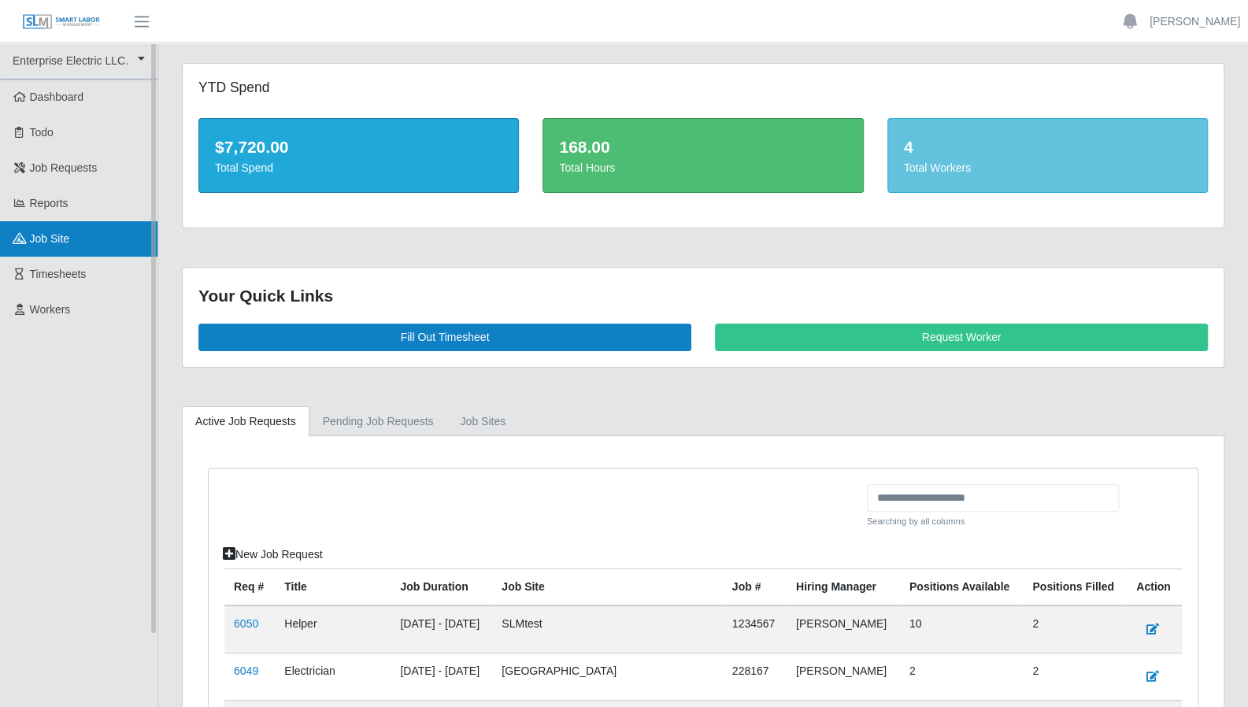
click at [69, 237] on link "job site" at bounding box center [78, 238] width 157 height 35
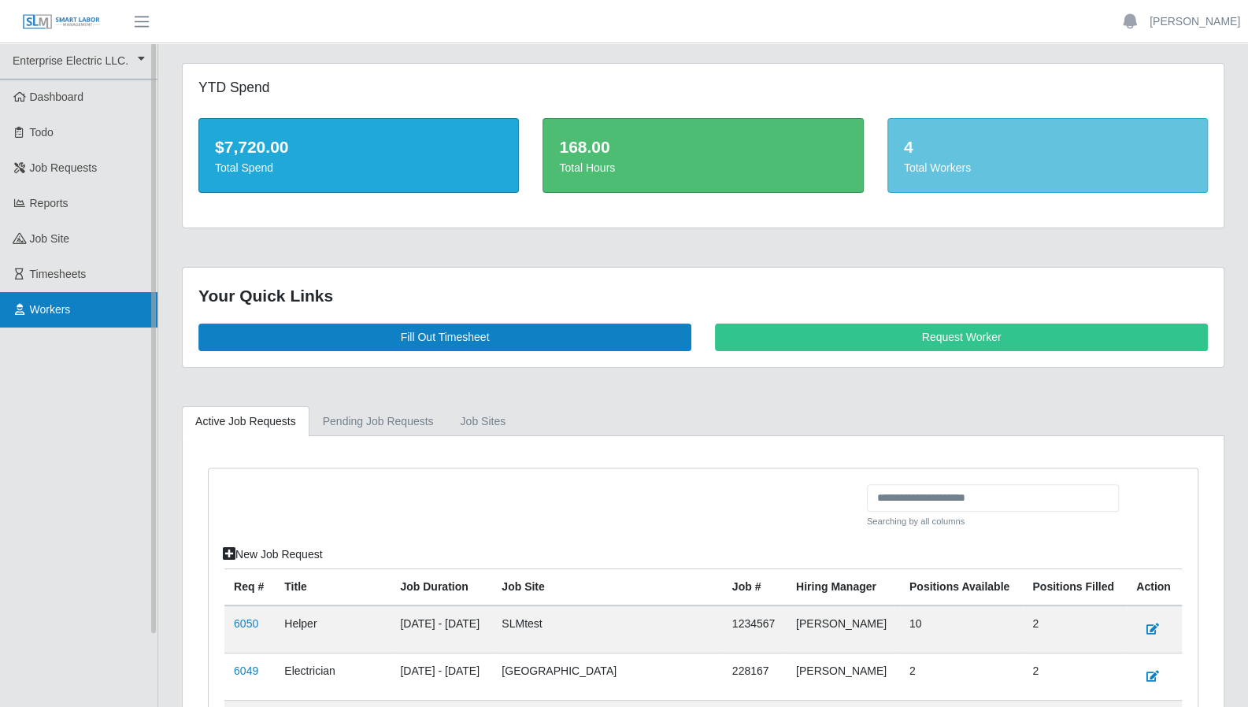
click at [68, 305] on span "Workers" at bounding box center [50, 309] width 41 height 13
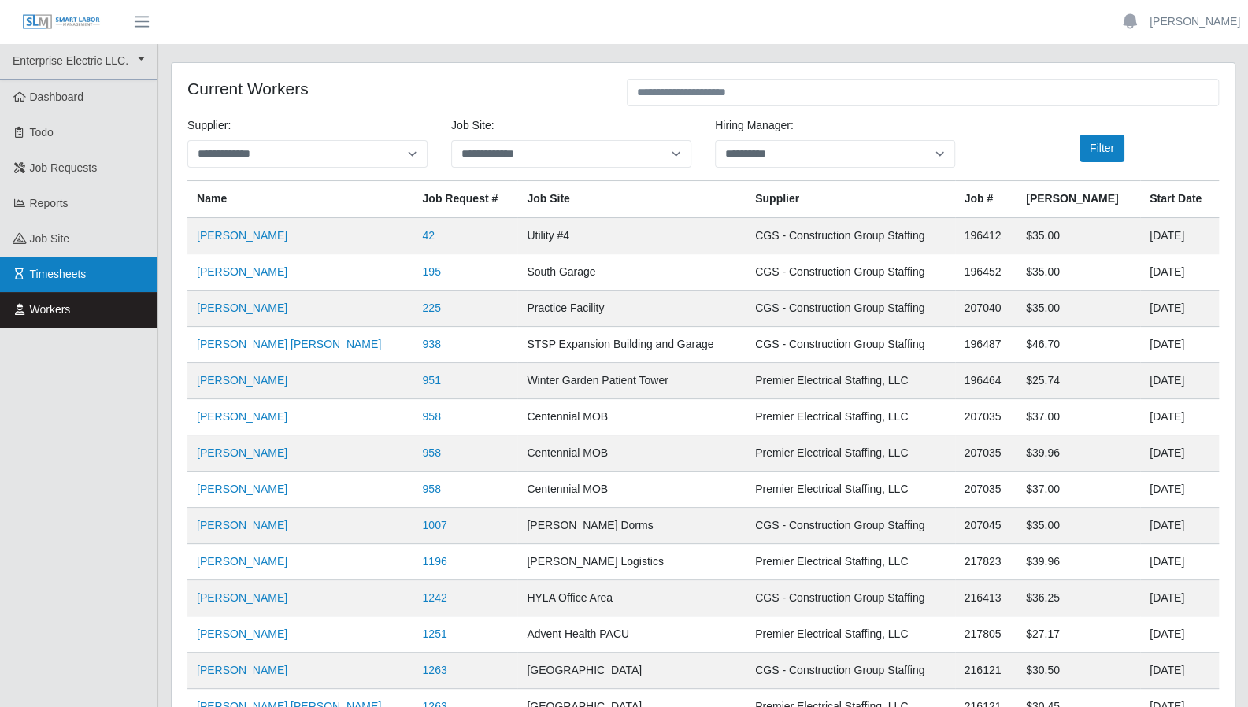
click at [59, 270] on span "Timesheets" at bounding box center [58, 274] width 57 height 13
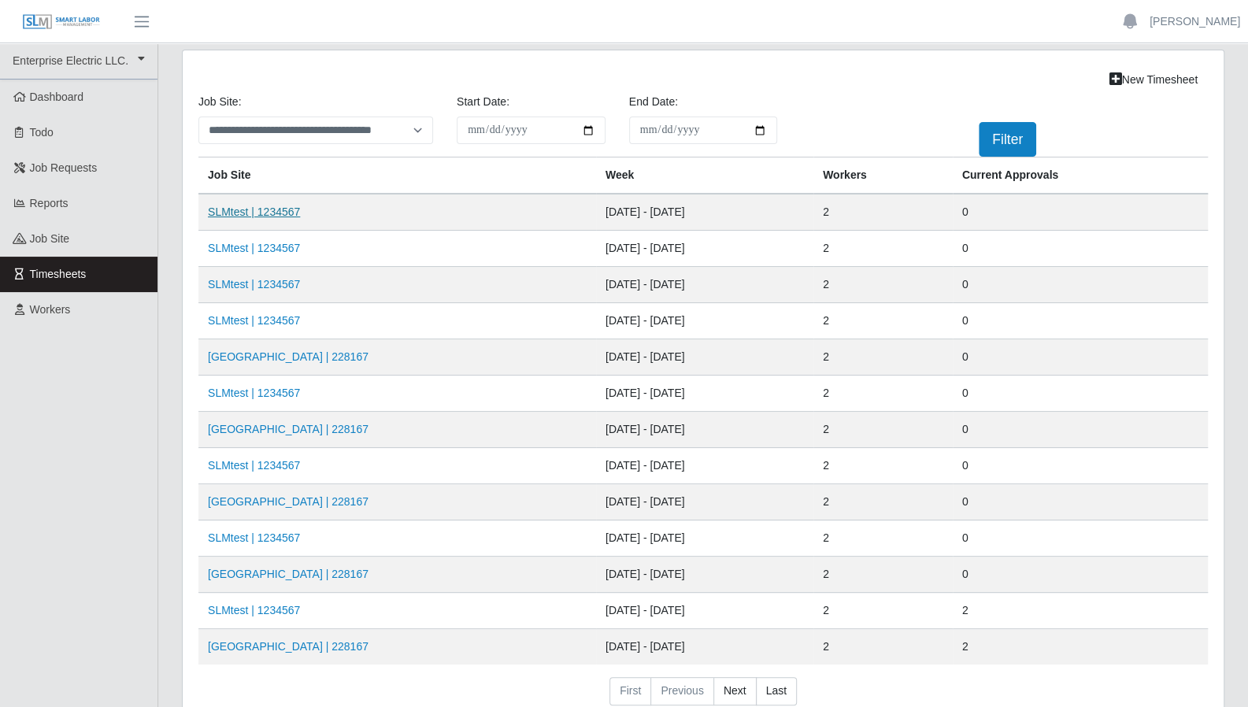
click at [257, 216] on link "SLMtest | 1234567" at bounding box center [254, 211] width 92 height 13
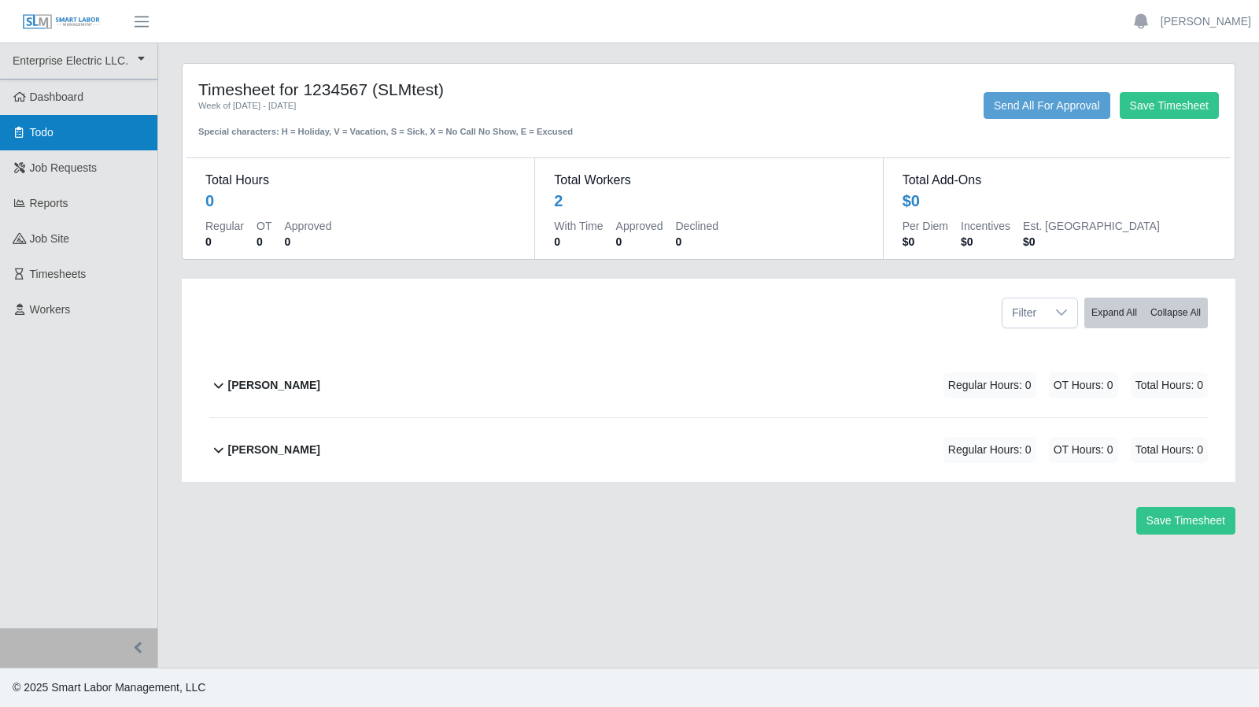
click at [89, 116] on link "Todo" at bounding box center [78, 132] width 157 height 35
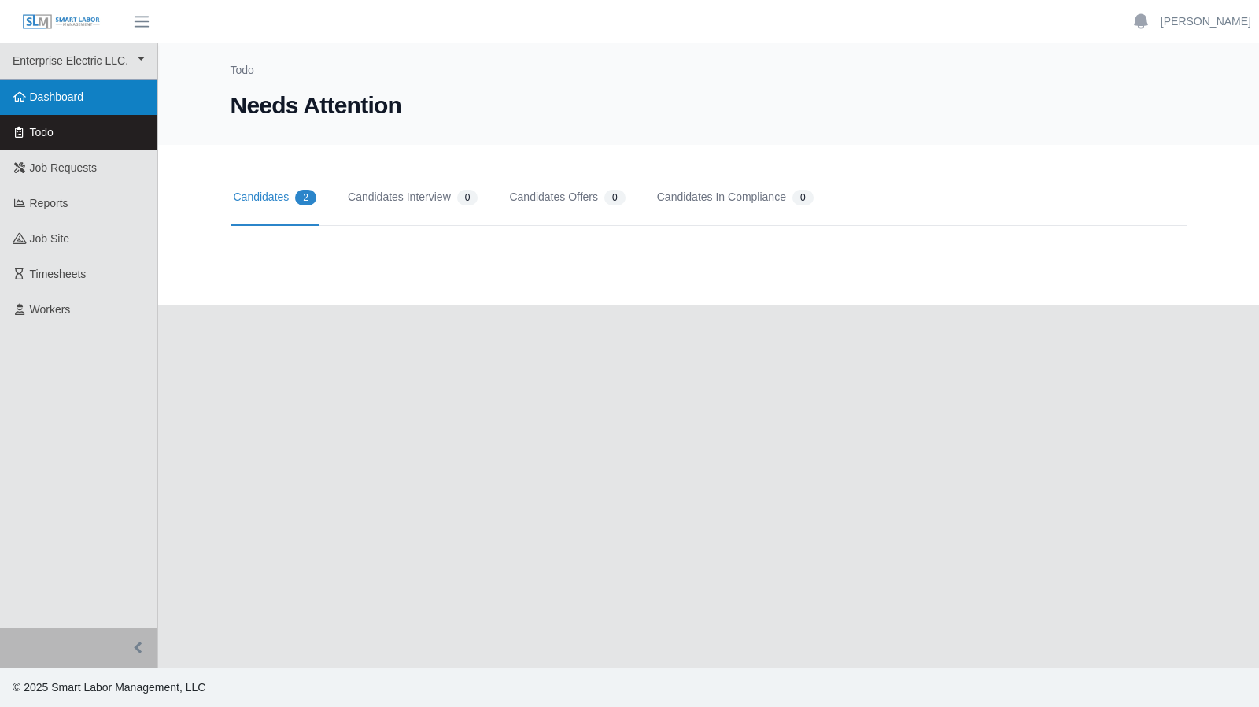
click at [89, 110] on link "Dashboard" at bounding box center [78, 96] width 157 height 35
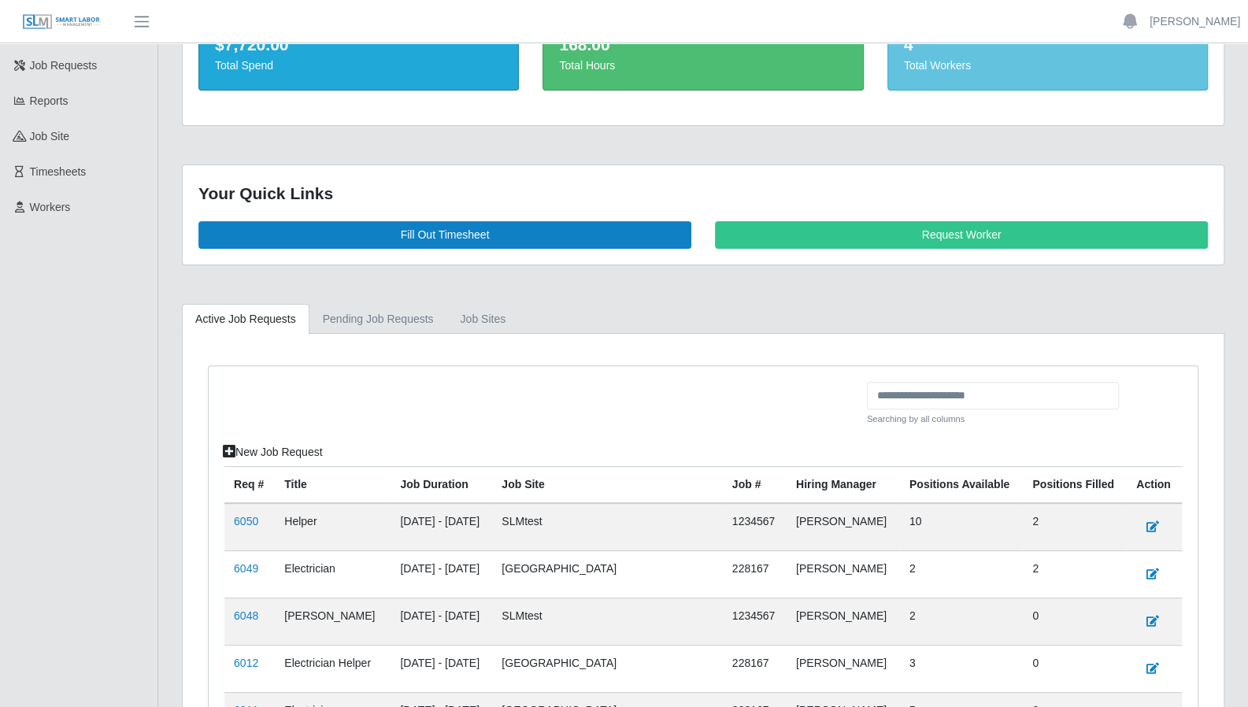
scroll to position [104, 0]
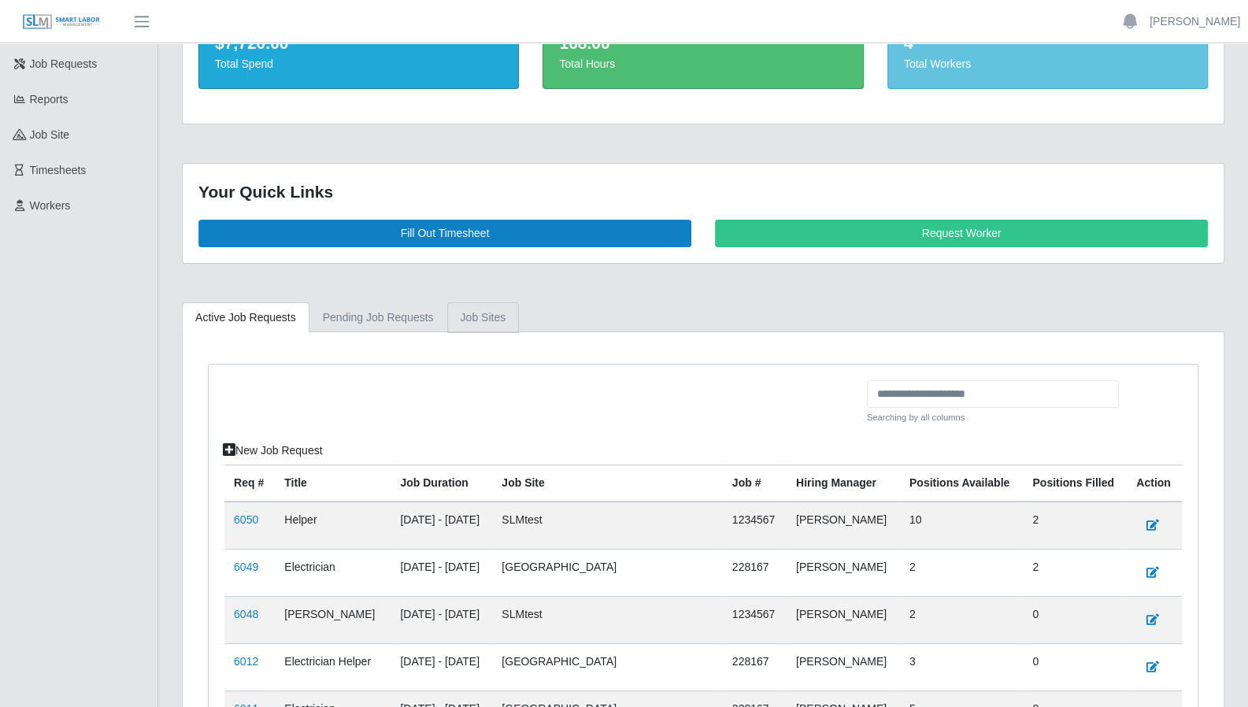
click at [471, 314] on link "job sites" at bounding box center [483, 317] width 72 height 31
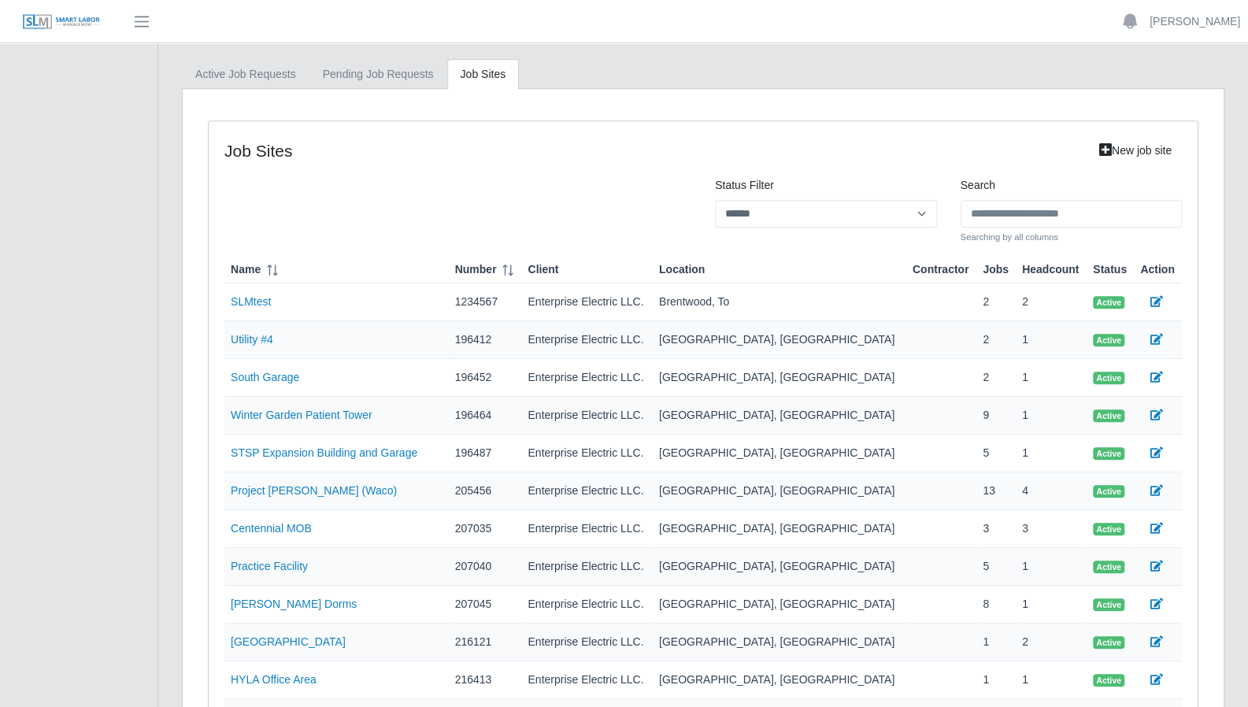
scroll to position [348, 0]
click at [266, 338] on link "Utility #4" at bounding box center [252, 338] width 43 height 13
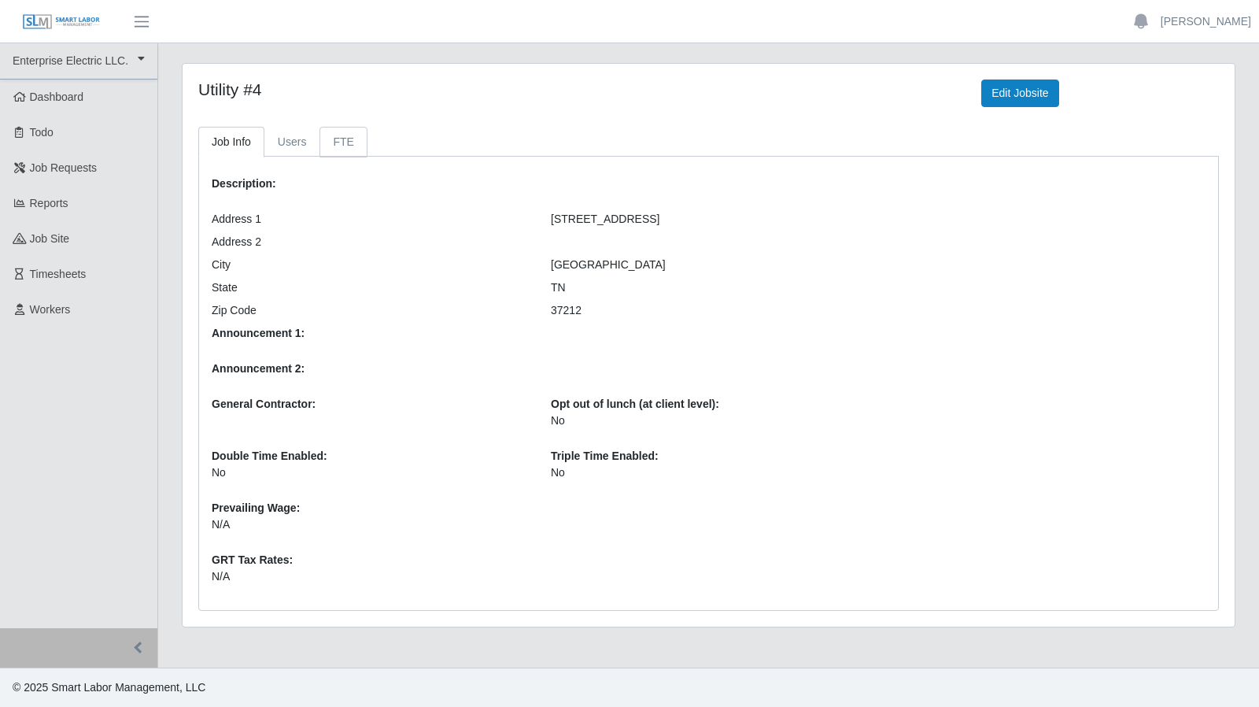
click at [336, 139] on link "FTE" at bounding box center [343, 142] width 47 height 31
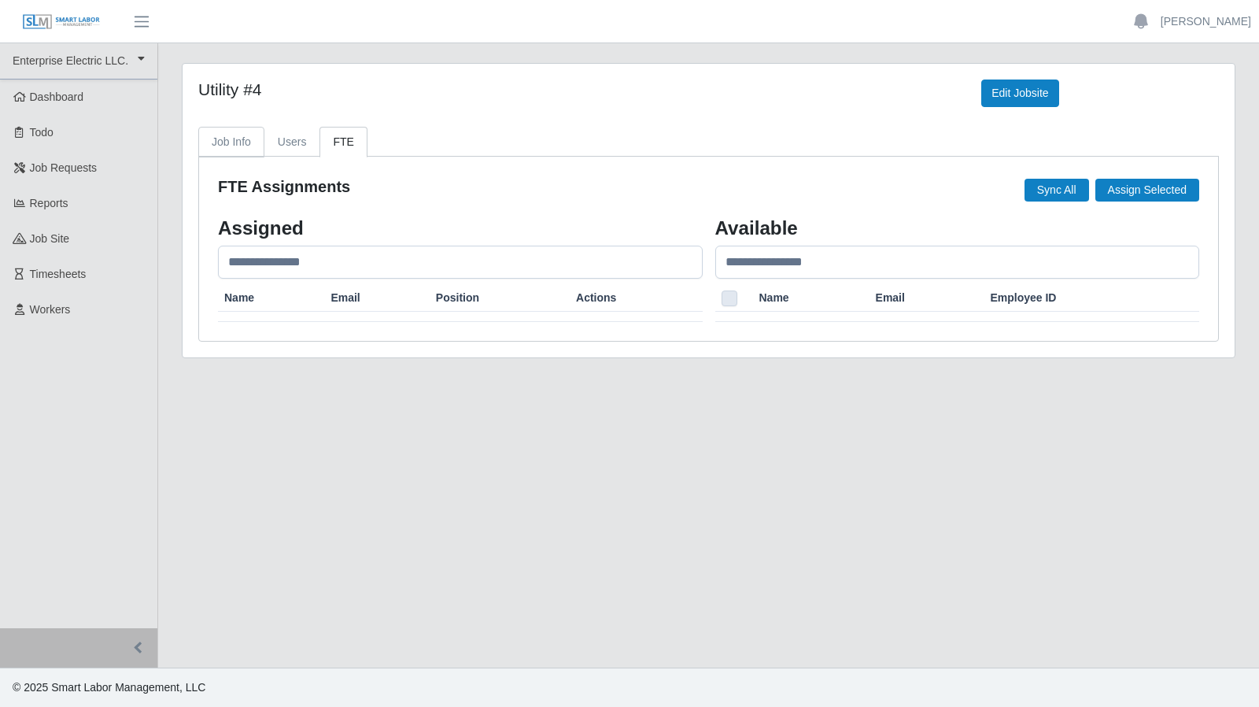
click at [249, 136] on link "Job Info" at bounding box center [231, 142] width 66 height 31
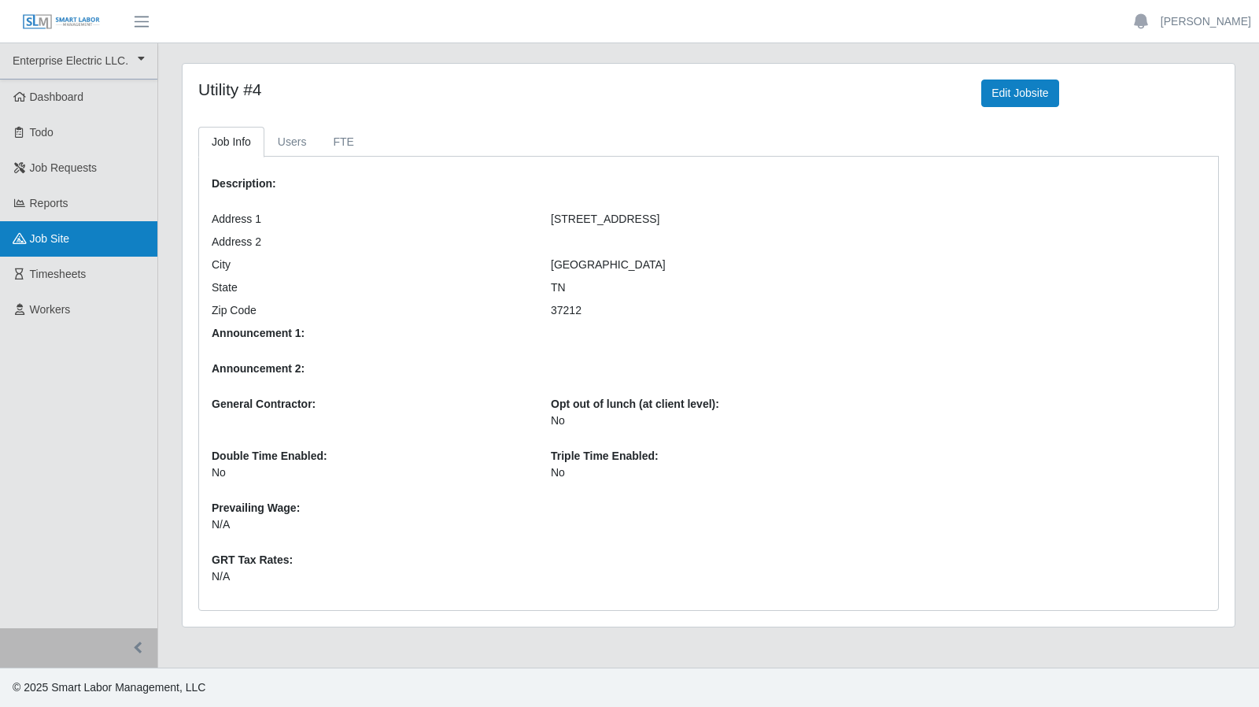
click at [60, 235] on span "job site" at bounding box center [50, 238] width 40 height 13
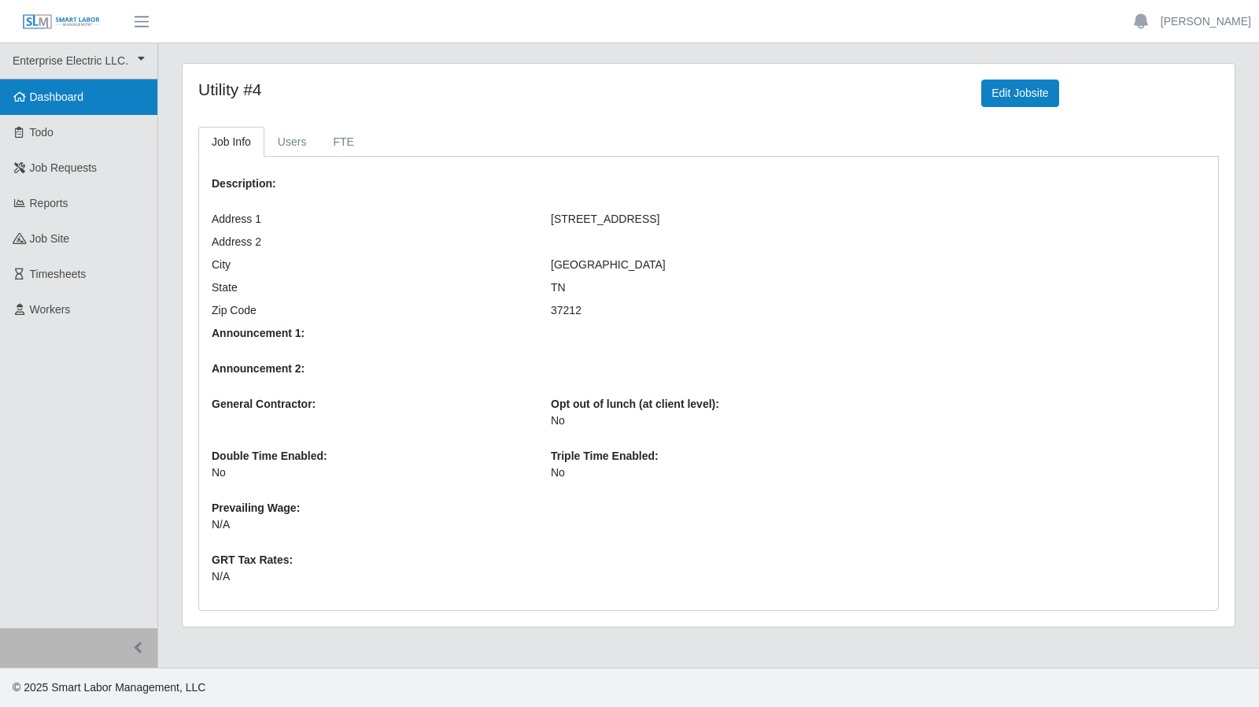
click at [66, 99] on span "Dashboard" at bounding box center [57, 97] width 54 height 13
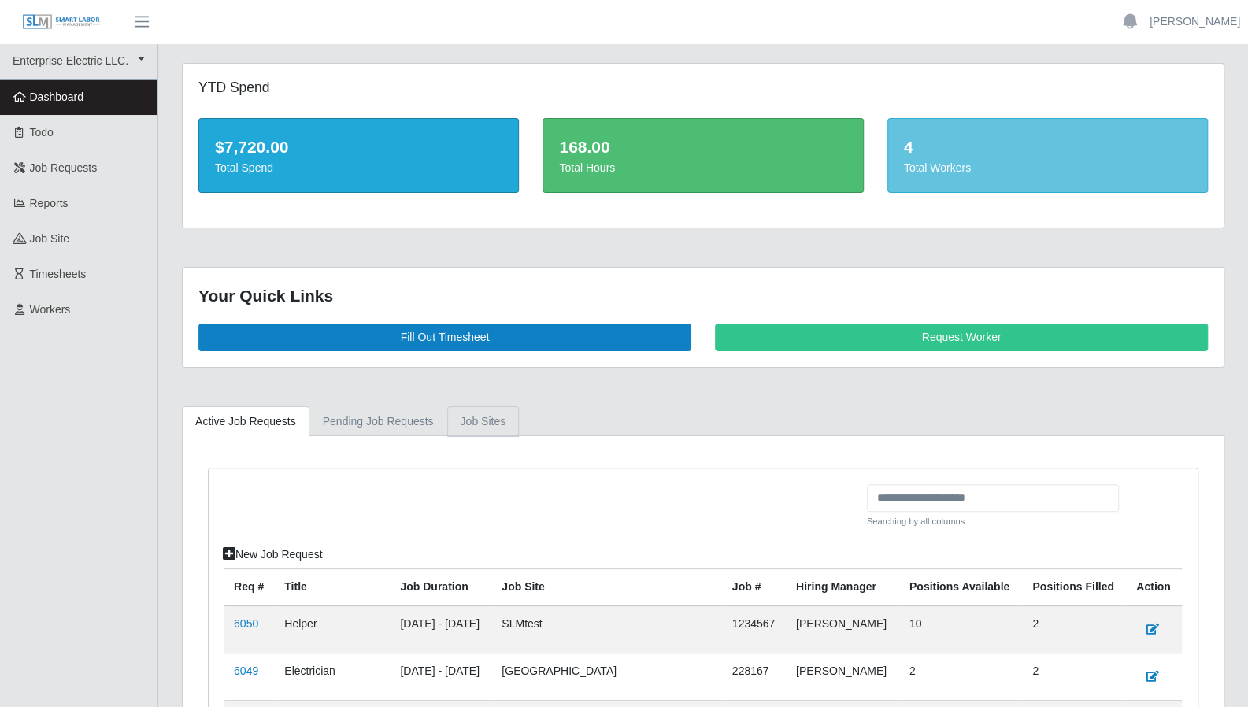
click at [468, 426] on link "job sites" at bounding box center [483, 421] width 72 height 31
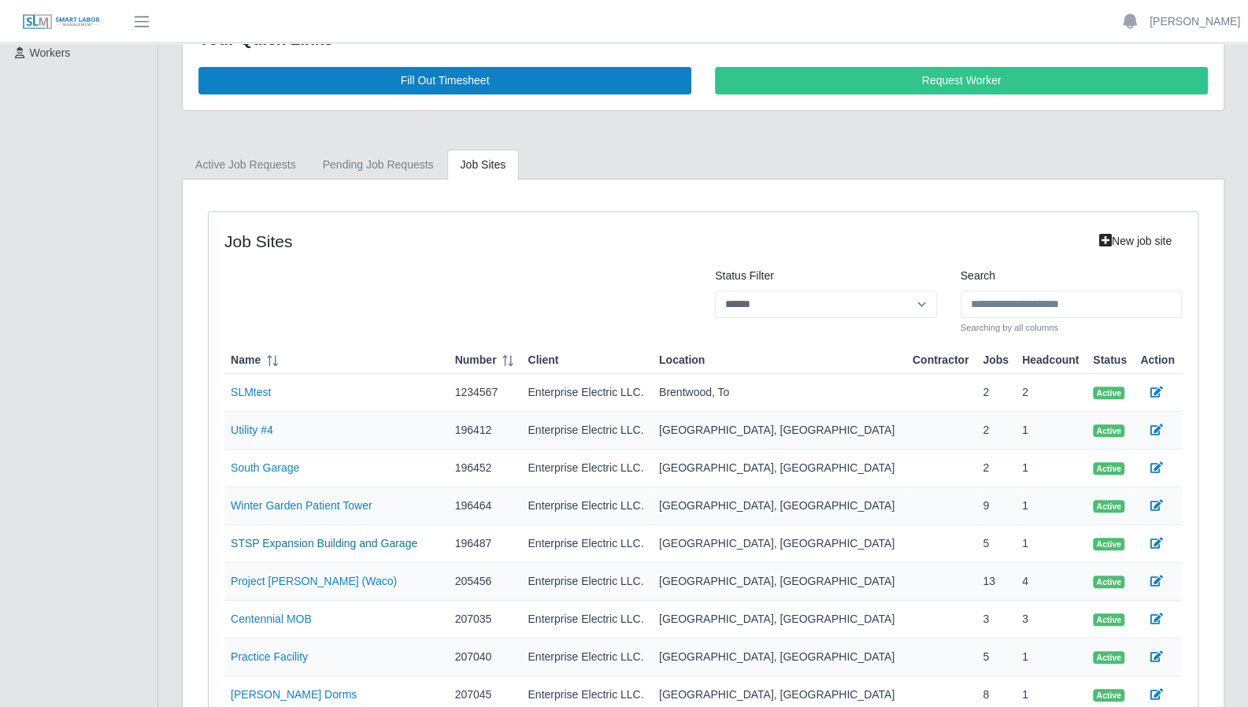
scroll to position [275, 0]
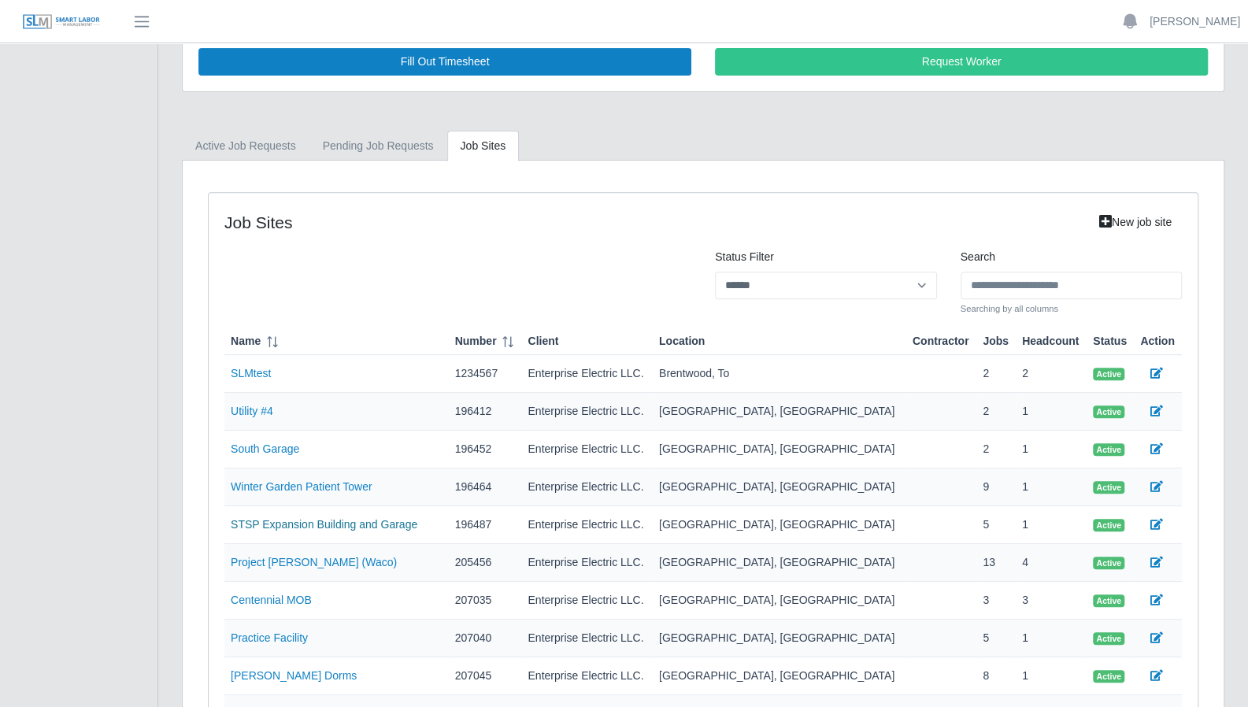
click at [296, 518] on link "STSP Expansion Building and Garage" at bounding box center [324, 524] width 187 height 13
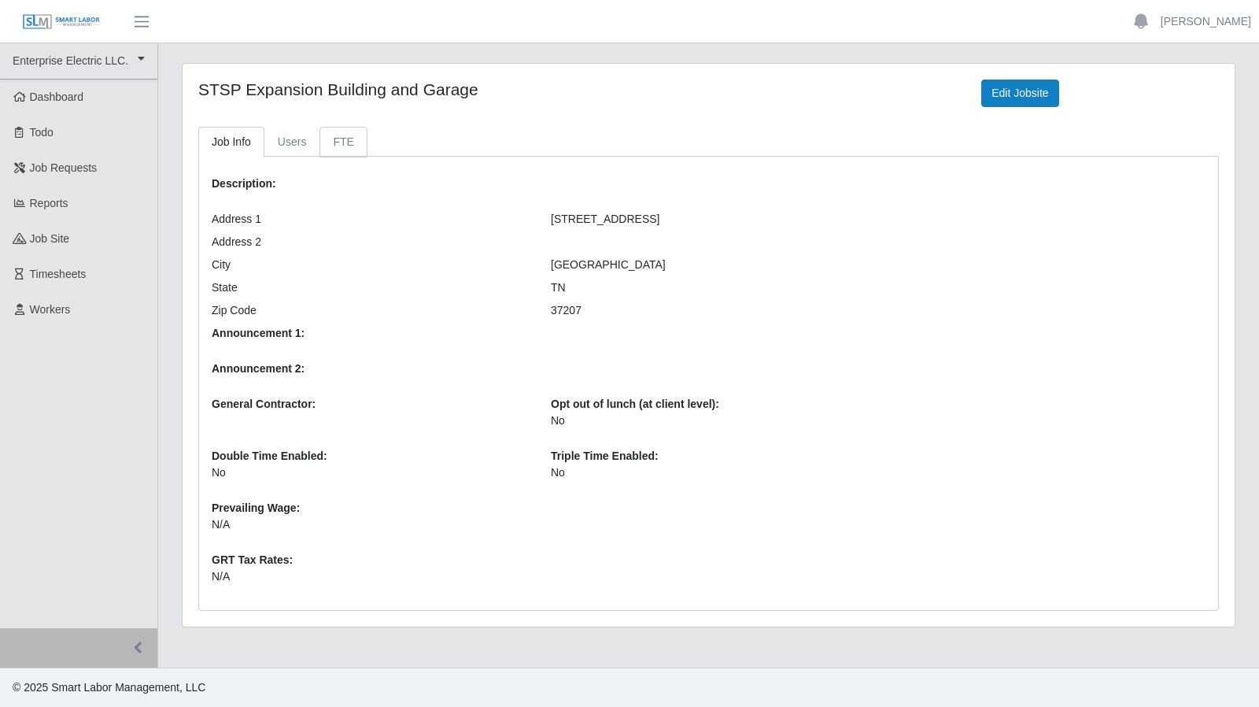
click at [342, 142] on link "FTE" at bounding box center [343, 142] width 47 height 31
